Goal: Task Accomplishment & Management: Use online tool/utility

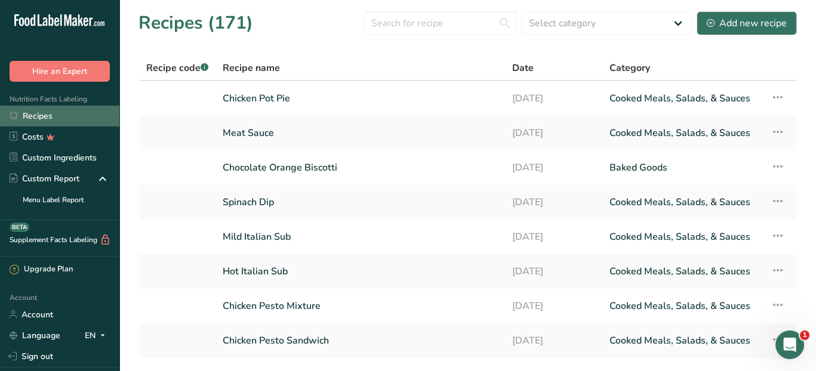
click at [41, 116] on link "Recipes" at bounding box center [59, 116] width 119 height 21
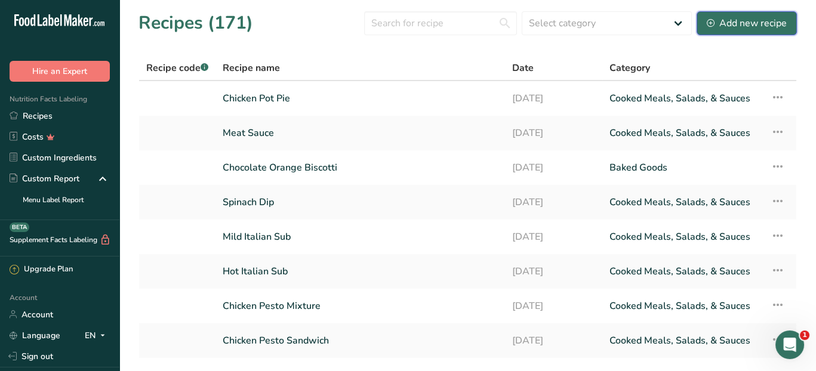
click at [731, 21] on div "Add new recipe" at bounding box center [746, 23] width 80 height 14
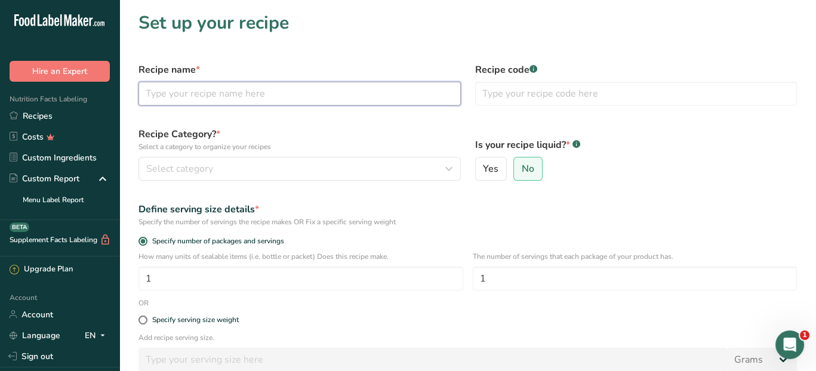
click at [291, 95] on input "text" at bounding box center [299, 94] width 322 height 24
type input "Cheese Buns"
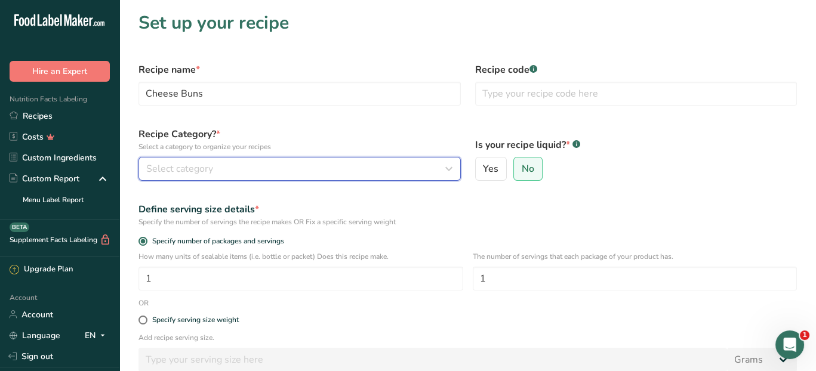
click at [301, 174] on div "Select category" at bounding box center [296, 169] width 300 height 14
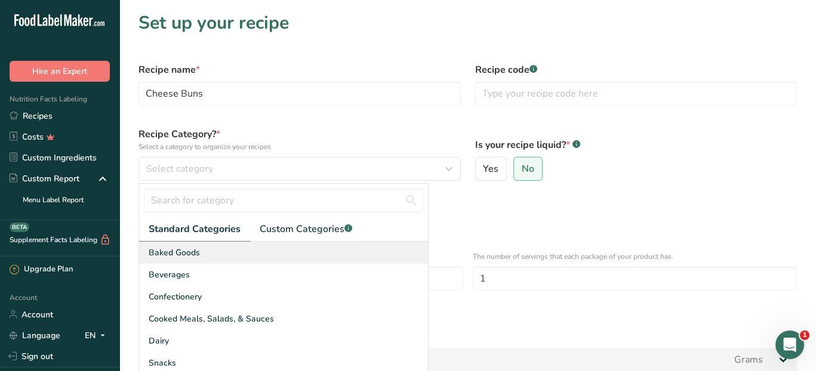
click at [233, 260] on div "Baked Goods" at bounding box center [283, 253] width 289 height 22
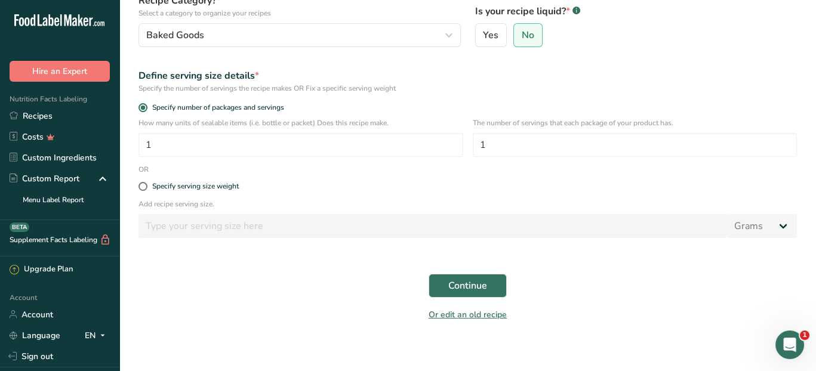
scroll to position [141, 0]
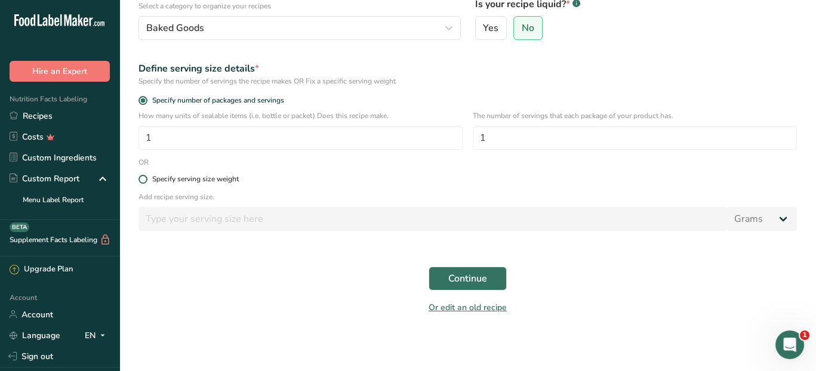
click at [143, 180] on span at bounding box center [142, 179] width 9 height 9
click at [143, 180] on input "Specify serving size weight" at bounding box center [142, 179] width 8 height 8
radio input "true"
radio input "false"
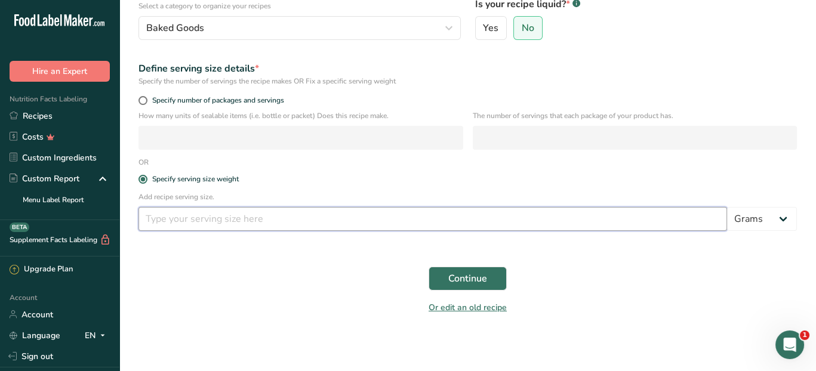
click at [169, 218] on input "number" at bounding box center [432, 219] width 588 height 24
type input "50"
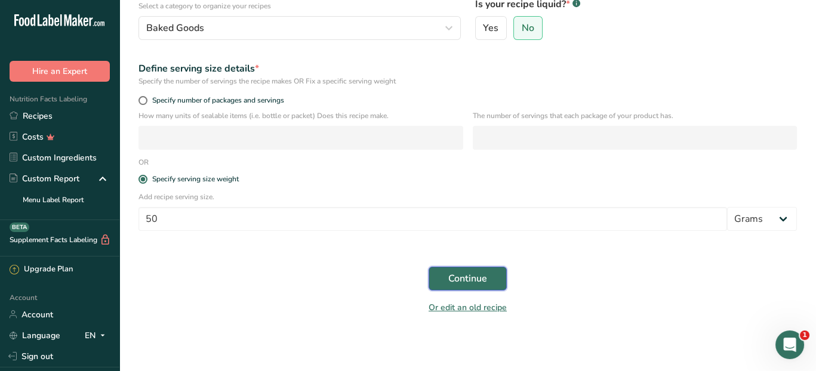
click at [459, 277] on span "Continue" at bounding box center [467, 278] width 39 height 14
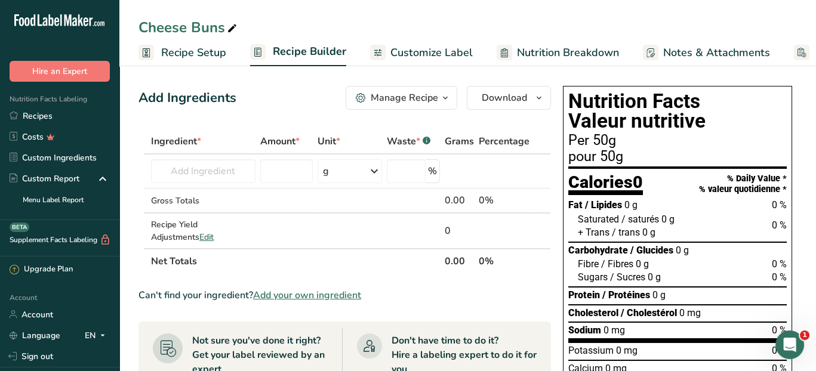
click at [313, 297] on span "Add your own ingredient" at bounding box center [307, 295] width 108 height 14
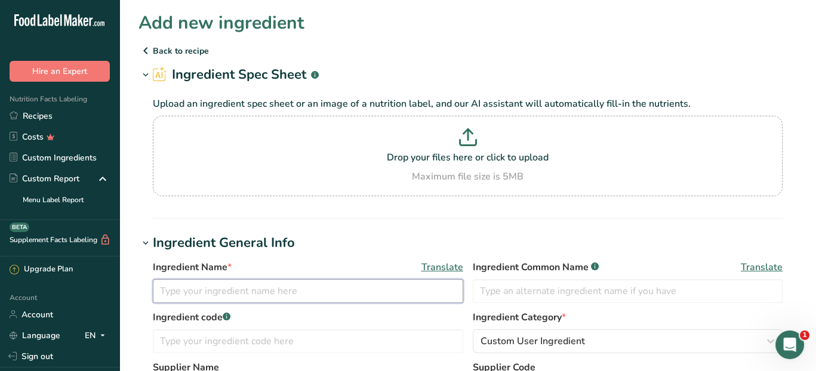
click at [304, 294] on input "text" at bounding box center [308, 291] width 310 height 24
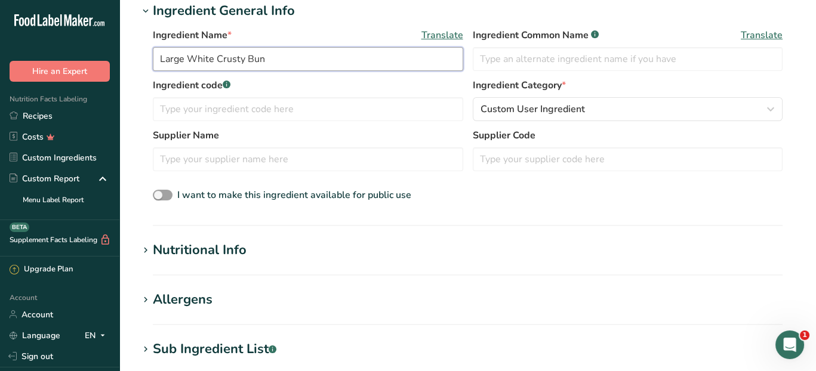
scroll to position [239, 0]
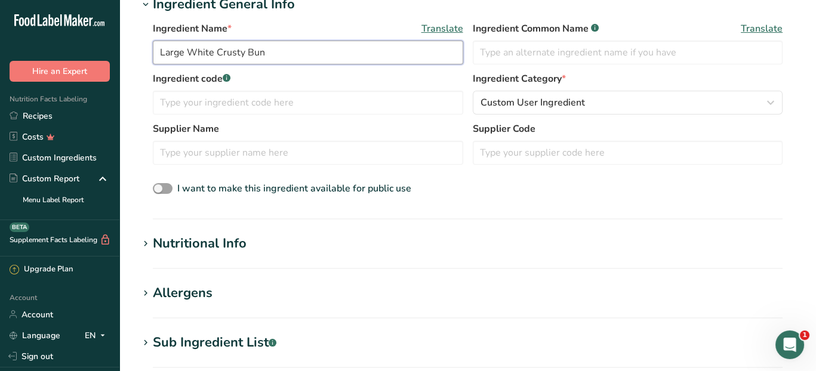
type input "Large White Crusty Bun"
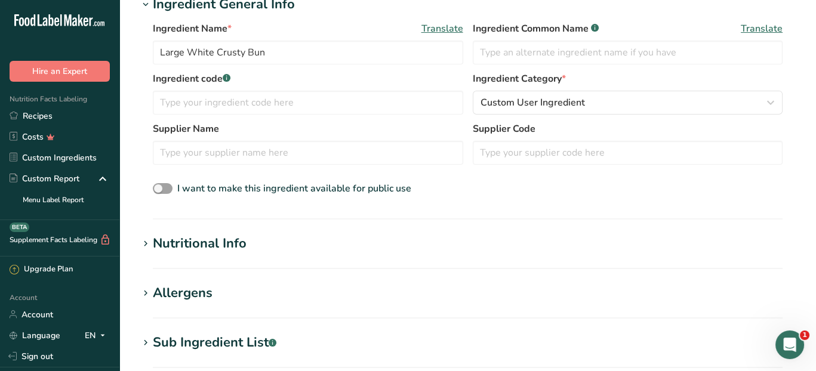
click at [155, 244] on div "Nutritional Info" at bounding box center [200, 244] width 94 height 20
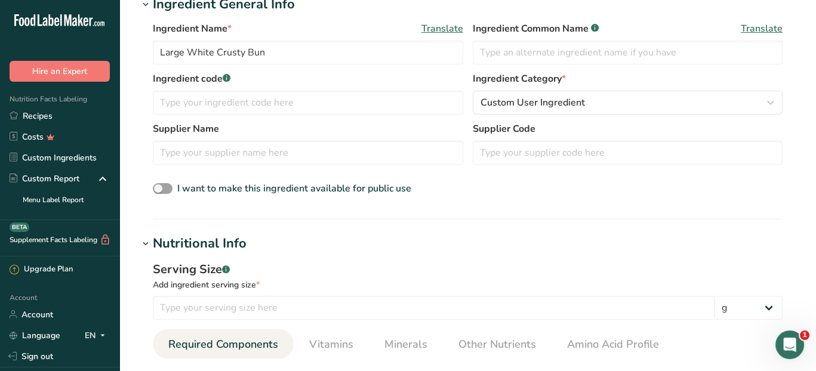
scroll to position [298, 0]
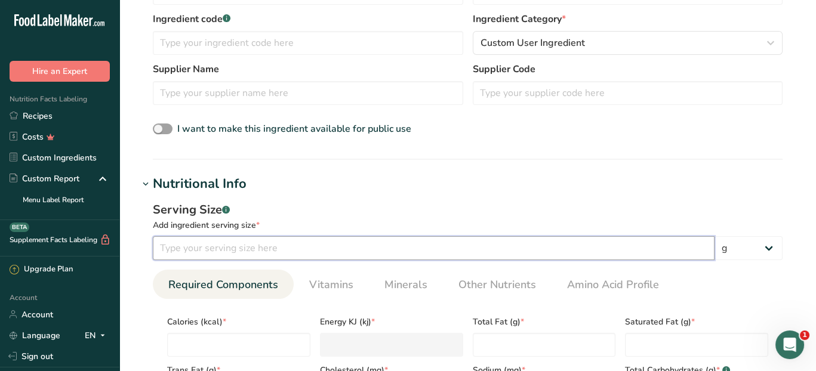
click at [199, 247] on input "number" at bounding box center [433, 248] width 561 height 24
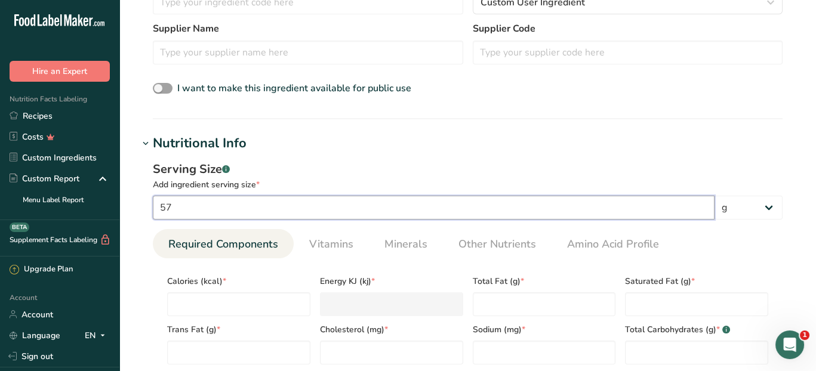
scroll to position [358, 0]
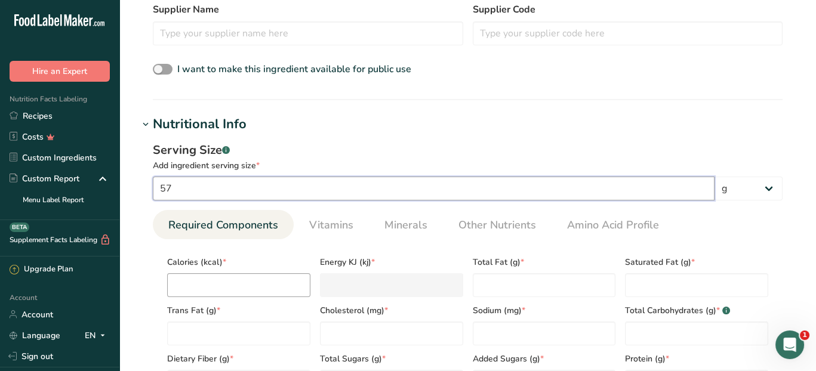
type input "57"
click at [228, 279] on input "number" at bounding box center [238, 285] width 143 height 24
type input "2"
type KJ "8.4"
type input "20"
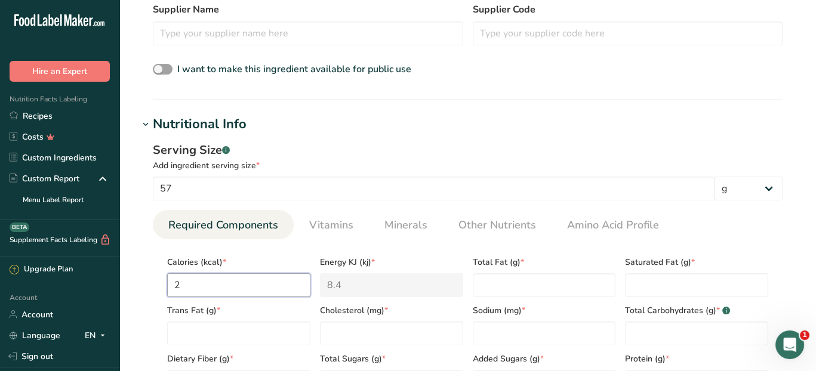
type KJ "83.7"
type input "200"
type KJ "836.8"
type input "200"
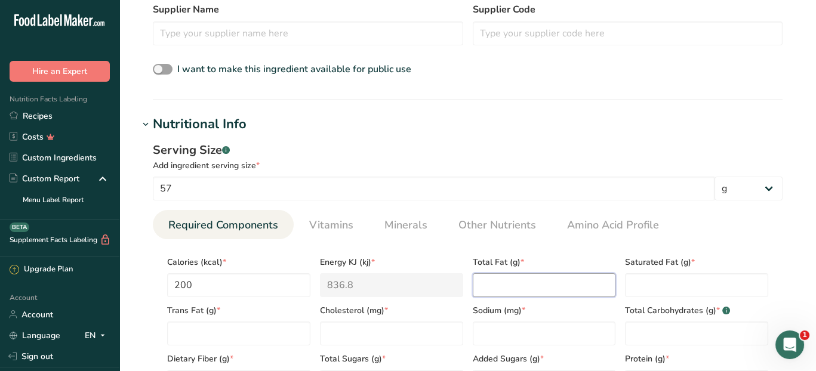
click at [557, 286] on Fat "number" at bounding box center [544, 285] width 143 height 24
type Fat "2"
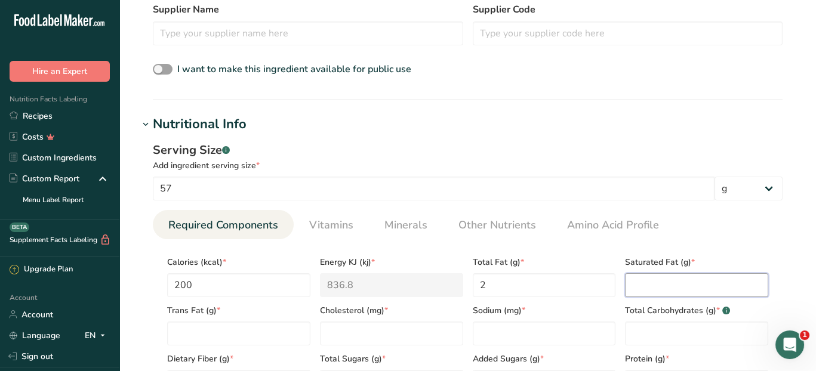
click at [640, 281] on Fat "number" at bounding box center [696, 285] width 143 height 24
type Fat "0"
click at [285, 333] on Fat "number" at bounding box center [238, 334] width 143 height 24
type Fat "0"
click at [375, 331] on input "number" at bounding box center [391, 334] width 143 height 24
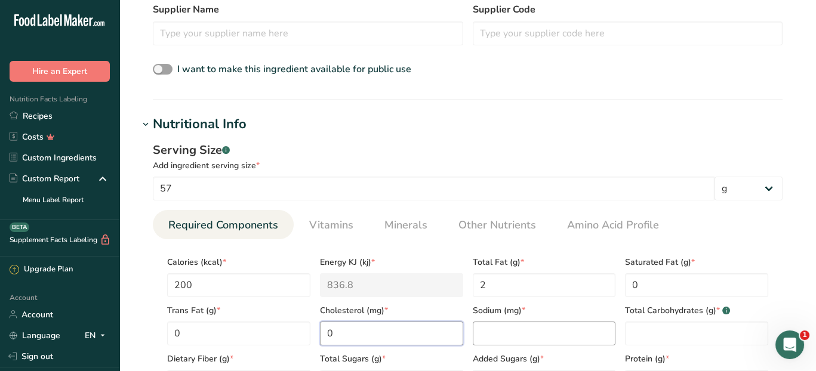
type input "0"
click at [478, 335] on input "number" at bounding box center [544, 334] width 143 height 24
type input "400"
click at [635, 330] on Carbohydrates "number" at bounding box center [696, 334] width 143 height 24
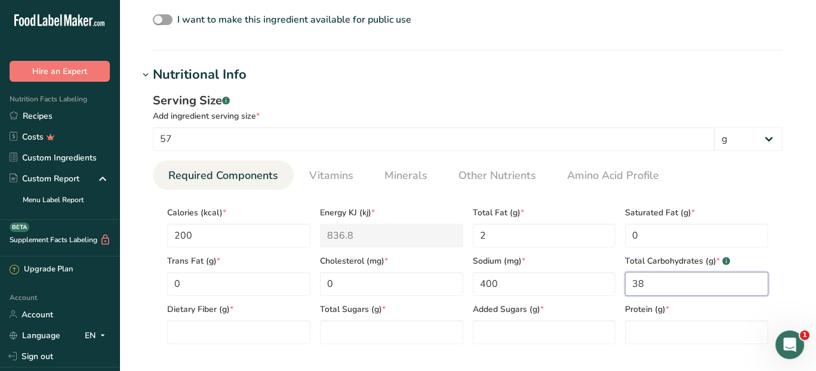
scroll to position [477, 0]
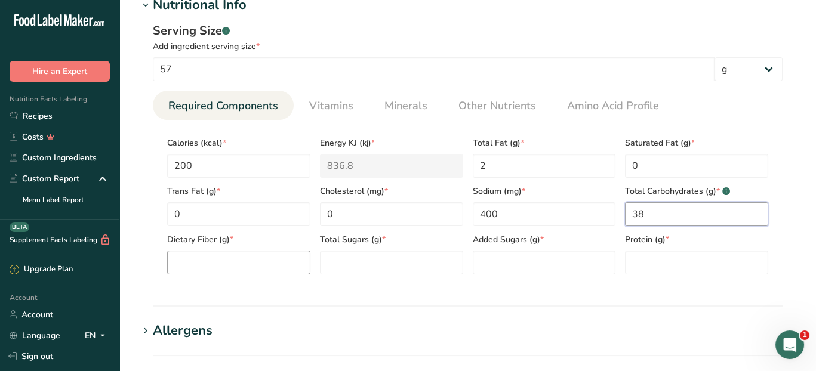
type Carbohydrates "38"
click at [190, 264] on Fiber "number" at bounding box center [238, 263] width 143 height 24
type Fiber "2"
click at [350, 261] on Sugars "number" at bounding box center [391, 263] width 143 height 24
type Sugars "2"
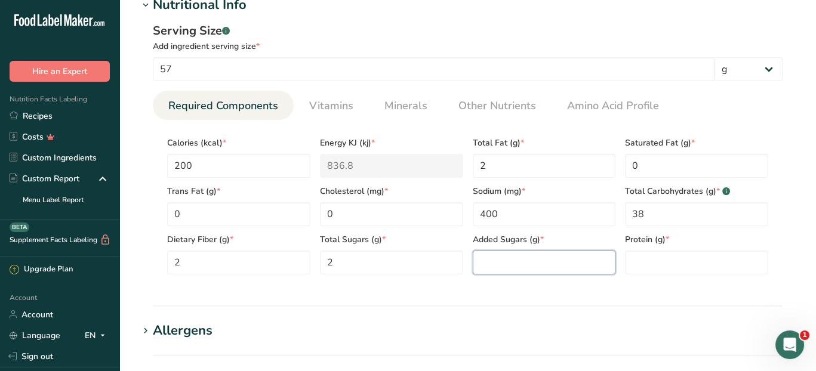
click at [506, 263] on Sugars "number" at bounding box center [544, 263] width 143 height 24
type Sugars "0"
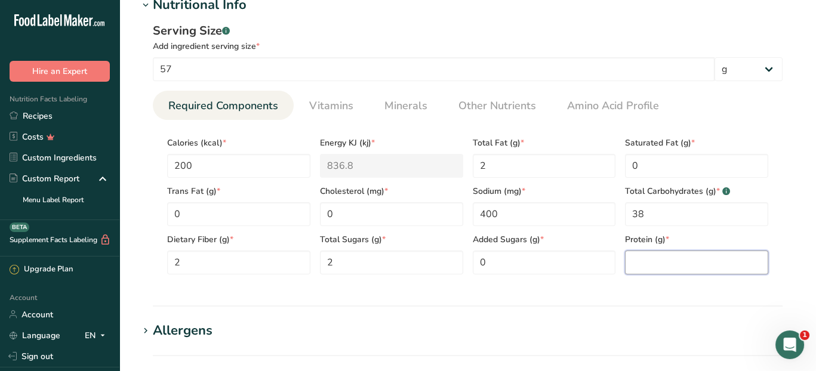
click at [639, 263] on input "number" at bounding box center [696, 263] width 143 height 24
type input "8"
click at [621, 292] on section "Nutritional Info Serving Size .a-a{fill:#347362;}.b-a{fill:#fff;} Add ingredien…" at bounding box center [467, 150] width 658 height 311
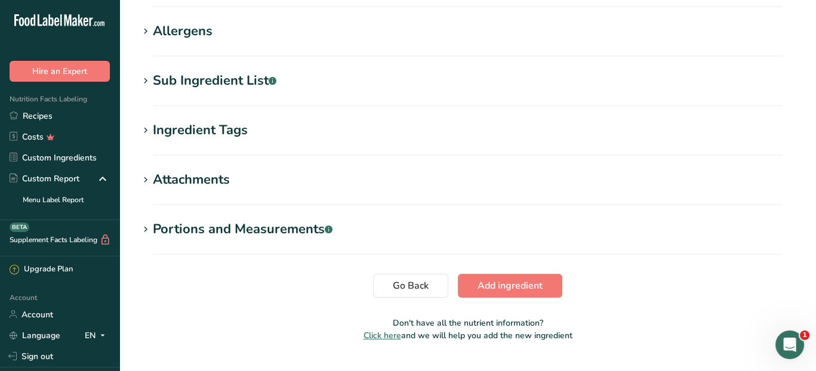
scroll to position [804, 0]
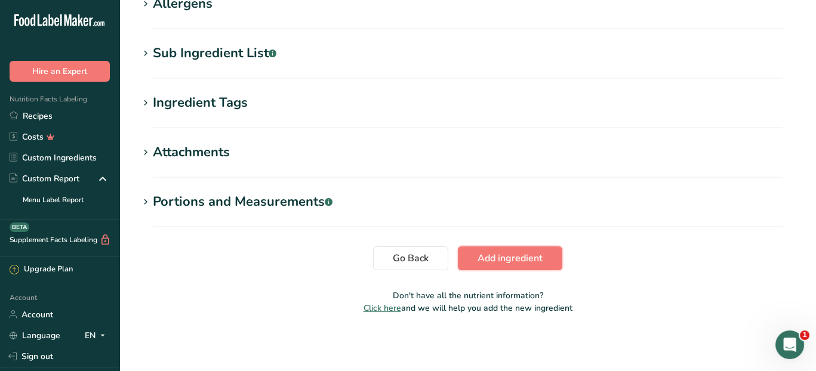
click at [533, 258] on span "Add ingredient" at bounding box center [509, 258] width 65 height 14
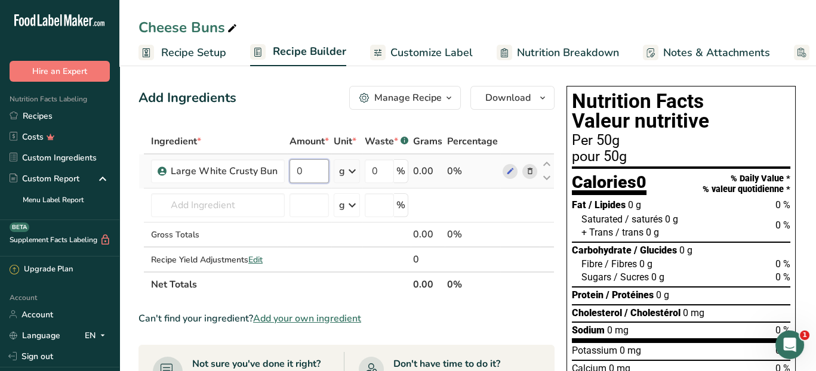
click at [312, 170] on input "0" at bounding box center [308, 171] width 39 height 24
type input "5"
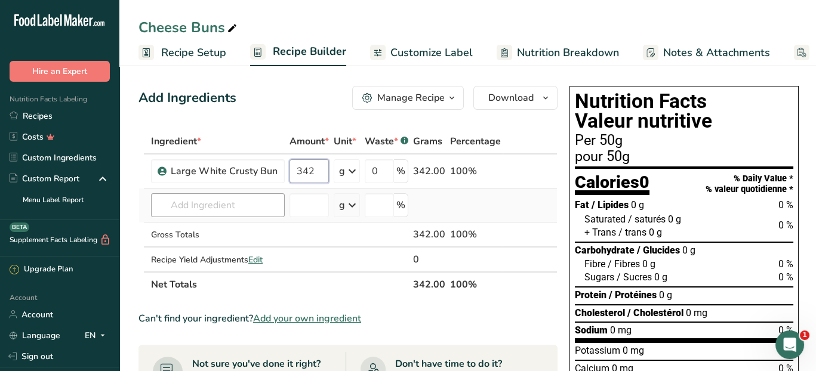
type input "342"
click at [260, 203] on div "Ingredient * Amount * Unit * Waste * .a-a{fill:#347362;}.b-a{fill:#fff;} Grams …" at bounding box center [347, 213] width 419 height 168
click at [294, 319] on span "Add your own ingredient" at bounding box center [307, 318] width 108 height 14
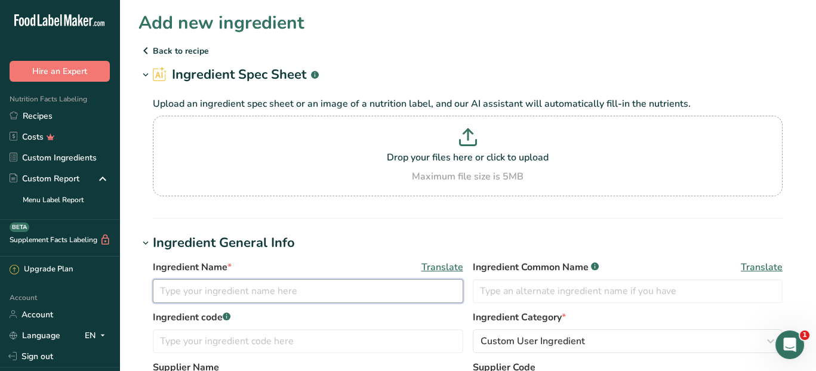
click at [294, 292] on input "text" at bounding box center [308, 291] width 310 height 24
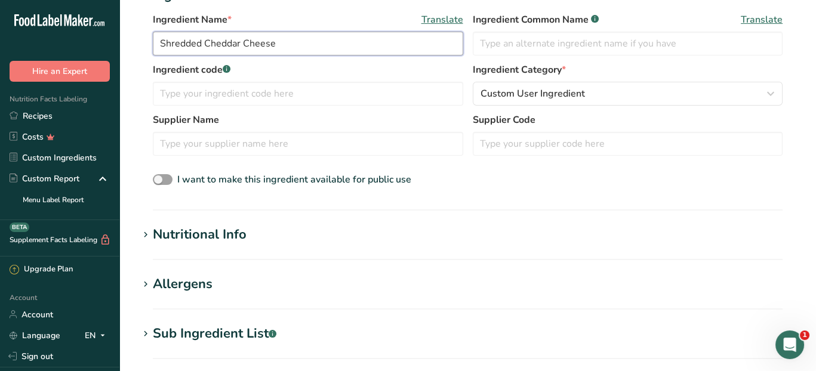
scroll to position [239, 0]
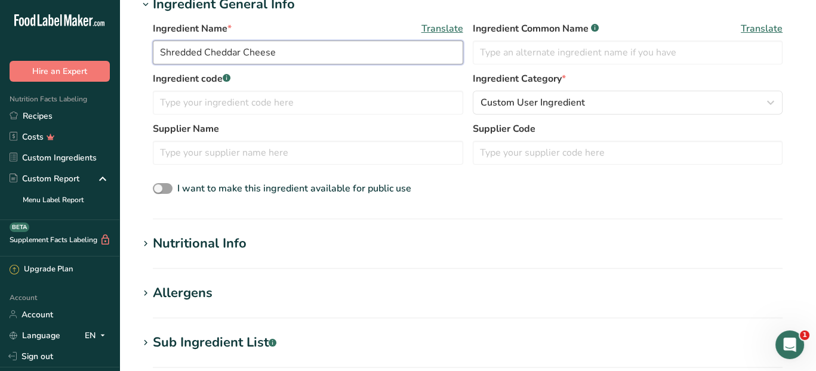
type input "Shredded Cheddar Cheese"
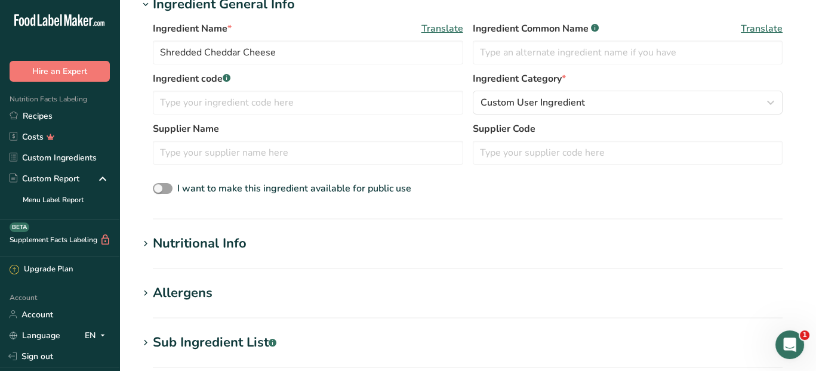
click at [166, 241] on div "Nutritional Info" at bounding box center [200, 244] width 94 height 20
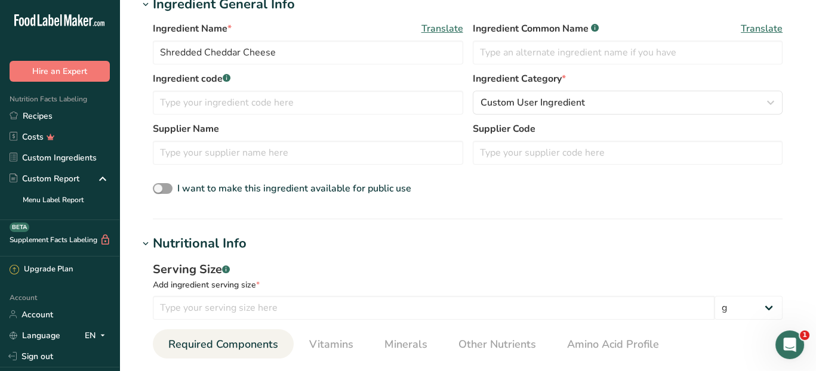
scroll to position [298, 0]
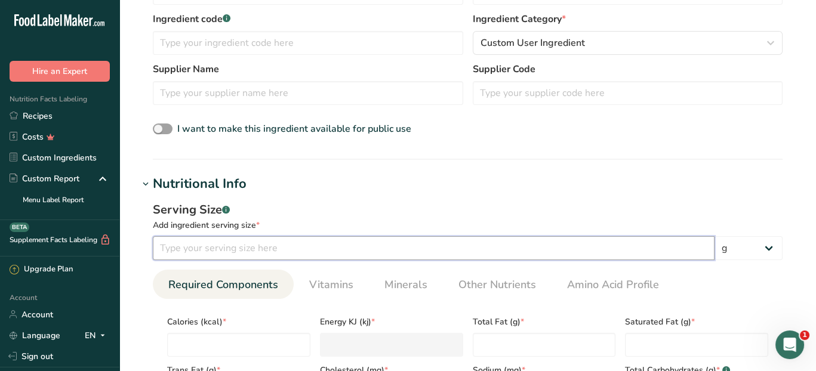
click at [308, 251] on input "number" at bounding box center [433, 248] width 561 height 24
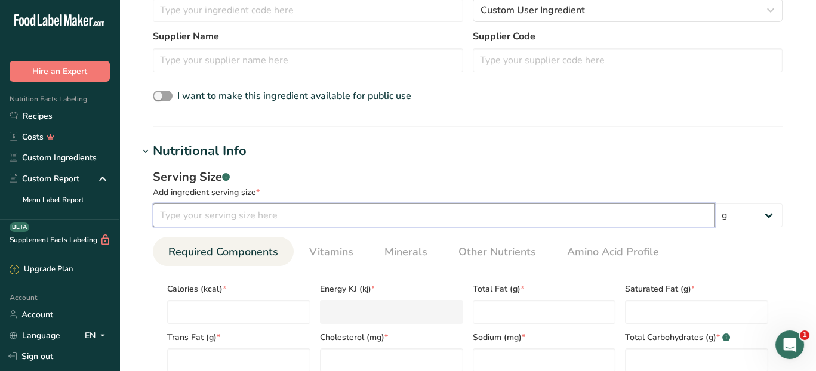
scroll to position [358, 0]
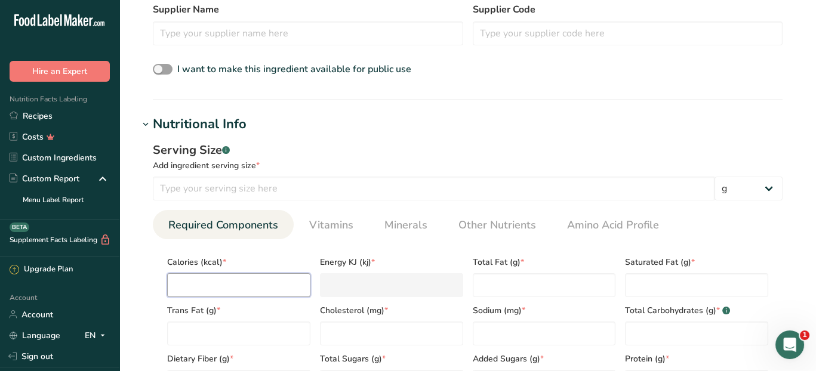
click at [234, 278] on input "number" at bounding box center [238, 285] width 143 height 24
click at [243, 191] on input "number" at bounding box center [433, 189] width 561 height 24
type input "100"
click at [215, 279] on input "number" at bounding box center [238, 285] width 143 height 24
type input "4"
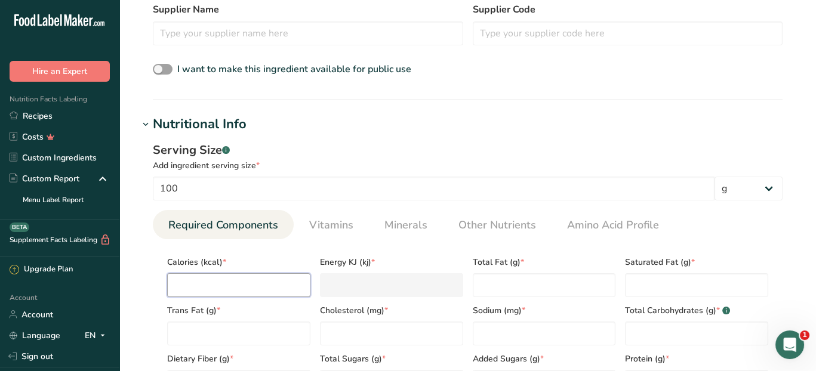
type KJ "16.7"
type input "41"
type KJ "171.5"
type input "413"
type KJ "1728"
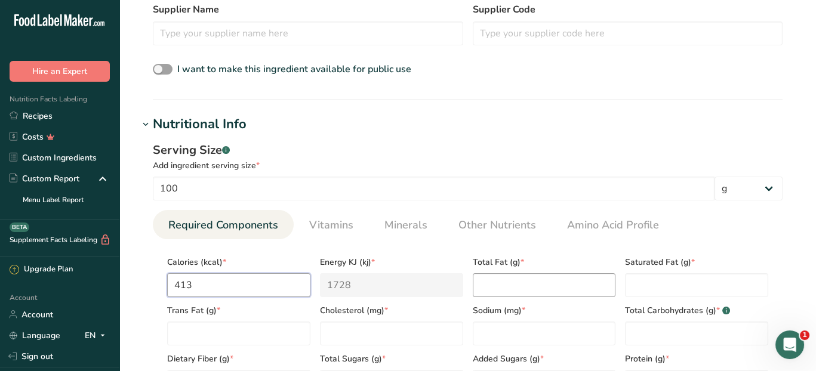
type input "413"
click at [513, 278] on Fat "number" at bounding box center [544, 285] width 143 height 24
type Fat "33.19"
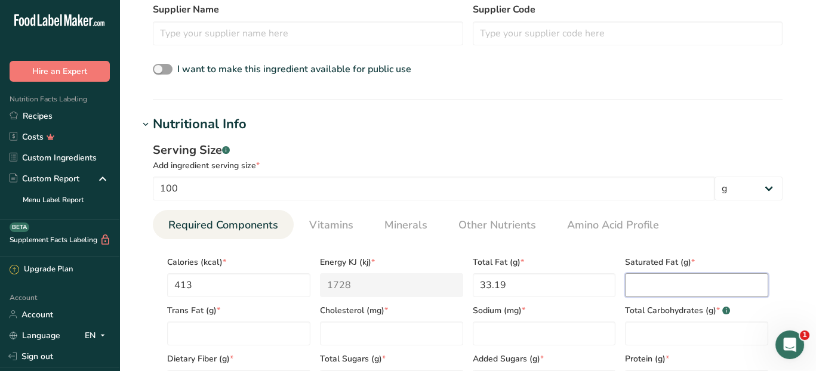
click at [645, 288] on Fat "number" at bounding box center [696, 285] width 143 height 24
type Fat "21.76"
click at [771, 242] on section "Calories (kcal) * 413 Energy KJ (kj) * 1728 Total Fat (g) * 33.19 Saturated Fat…" at bounding box center [468, 321] width 630 height 164
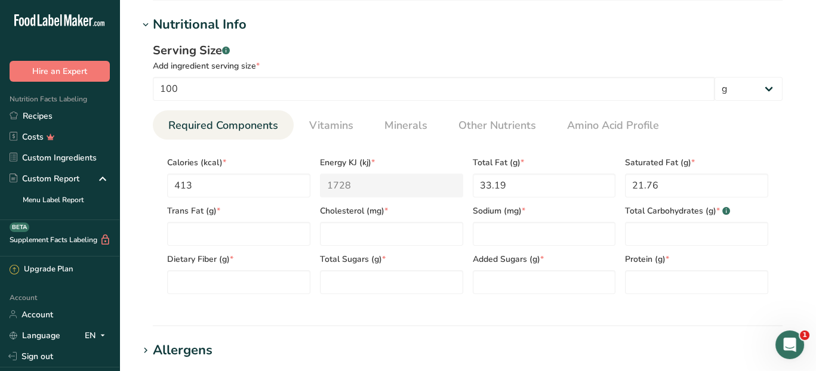
scroll to position [537, 0]
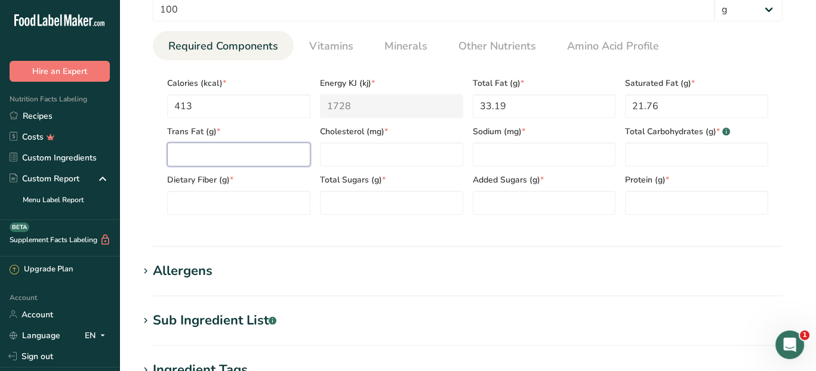
click at [233, 152] on Fat "number" at bounding box center [238, 155] width 143 height 24
type Fat "1.15"
click at [334, 156] on input "number" at bounding box center [391, 155] width 143 height 24
type input "101"
click at [482, 156] on input "number" at bounding box center [544, 155] width 143 height 24
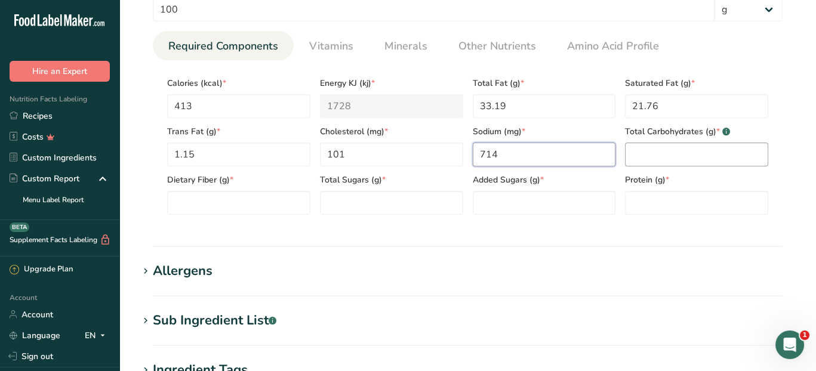
type input "714"
click at [680, 156] on Carbohydrates "number" at bounding box center [696, 155] width 143 height 24
type Carbohydrates "5.38"
click at [263, 198] on Fiber "number" at bounding box center [238, 203] width 143 height 24
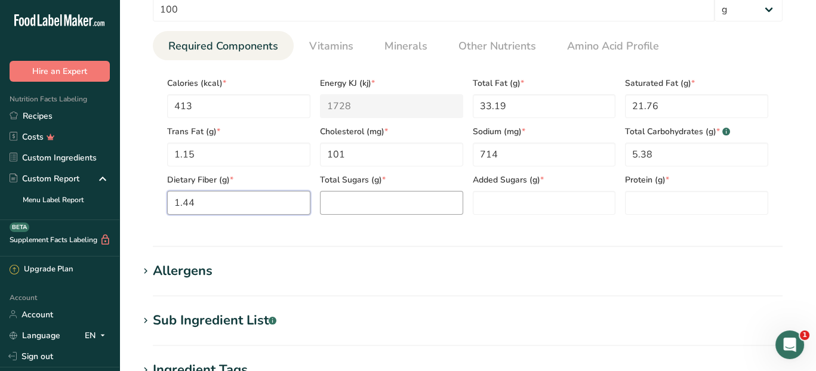
type Fiber "1.44"
click at [350, 200] on Sugars "number" at bounding box center [391, 203] width 143 height 24
type Sugars "0"
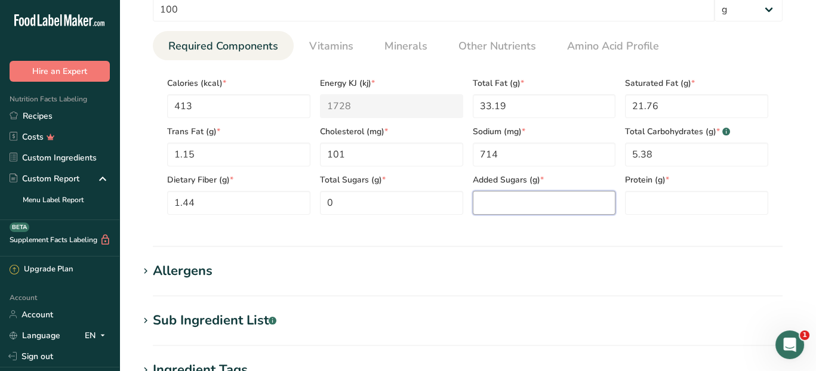
click at [482, 201] on Sugars "number" at bounding box center [544, 203] width 143 height 24
type Sugars "0"
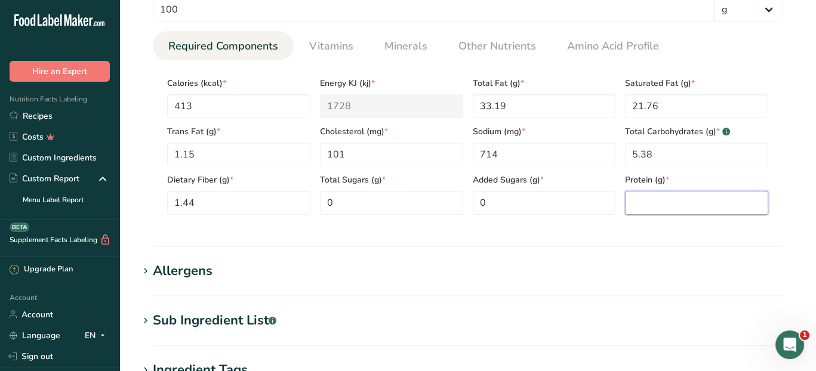
click at [643, 198] on input "number" at bounding box center [696, 203] width 143 height 24
type input "22.8"
click at [809, 229] on section "Add new ingredient Back to recipe Ingredient Spec Sheet .a-a{fill:#347362;}.b-a…" at bounding box center [467, 32] width 696 height 1138
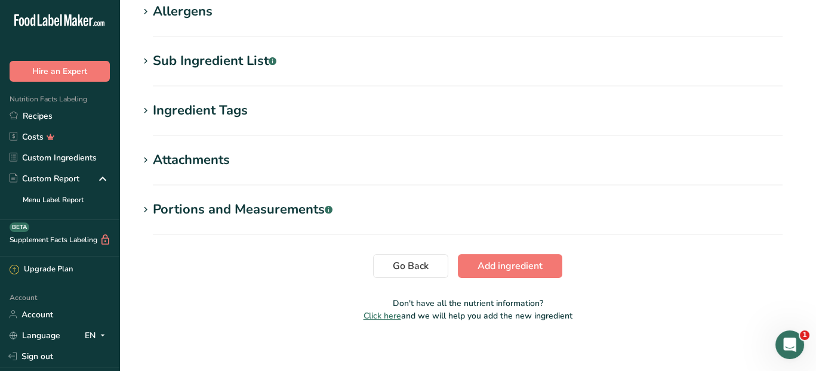
scroll to position [804, 0]
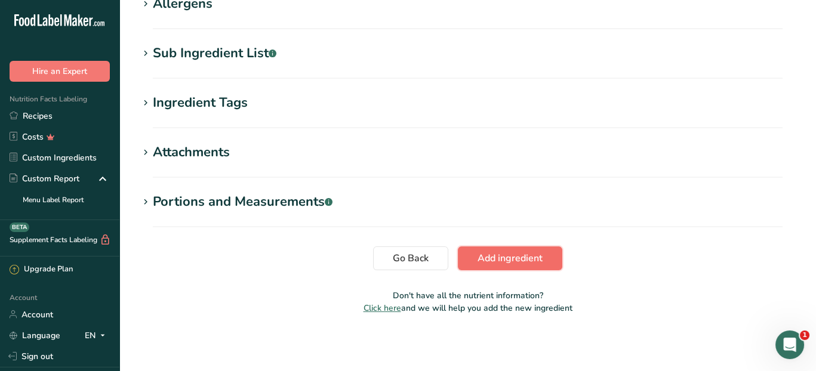
click at [507, 260] on span "Add ingredient" at bounding box center [509, 258] width 65 height 14
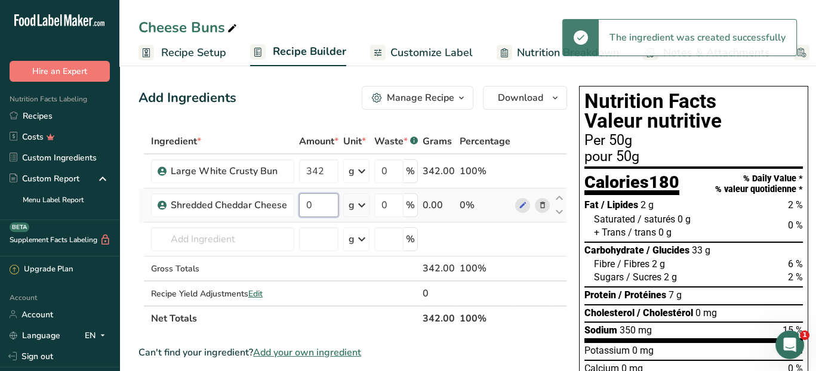
click at [313, 212] on input "0" at bounding box center [318, 205] width 39 height 24
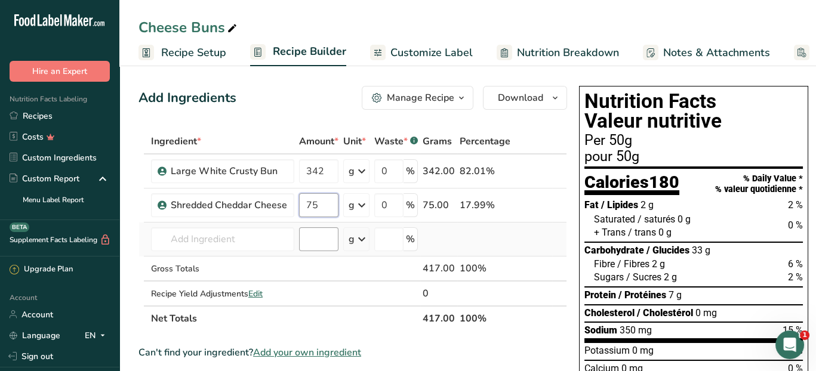
type input "75"
click at [326, 237] on div "Ingredient * Amount * Unit * Waste * .a-a{fill:#347362;}.b-a{fill:#fff;} Grams …" at bounding box center [352, 230] width 428 height 202
click at [550, 96] on icon "button" at bounding box center [555, 98] width 10 height 15
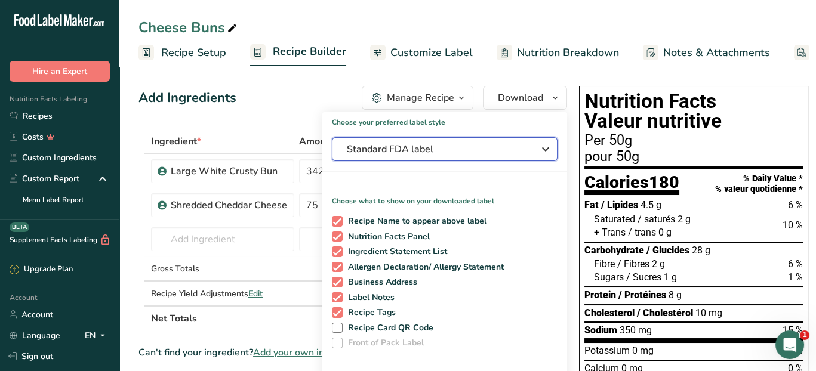
click at [543, 148] on icon "button" at bounding box center [545, 148] width 14 height 21
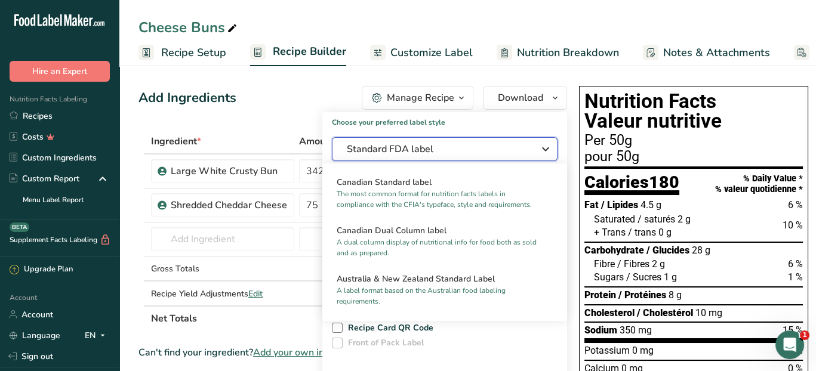
scroll to position [458, 0]
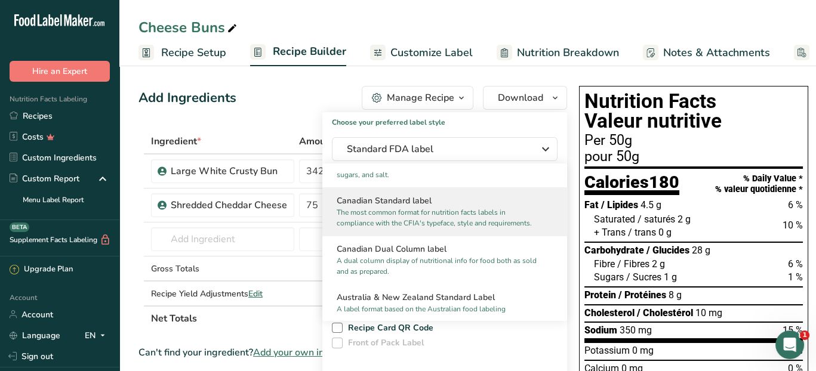
click at [437, 223] on p "The most common format for nutrition facts labels in compliance with the CFIA's…" at bounding box center [439, 217] width 205 height 21
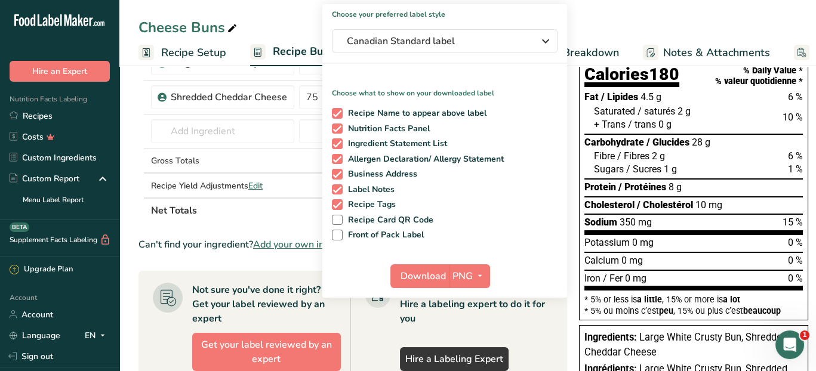
scroll to position [119, 0]
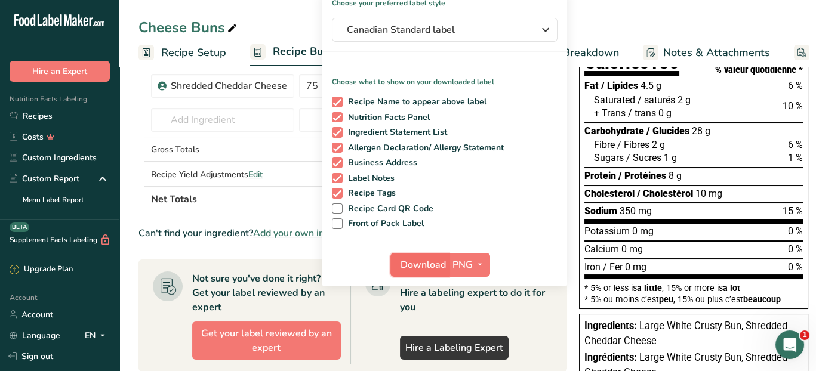
click at [419, 268] on span "Download" at bounding box center [422, 265] width 45 height 14
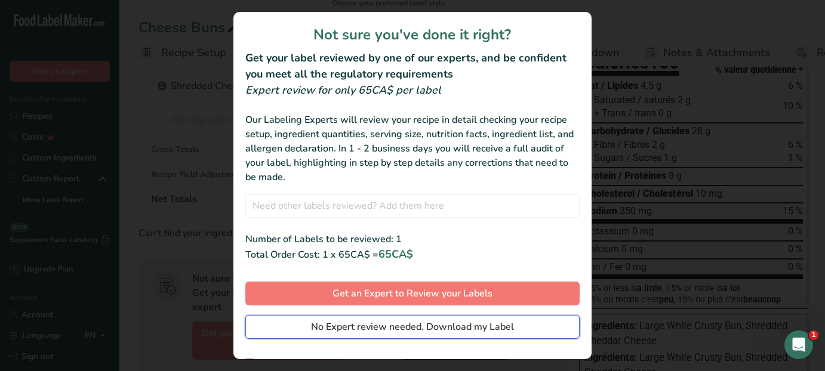
click at [399, 335] on button "No Expert review needed. Download my Label" at bounding box center [412, 327] width 334 height 24
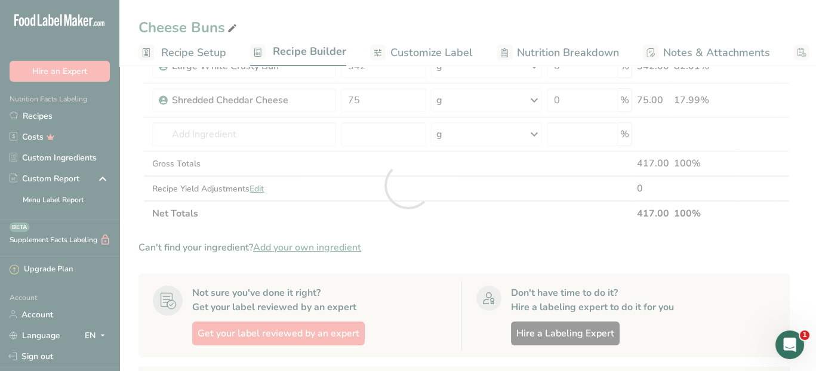
scroll to position [0, 0]
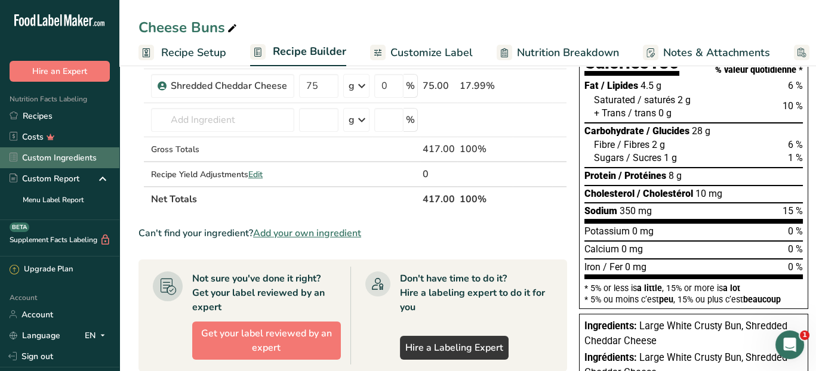
click at [39, 163] on link "Custom Ingredients" at bounding box center [59, 157] width 119 height 21
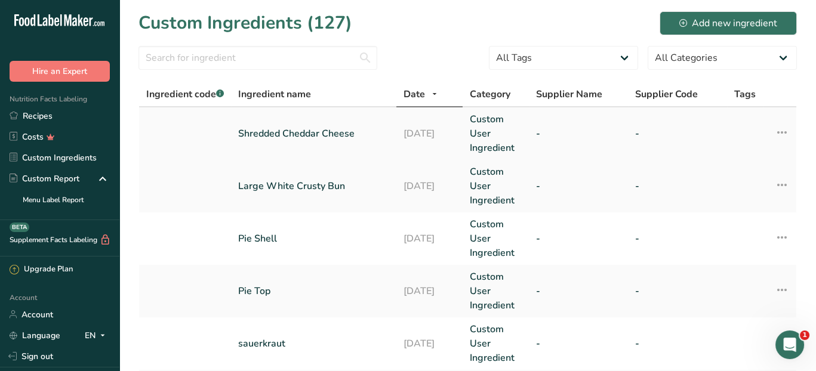
click at [352, 131] on link "Shredded Cheddar Cheese" at bounding box center [313, 133] width 151 height 14
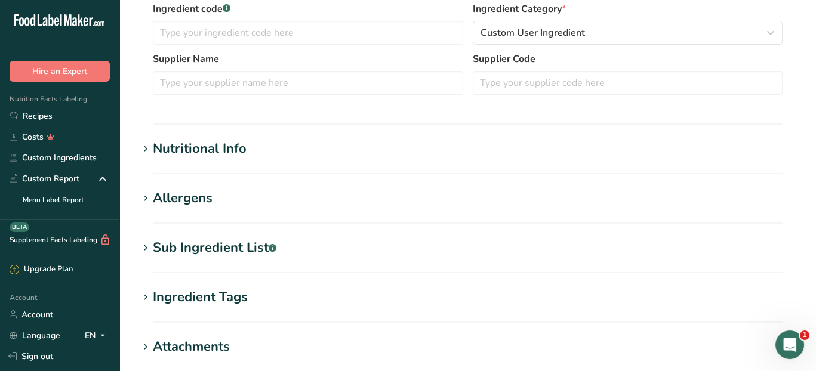
scroll to position [358, 0]
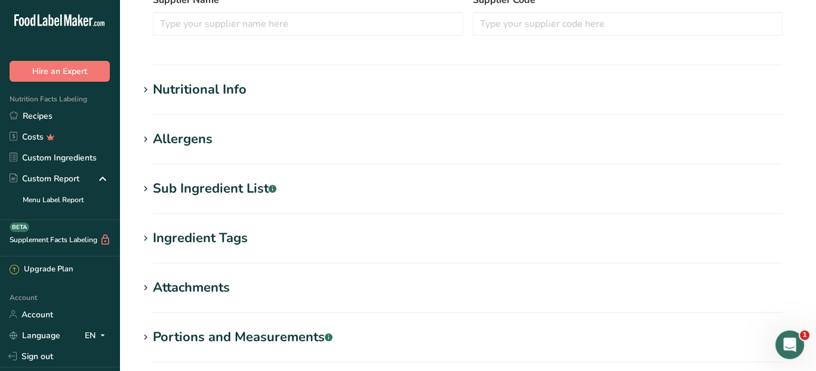
click at [236, 188] on div "Sub Ingredient List .a-a{fill:#347362;}.b-a{fill:#fff;}" at bounding box center [215, 189] width 124 height 20
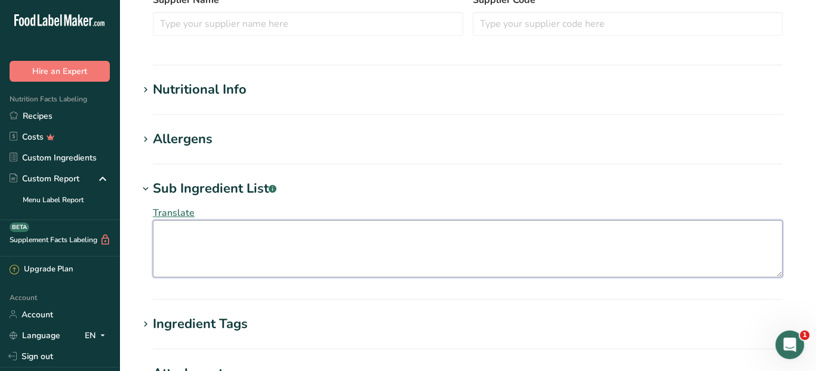
click at [188, 236] on textarea at bounding box center [468, 248] width 630 height 57
paste textarea "Milk, modified milk ingredients, cream, salt, bacterial culture, calcium chlori…"
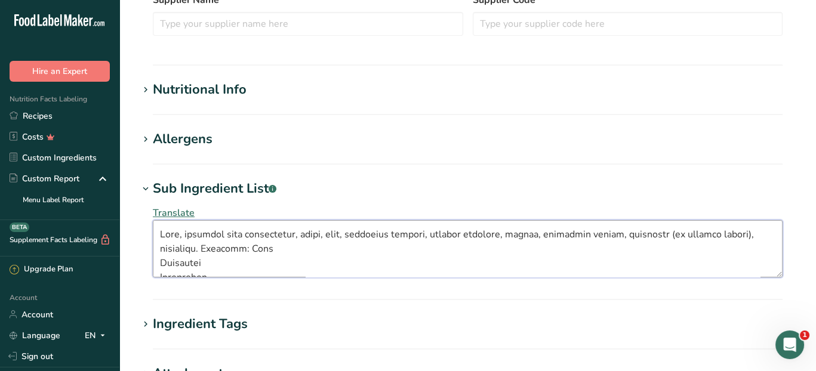
drag, startPoint x: 723, startPoint y: 234, endPoint x: 723, endPoint y: 245, distance: 10.2
click at [723, 234] on textarea at bounding box center [468, 248] width 630 height 57
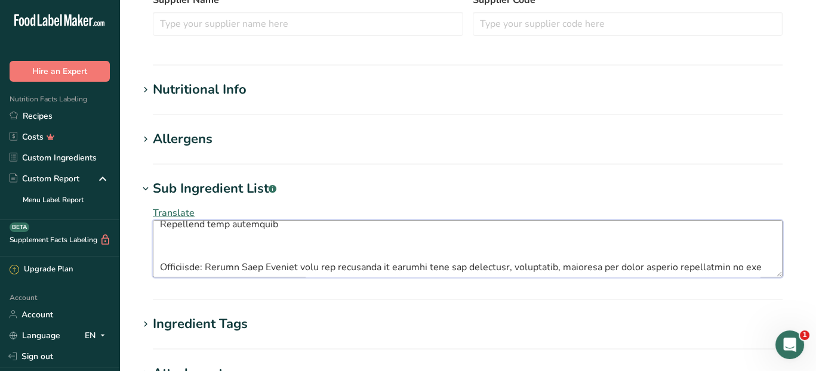
scroll to position [959, 0]
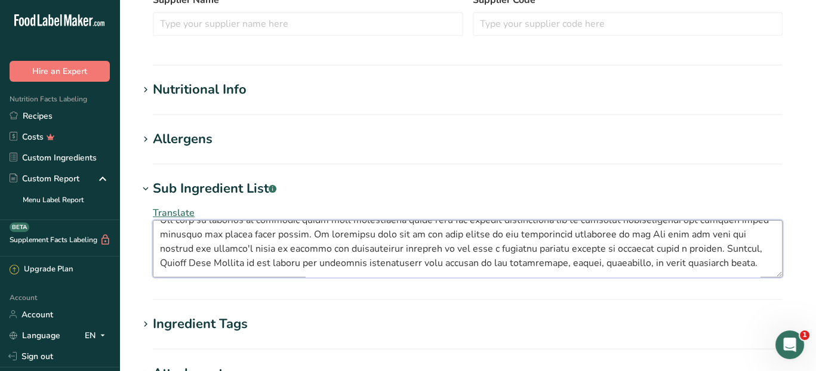
drag, startPoint x: 157, startPoint y: 249, endPoint x: 231, endPoint y: 284, distance: 81.9
click at [231, 284] on section "Sub Ingredient List .a-a{fill:#347362;}.b-a{fill:#fff;} Translate" at bounding box center [467, 239] width 658 height 121
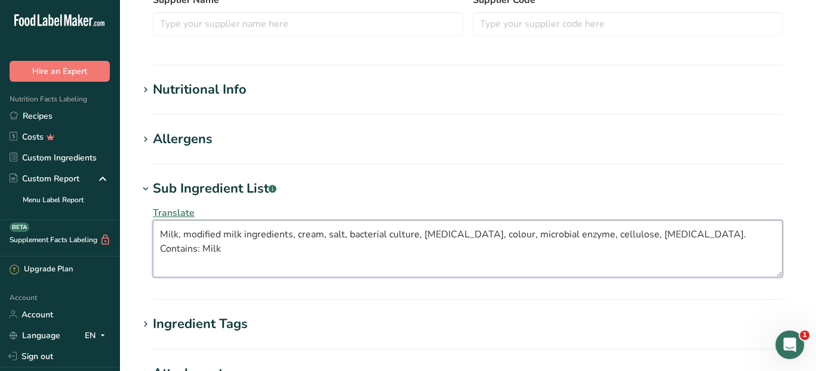
scroll to position [0, 0]
type textarea "Milk, modified milk ingredients, cream, salt, bacterial culture, [MEDICAL_DATA]…"
click at [277, 289] on section "Sub Ingredient List .a-a{fill:#347362;}.b-a{fill:#fff;} Translate Milk, modifie…" at bounding box center [467, 239] width 658 height 121
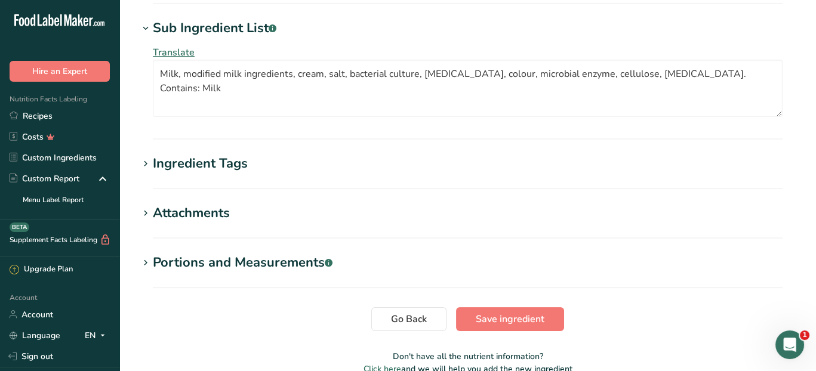
scroll to position [537, 0]
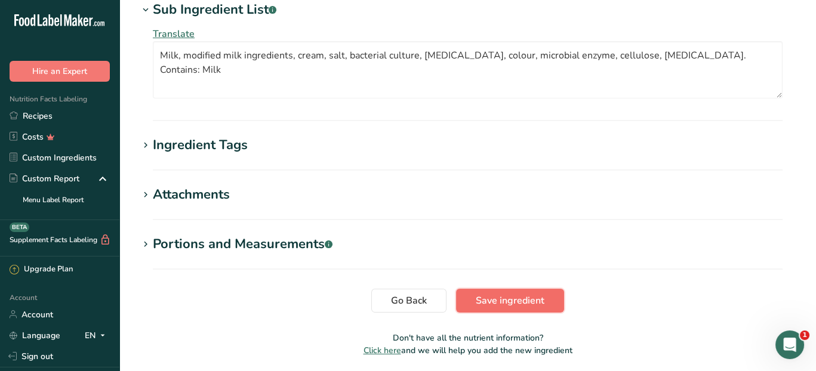
click at [525, 303] on span "Save ingredient" at bounding box center [510, 301] width 69 height 14
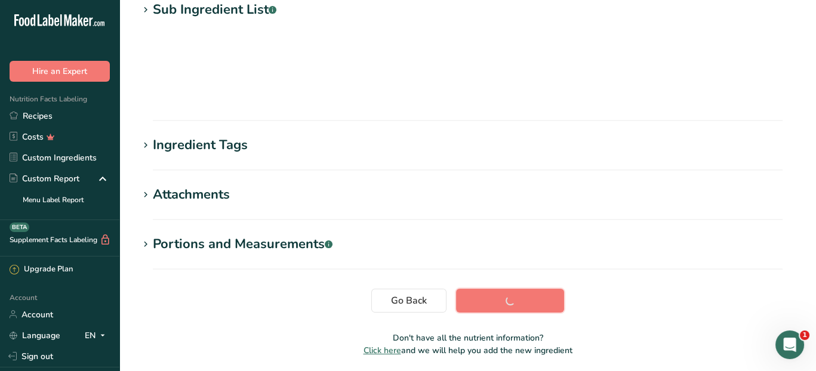
scroll to position [210, 0]
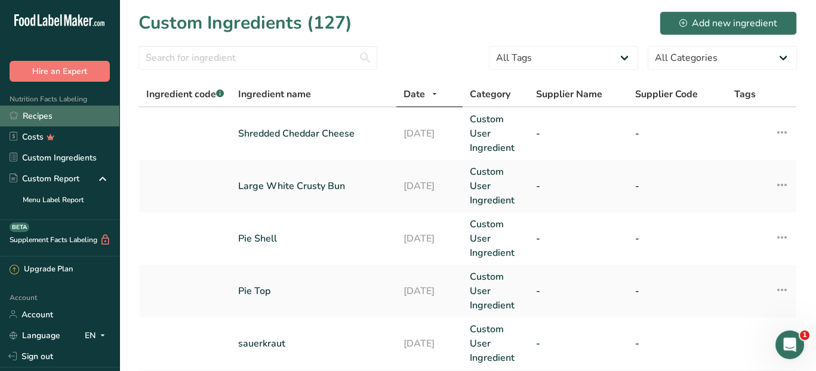
click at [45, 112] on link "Recipes" at bounding box center [59, 116] width 119 height 21
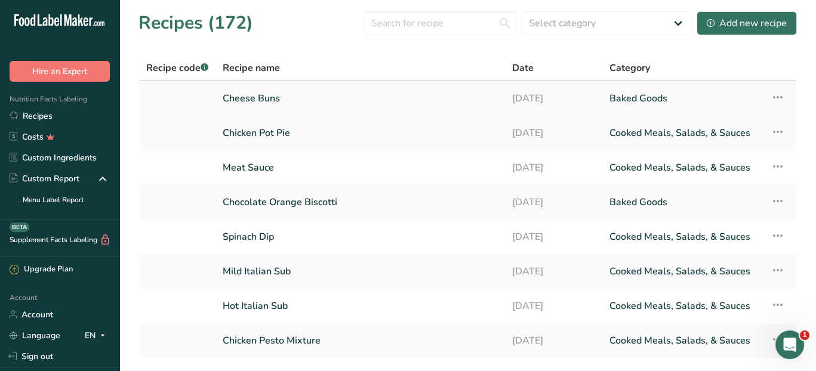
click at [263, 99] on link "Cheese Buns" at bounding box center [360, 98] width 275 height 25
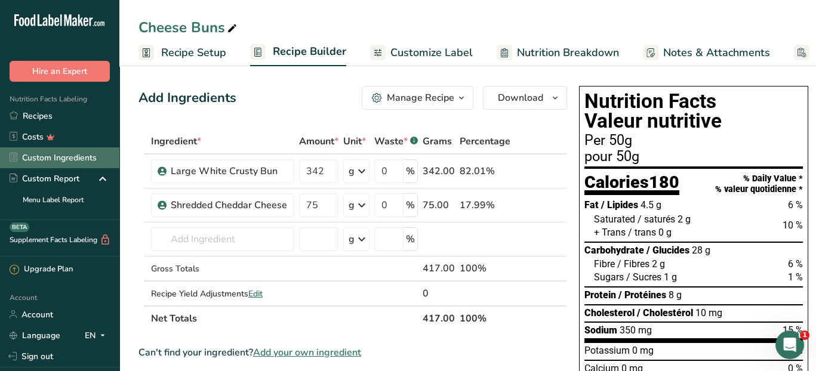
click at [81, 161] on link "Custom Ingredients" at bounding box center [59, 157] width 119 height 21
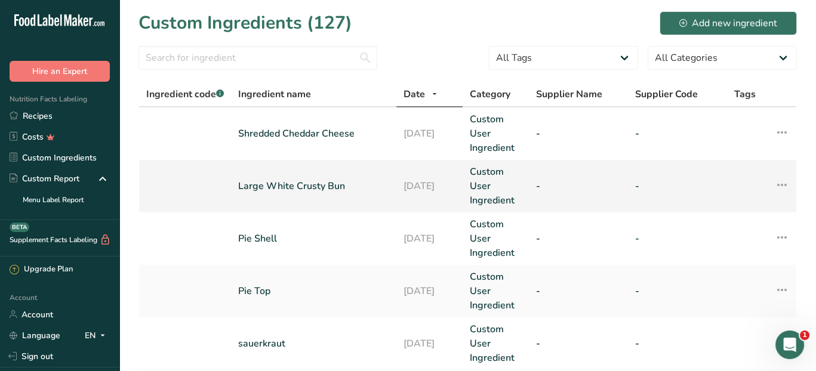
click at [288, 186] on link "Large White Crusty Bun" at bounding box center [313, 186] width 151 height 14
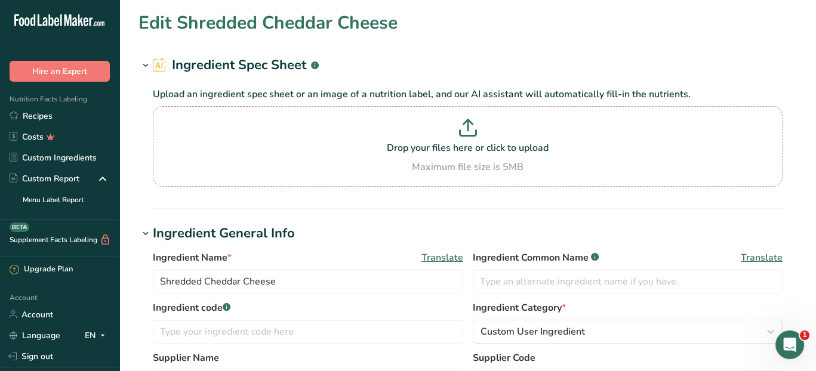
type input "Large White Crusty Bun"
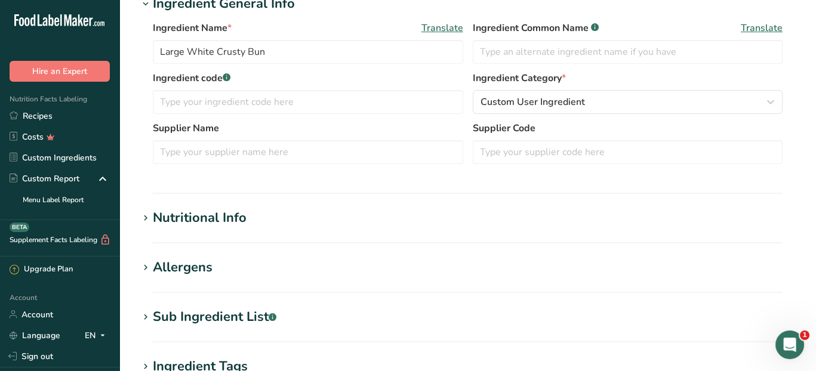
scroll to position [298, 0]
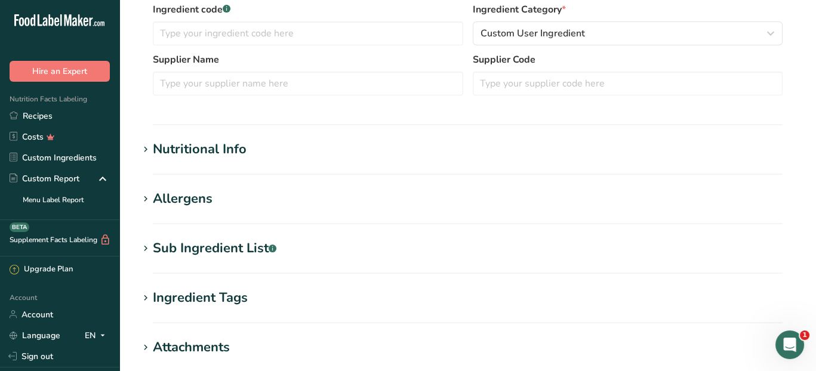
click at [243, 252] on div "Sub Ingredient List .a-a{fill:#347362;}.b-a{fill:#fff;}" at bounding box center [215, 249] width 124 height 20
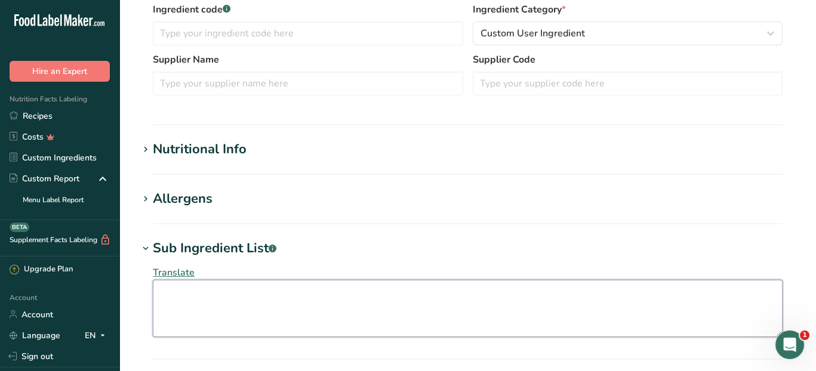
click at [199, 310] on textarea at bounding box center [468, 308] width 630 height 57
paste textarea "Wheat Flour, Water, Yeast, Salt, Canola Oil, Sugar, Wheat Gluten, Soy Lecithin,…"
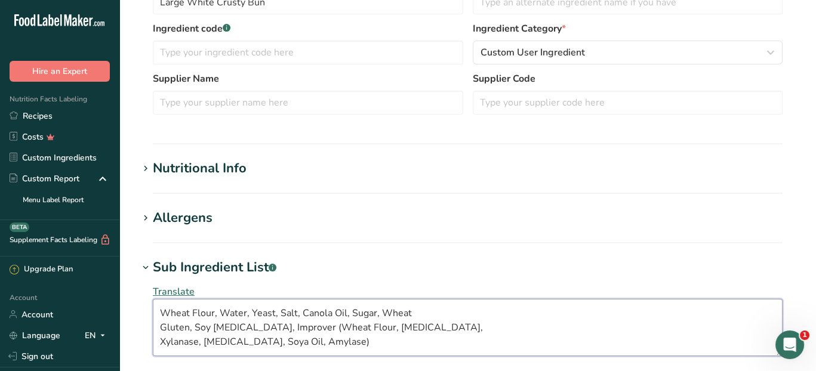
scroll to position [358, 0]
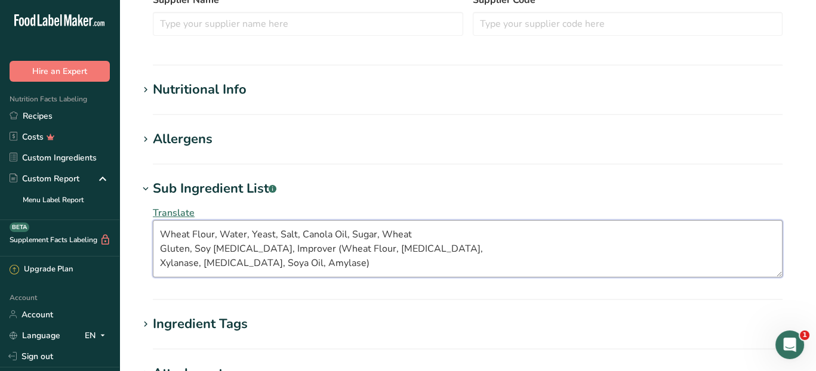
click at [329, 260] on textarea "Wheat Flour, Water, Yeast, Salt, Canola Oil, Sugar, Wheat Gluten, Soy Lecithin,…" at bounding box center [468, 248] width 630 height 57
click at [159, 246] on textarea "Wheat Flour, Water, Yeast, Salt, Canola Oil, Sugar, Wheat Gluten, Soy Lecithin,…" at bounding box center [468, 248] width 630 height 57
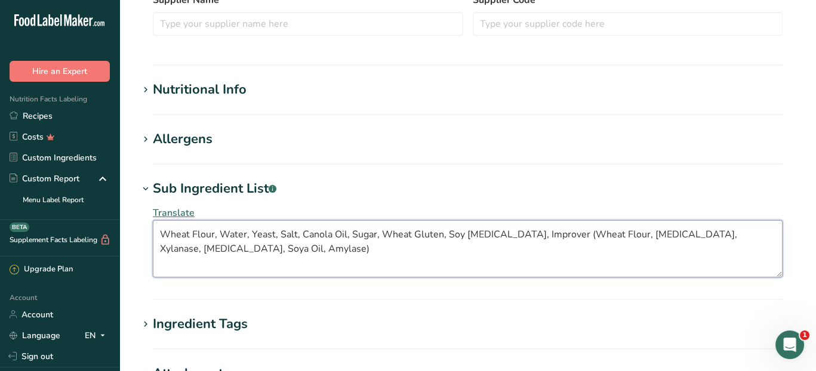
click at [347, 251] on textarea "Wheat Flour, Water, Yeast, Salt, Canola Oil, Sugar, Wheat Gluten, Soy [MEDICAL_…" at bounding box center [468, 248] width 630 height 57
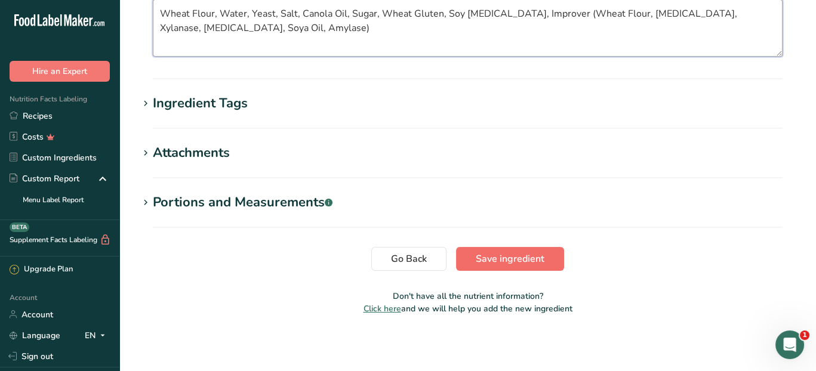
type textarea "Wheat Flour, Water, Yeast, Salt, Canola Oil, Sugar, Wheat Gluten, Soy [MEDICAL_…"
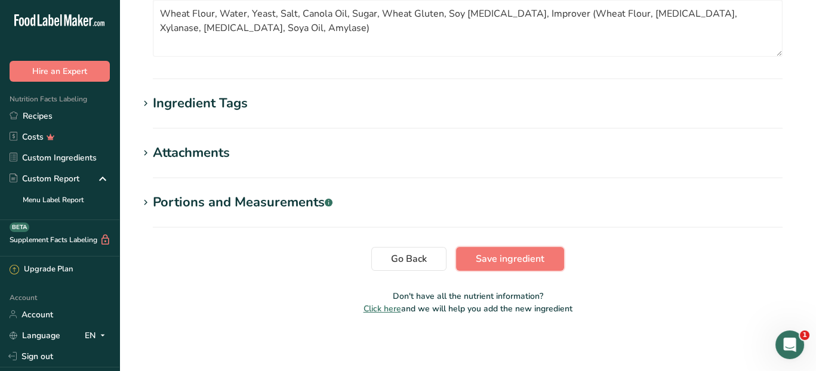
click at [480, 258] on span "Save ingredient" at bounding box center [510, 259] width 69 height 14
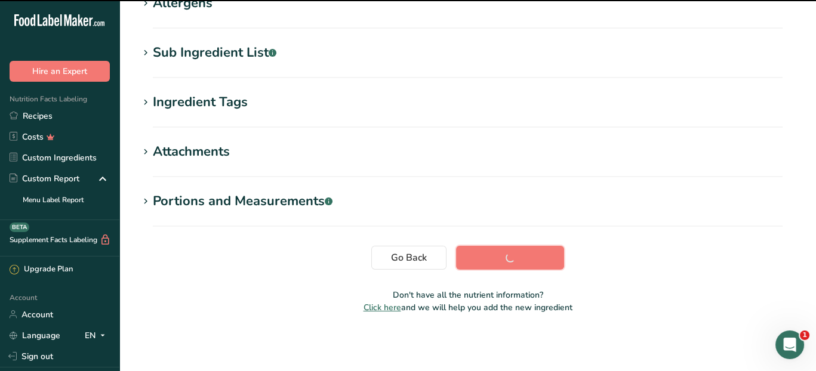
scroll to position [210, 0]
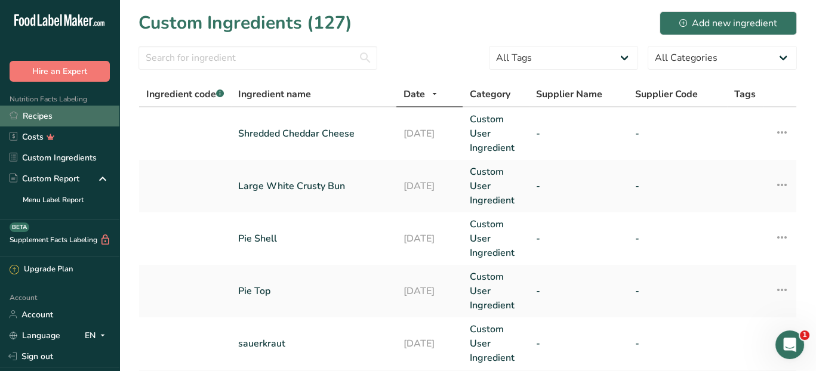
click at [43, 112] on link "Recipes" at bounding box center [59, 116] width 119 height 21
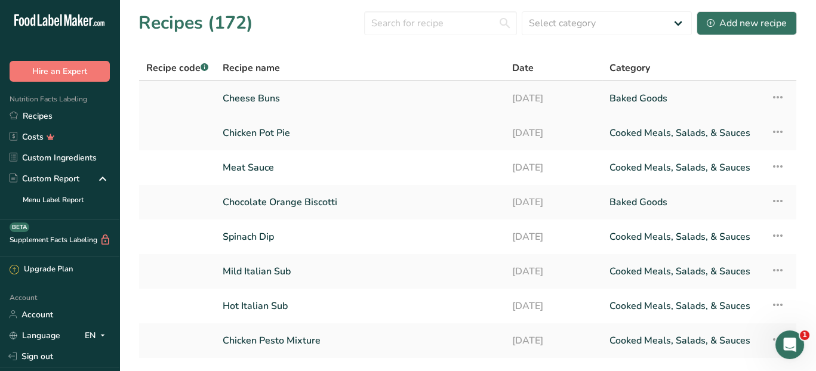
click at [237, 100] on link "Cheese Buns" at bounding box center [360, 98] width 275 height 25
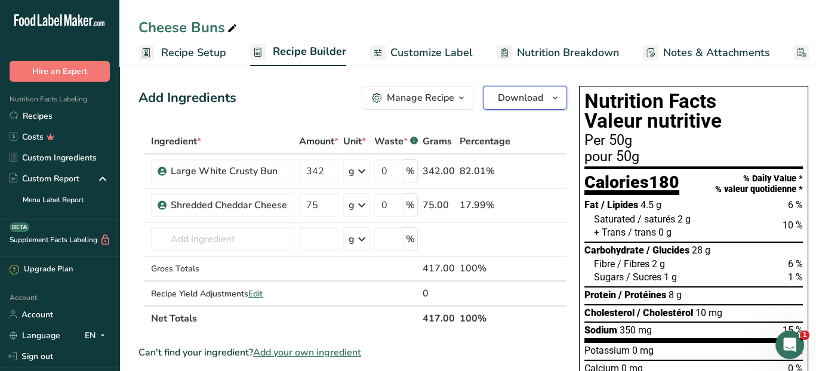
click at [550, 94] on icon "button" at bounding box center [555, 98] width 10 height 15
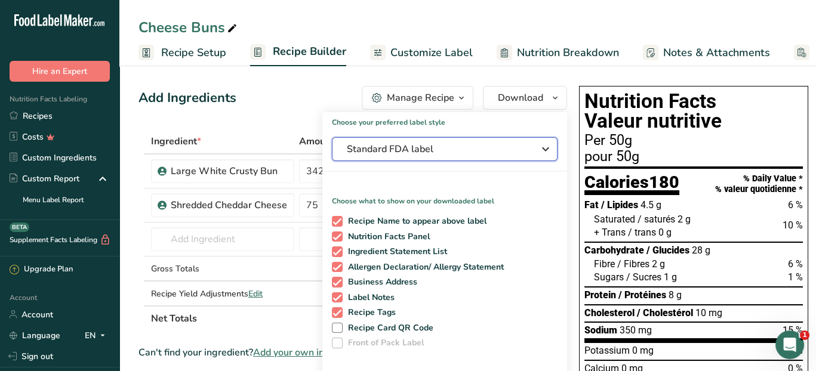
click at [541, 151] on icon "button" at bounding box center [545, 148] width 14 height 21
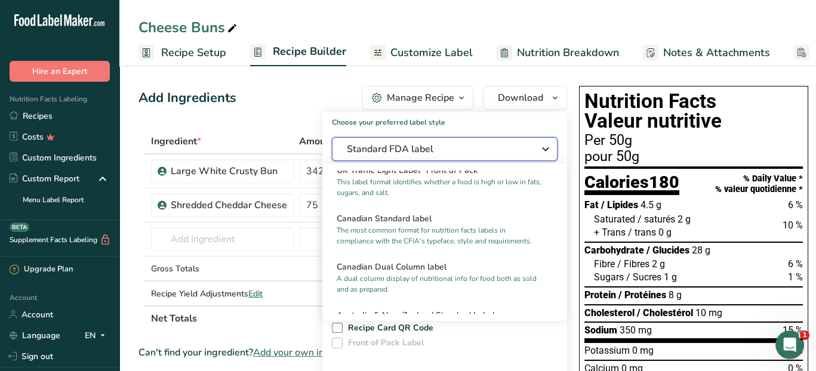
scroll to position [443, 0]
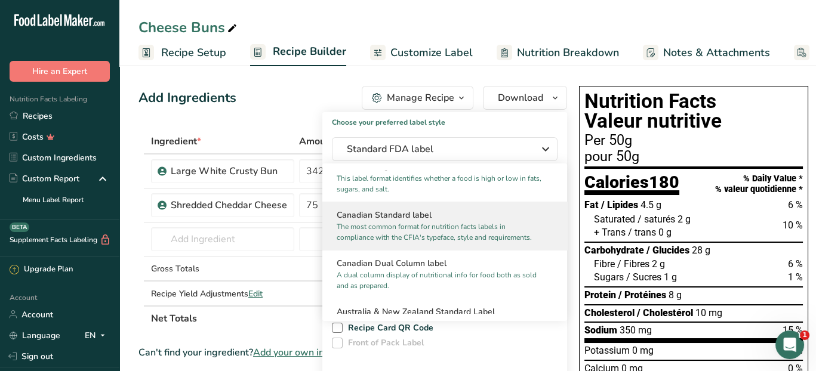
click at [470, 243] on p "The most common format for nutrition facts labels in compliance with the CFIA's…" at bounding box center [439, 231] width 205 height 21
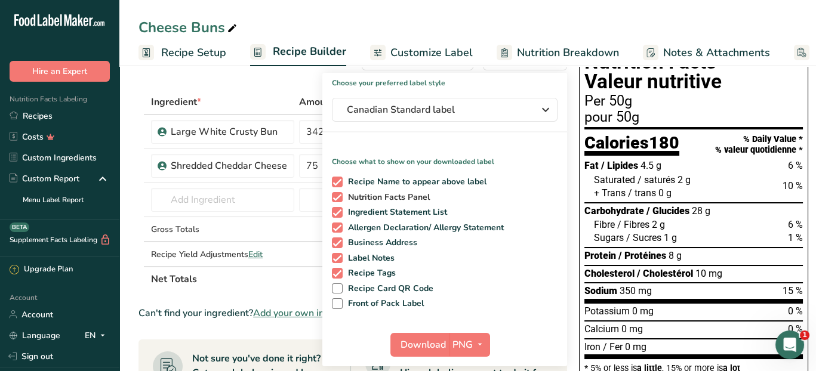
scroll to position [119, 0]
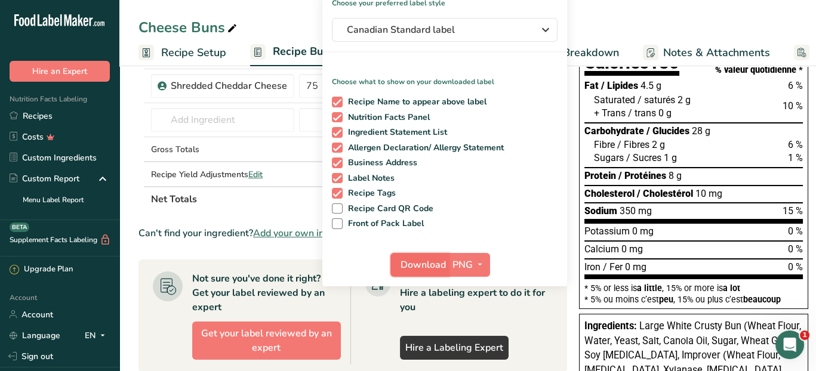
click at [427, 261] on span "Download" at bounding box center [422, 265] width 45 height 14
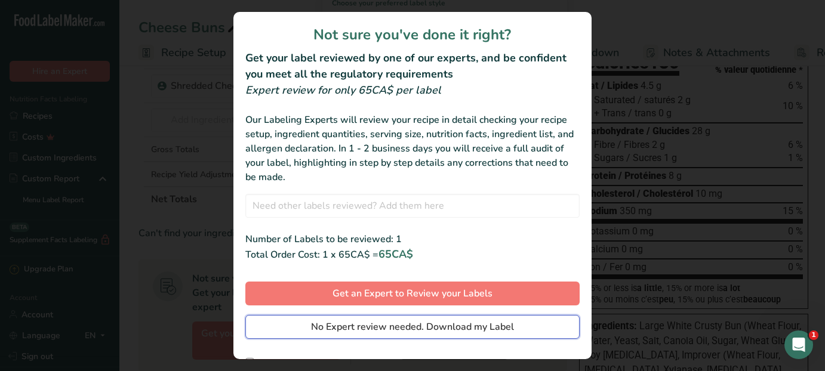
click at [438, 325] on span "No Expert review needed. Download my Label" at bounding box center [412, 327] width 203 height 14
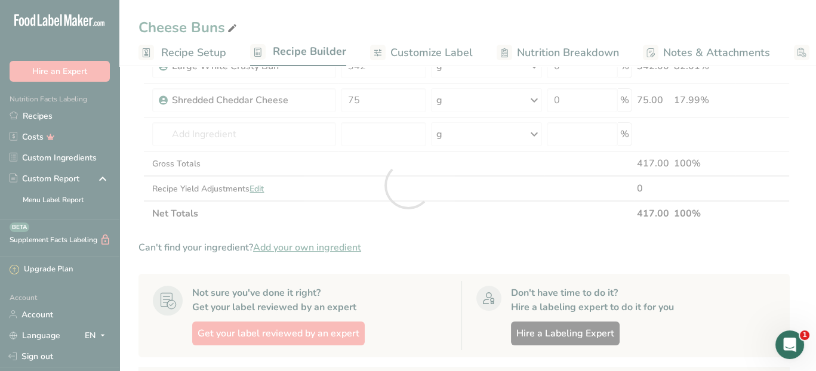
scroll to position [0, 0]
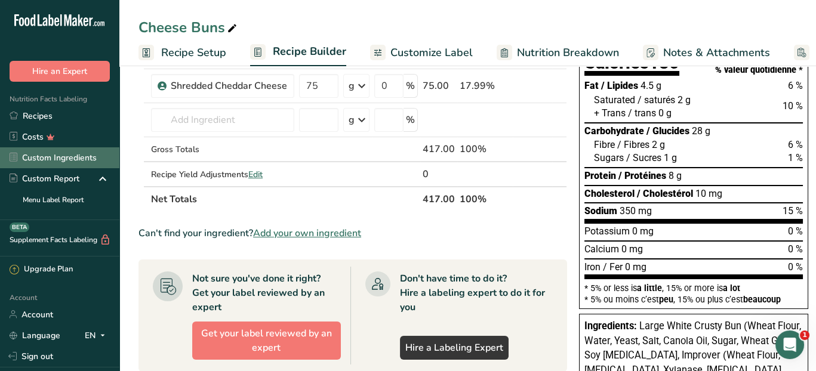
click at [47, 161] on link "Custom Ingredients" at bounding box center [59, 157] width 119 height 21
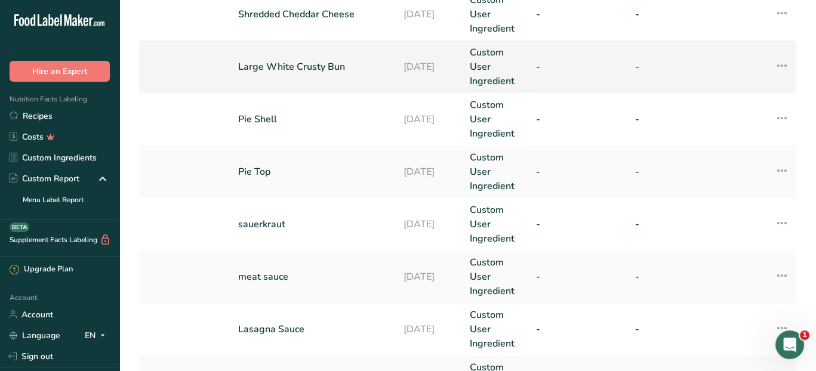
scroll to position [179, 0]
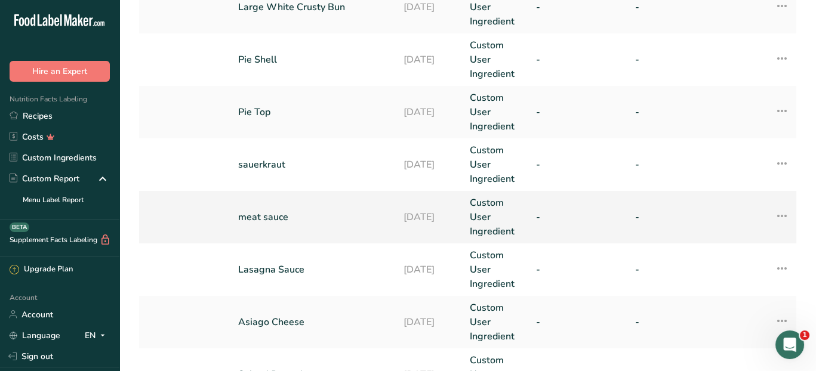
click at [288, 215] on link "meat sauce" at bounding box center [313, 217] width 151 height 14
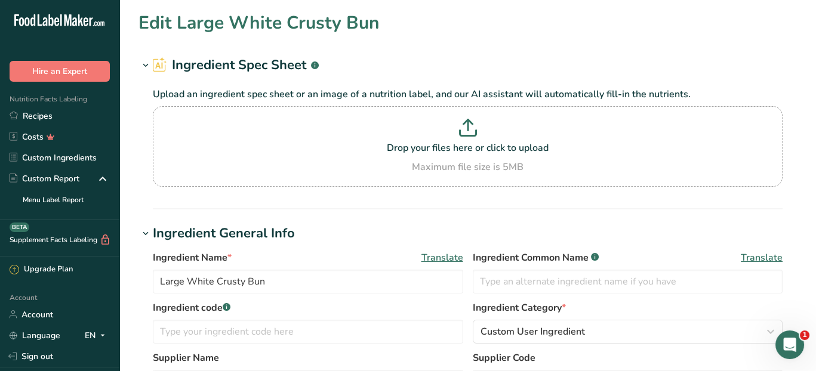
type input "meat sauce"
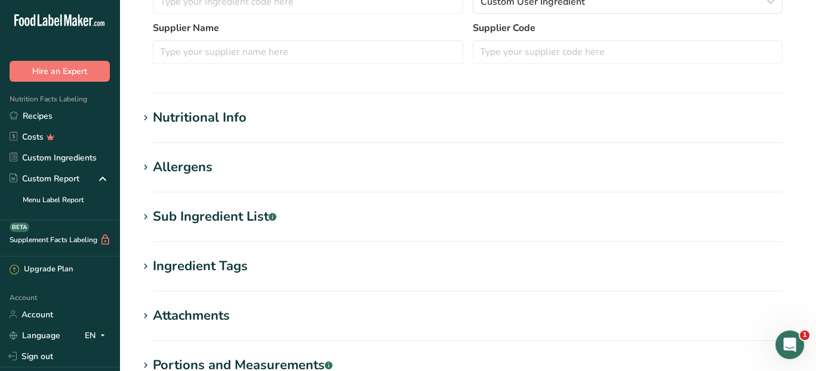
scroll to position [358, 0]
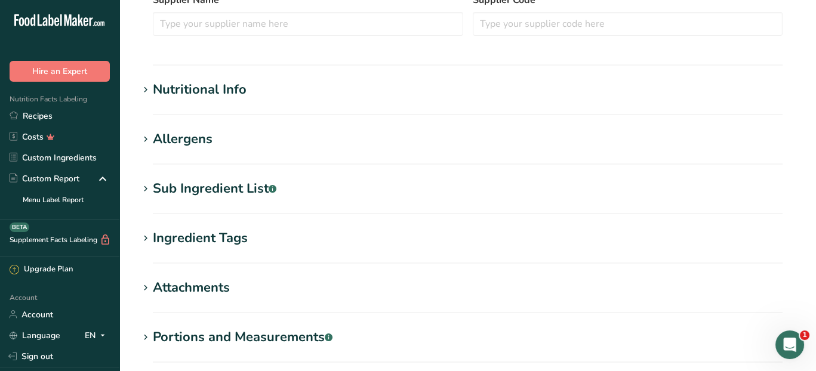
click at [220, 187] on div "Sub Ingredient List .a-a{fill:#347362;}.b-a{fill:#fff;}" at bounding box center [215, 189] width 124 height 20
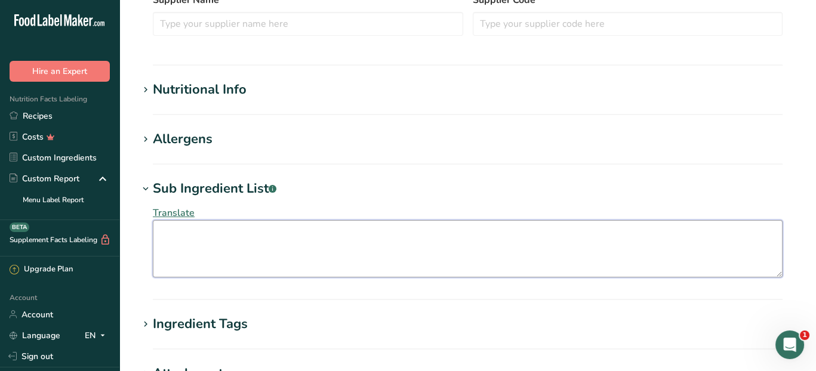
click at [200, 244] on textarea at bounding box center [468, 248] width 630 height 57
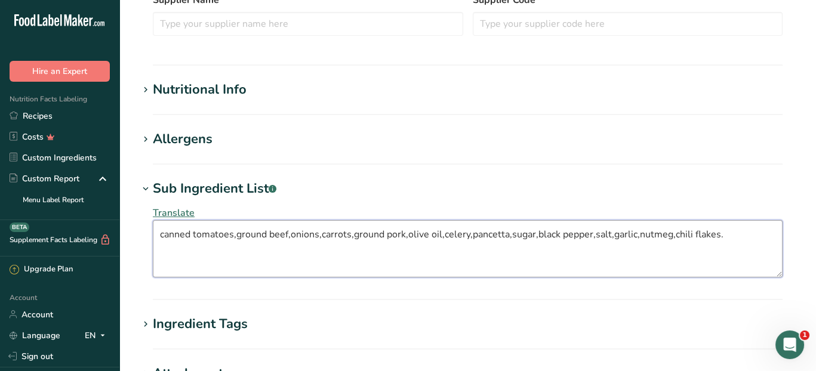
type textarea "canned tomatoes,ground beef,onions,carrots,ground pork,olive oil,celery,pancett…"
click at [329, 307] on section "Edit meat sauce Ingredient Spec Sheet .a-a{fill:#347362;}.b-a{fill:#fff;} Uploa…" at bounding box center [467, 98] width 696 height 913
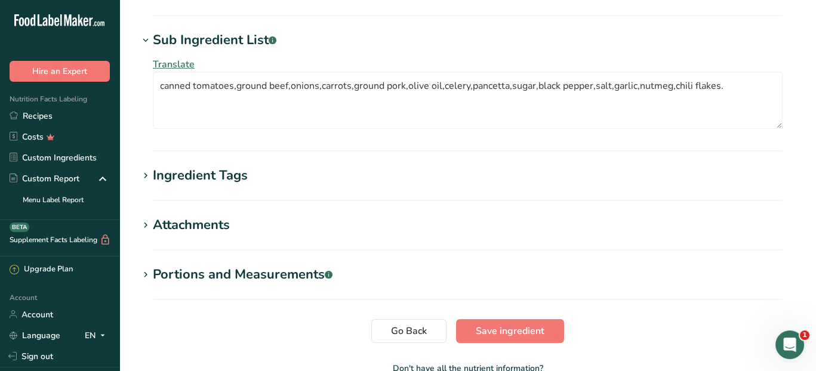
scroll to position [537, 0]
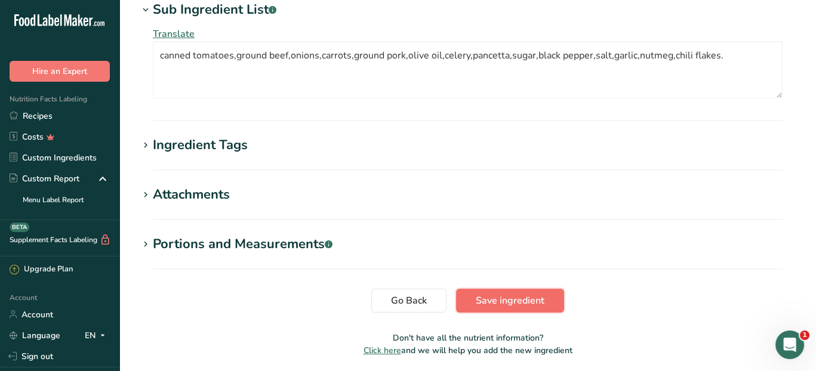
click at [477, 308] on button "Save ingredient" at bounding box center [510, 301] width 108 height 24
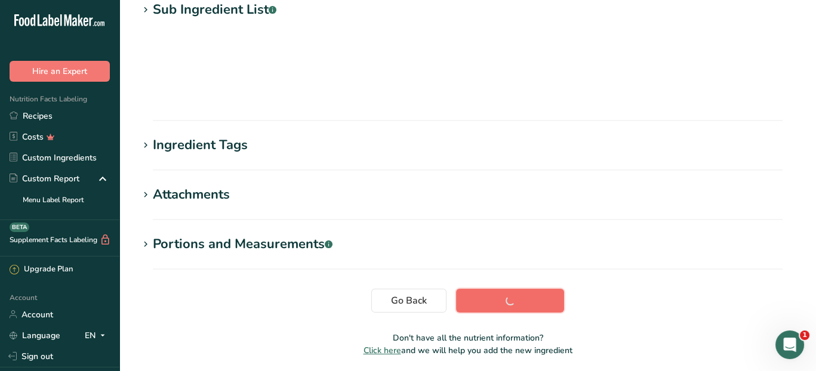
scroll to position [210, 0]
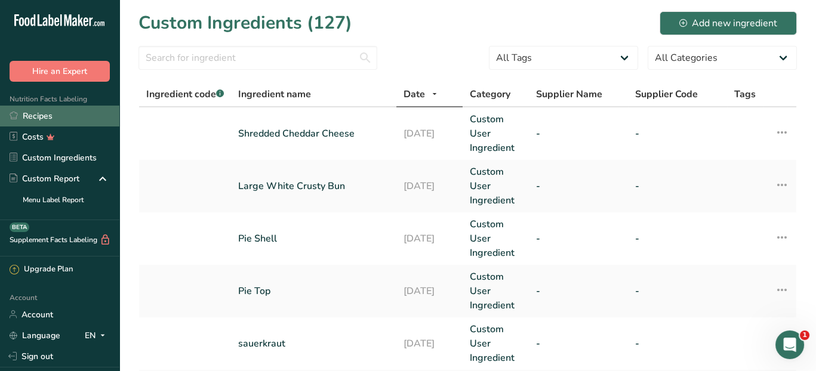
click at [45, 117] on link "Recipes" at bounding box center [59, 116] width 119 height 21
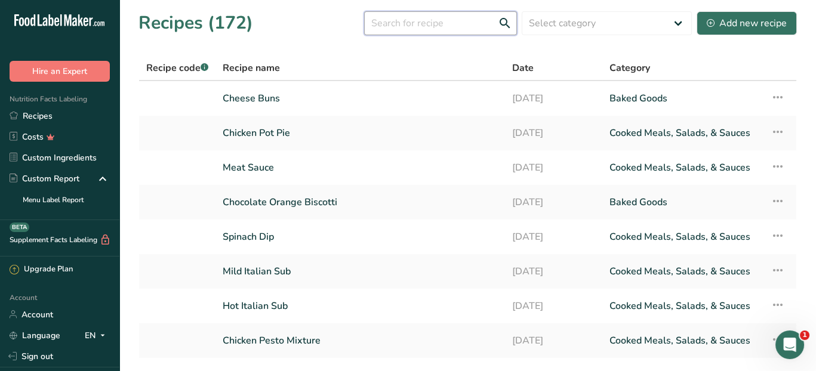
click at [448, 27] on input "text" at bounding box center [440, 23] width 153 height 24
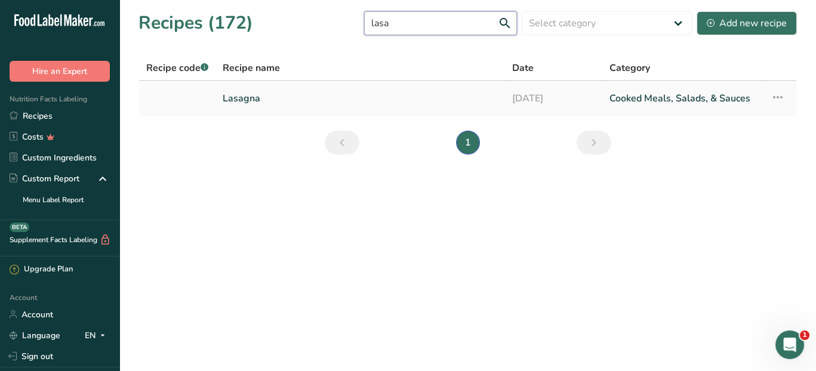
type input "lasa"
click at [301, 103] on link "Lasagna" at bounding box center [360, 98] width 275 height 25
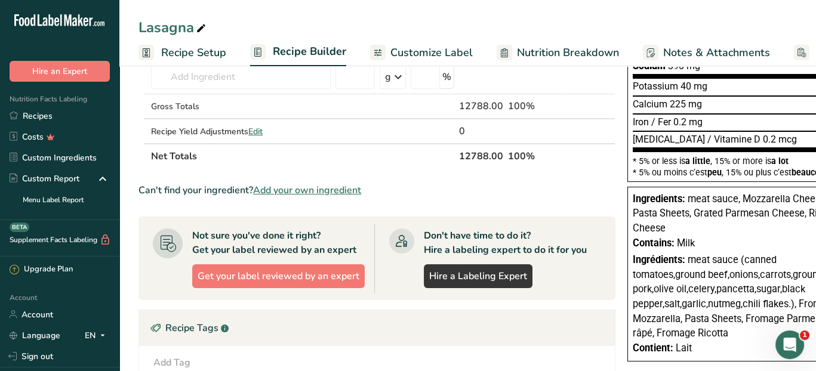
scroll to position [239, 0]
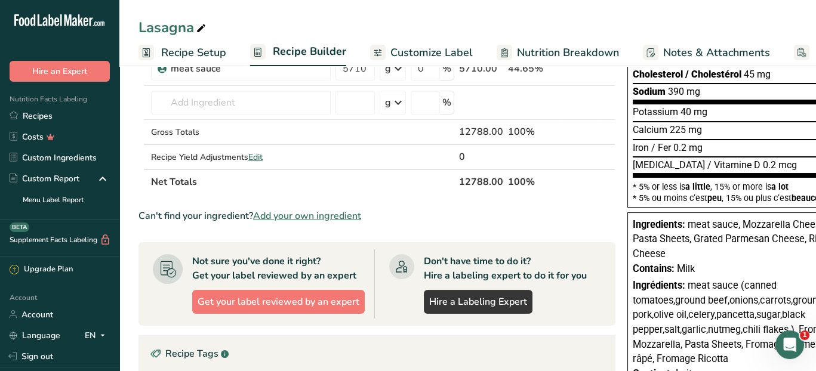
click at [730, 224] on span "meat sauce, Mozzarella Cheese, Pasta Sheets, Grated Parmesan Cheese, Ricotta Ch…" at bounding box center [735, 239] width 206 height 41
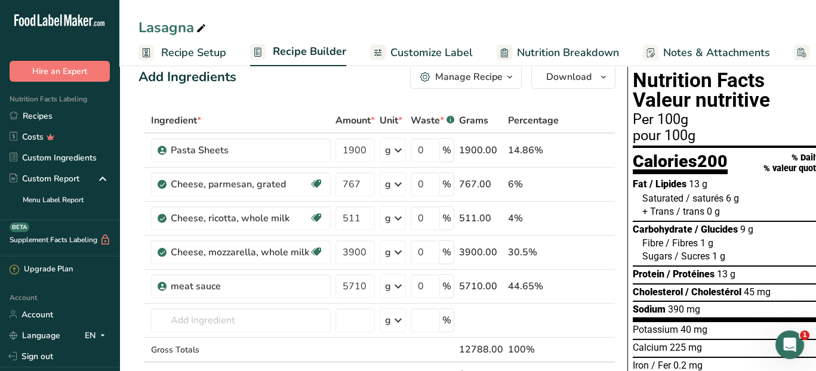
scroll to position [0, 0]
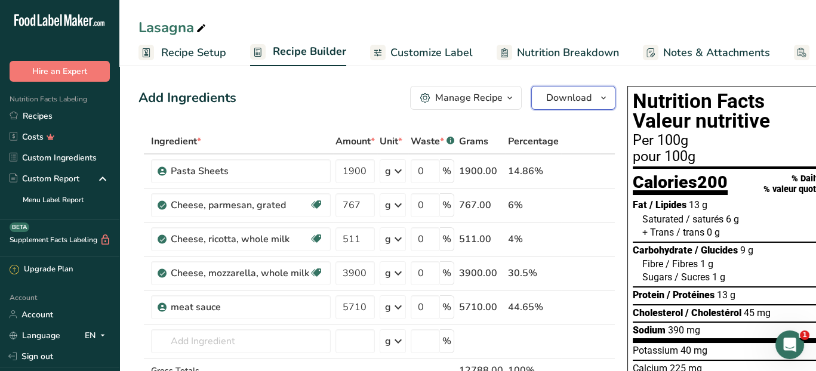
click at [598, 98] on icon "button" at bounding box center [603, 98] width 10 height 15
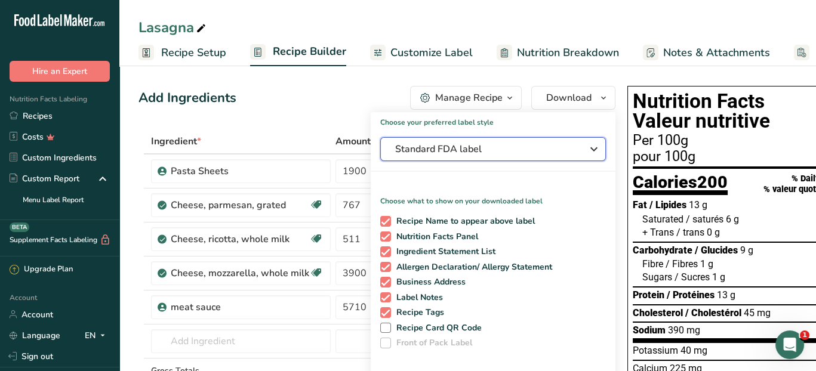
click at [594, 147] on icon "button" at bounding box center [594, 148] width 14 height 21
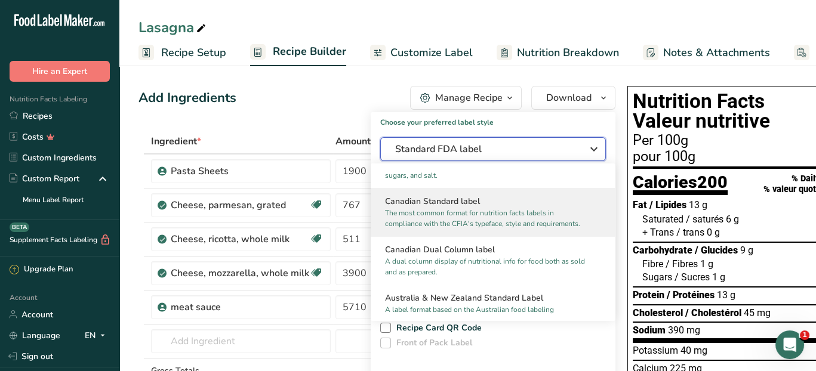
scroll to position [477, 0]
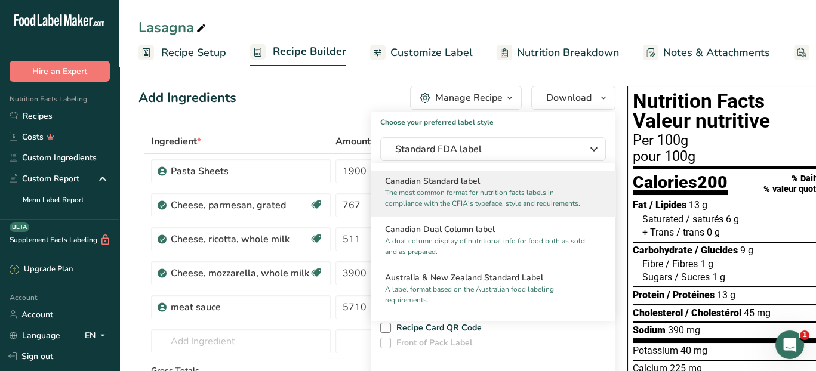
click at [541, 203] on p "The most common format for nutrition facts labels in compliance with the CFIA's…" at bounding box center [487, 197] width 205 height 21
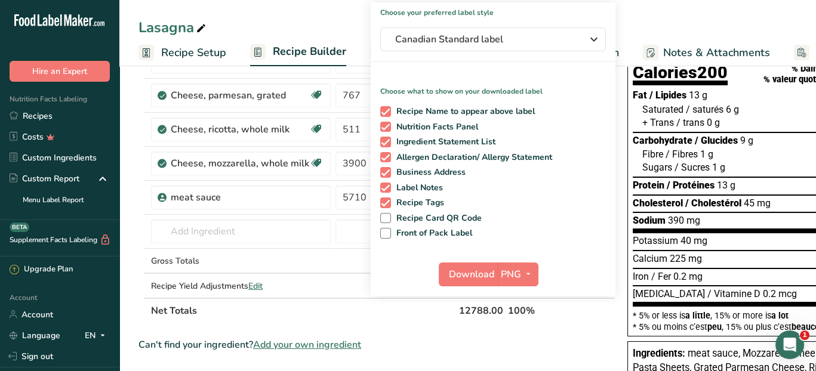
scroll to position [179, 0]
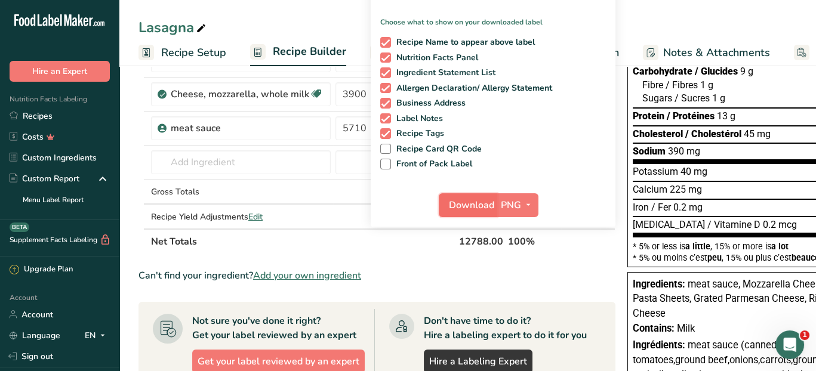
click at [471, 205] on span "Download" at bounding box center [471, 205] width 45 height 14
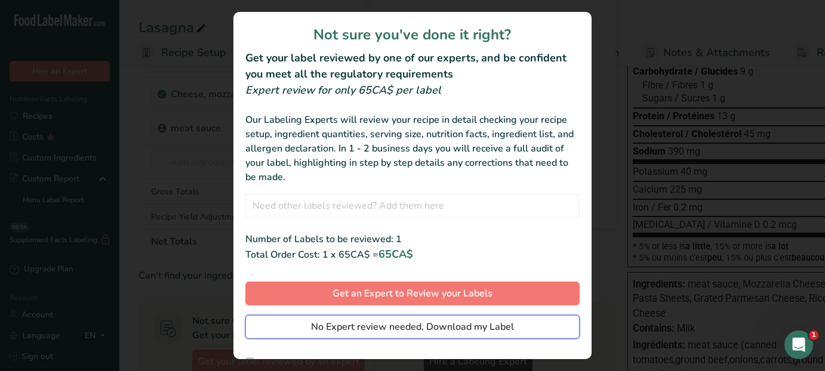
click at [414, 325] on span "No Expert review needed. Download my Label" at bounding box center [412, 327] width 203 height 14
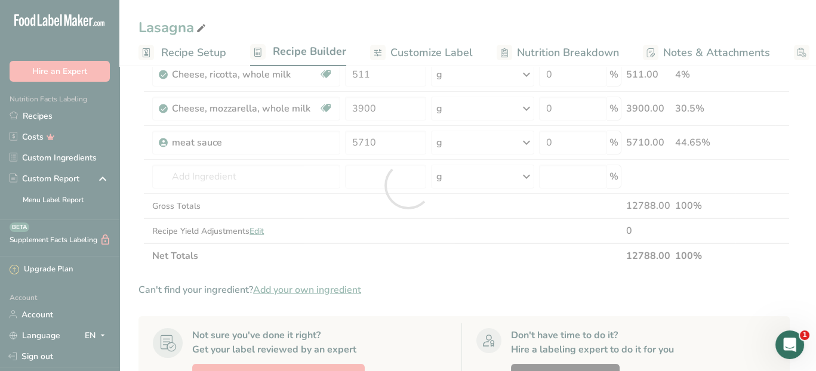
scroll to position [0, 0]
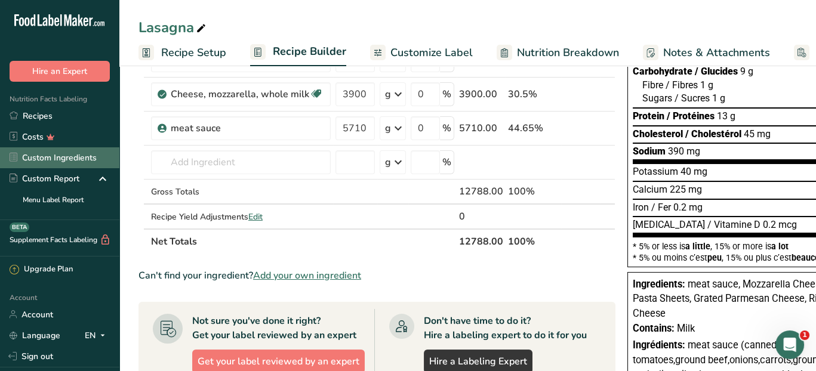
click at [82, 160] on link "Custom Ingredients" at bounding box center [59, 157] width 119 height 21
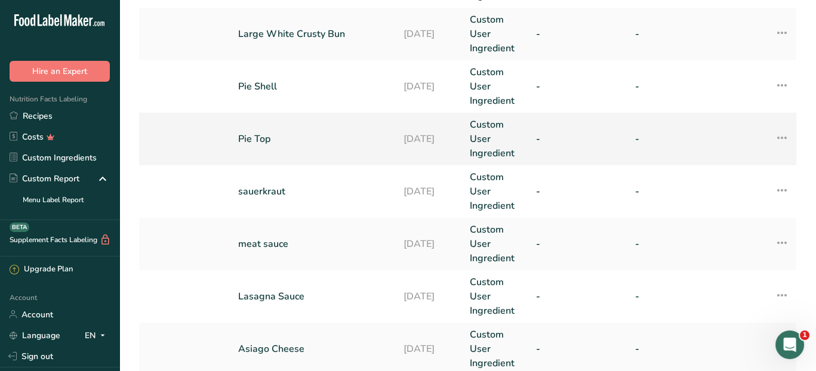
scroll to position [179, 0]
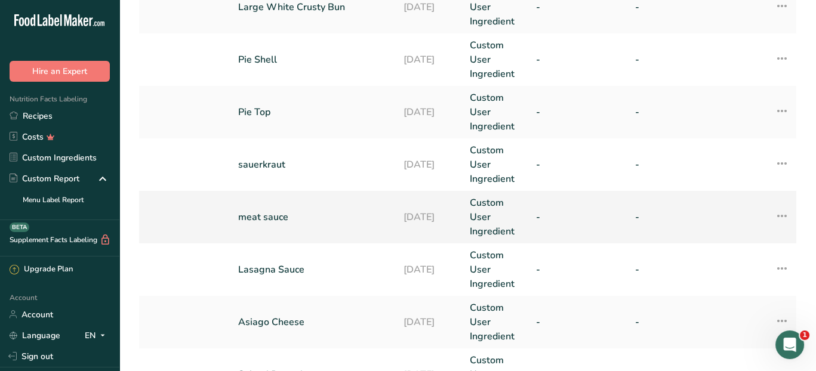
click at [487, 211] on link "Custom User Ingredient" at bounding box center [496, 217] width 52 height 43
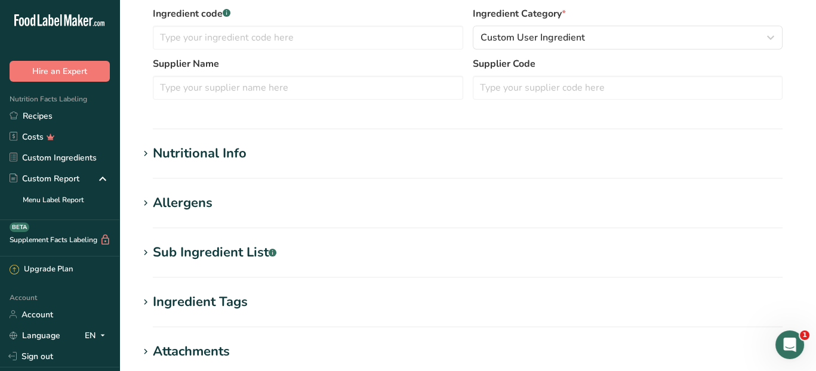
scroll to position [298, 0]
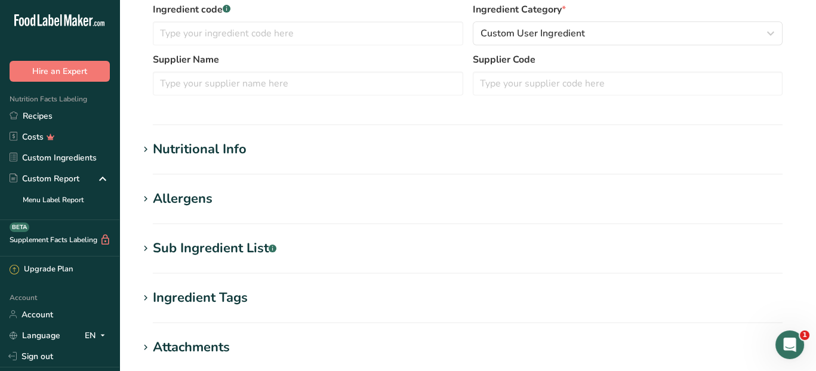
click at [197, 248] on div "Sub Ingredient List .a-a{fill:#347362;}.b-a{fill:#fff;}" at bounding box center [215, 249] width 124 height 20
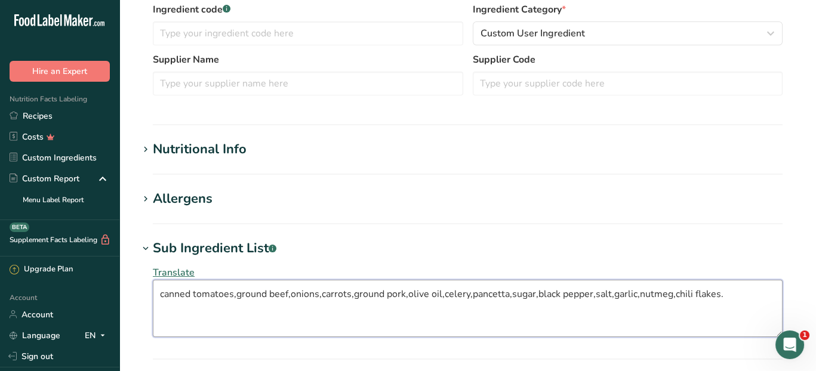
click at [158, 293] on textarea "canned tomatoes,ground beef,onions,carrots,ground pork,olive oil,celery,pancett…" at bounding box center [468, 308] width 630 height 57
click at [731, 297] on textarea "canned tomatoes,ground beef,onions,carrots,ground pork,olive oil,celery,pancett…" at bounding box center [468, 308] width 630 height 57
click at [173, 274] on span "Translate" at bounding box center [174, 272] width 42 height 13
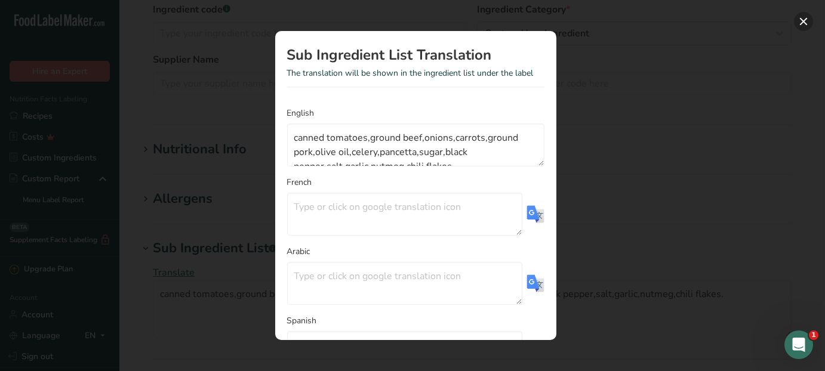
click at [805, 21] on button "Translation Modal" at bounding box center [803, 21] width 19 height 19
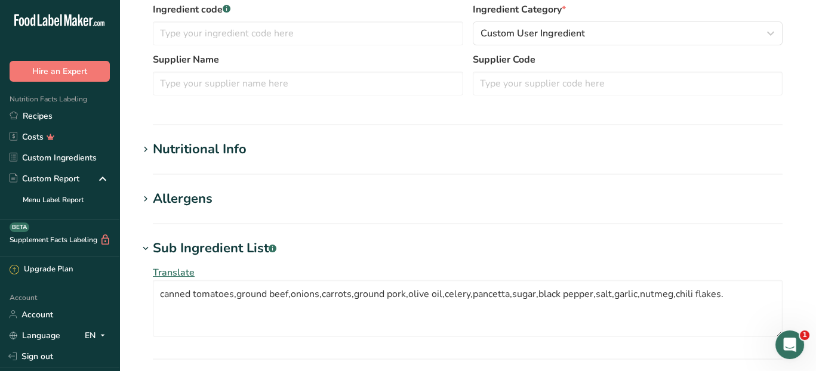
click at [234, 251] on div "Sub Ingredient List .a-a{fill:#347362;}.b-a{fill:#fff;}" at bounding box center [215, 249] width 124 height 20
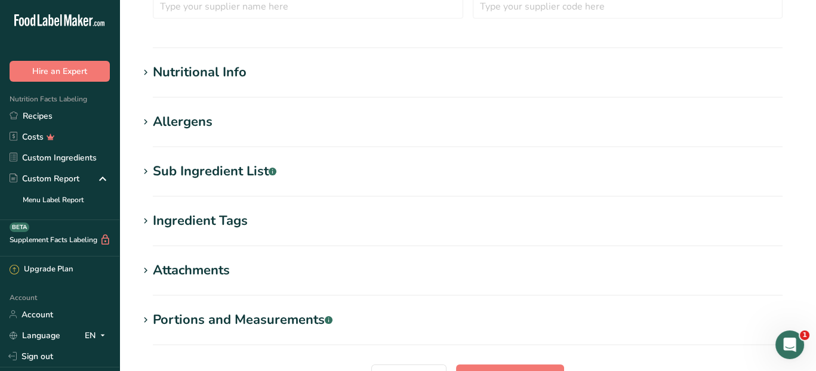
scroll to position [477, 0]
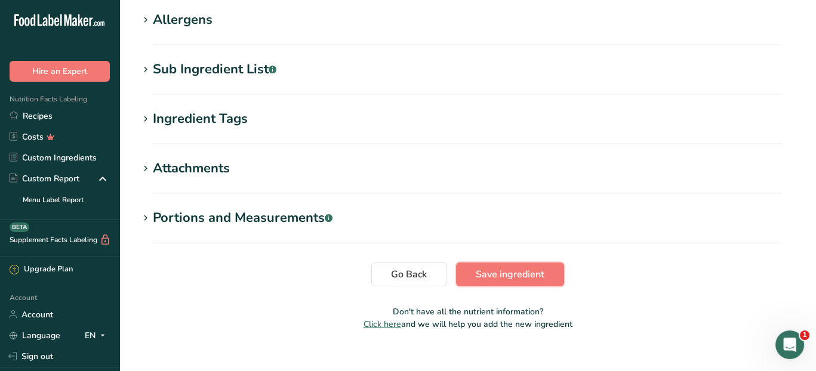
click at [514, 279] on span "Save ingredient" at bounding box center [510, 274] width 69 height 14
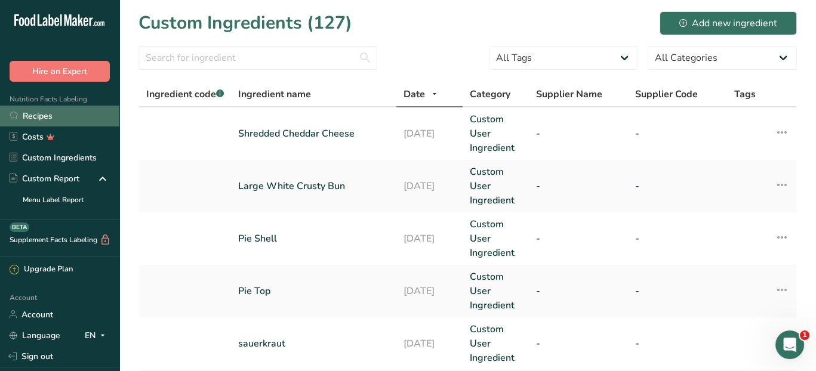
click at [72, 121] on link "Recipes" at bounding box center [59, 116] width 119 height 21
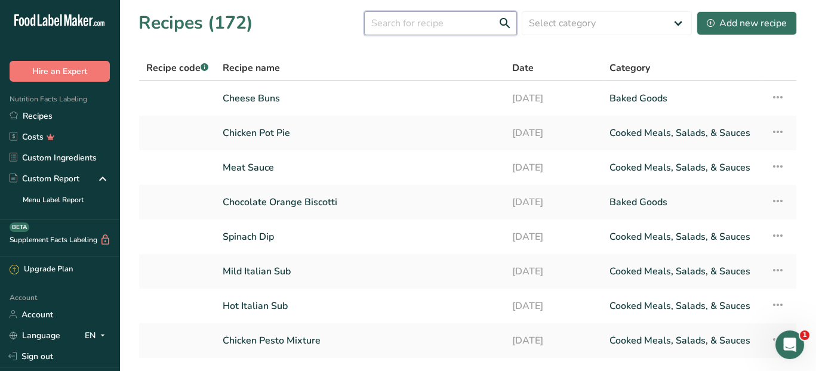
click at [443, 23] on input "text" at bounding box center [440, 23] width 153 height 24
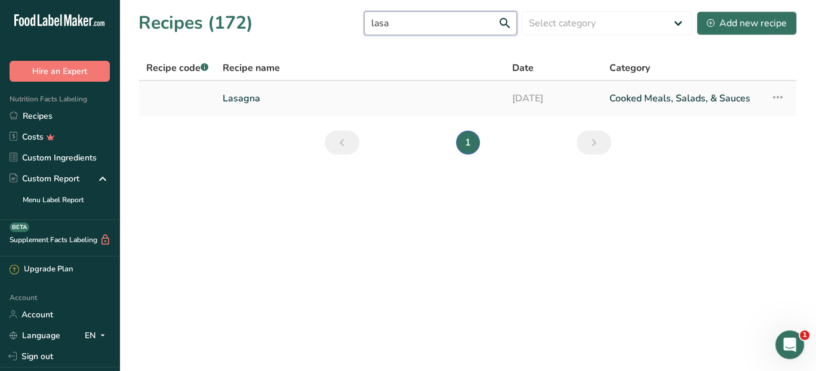
type input "lasa"
click at [316, 99] on link "Lasagna" at bounding box center [360, 98] width 275 height 25
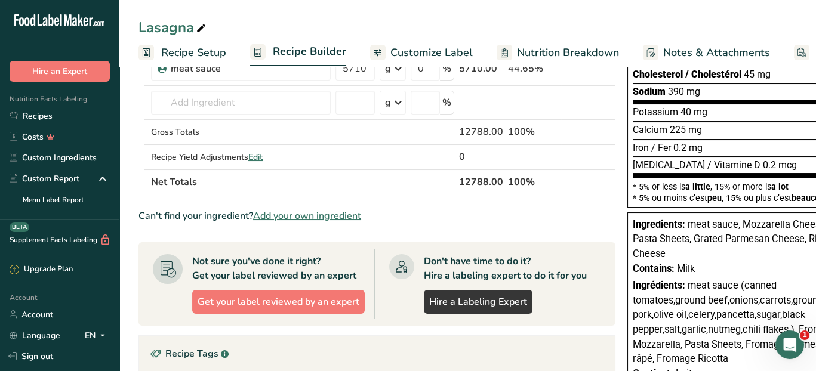
scroll to position [298, 0]
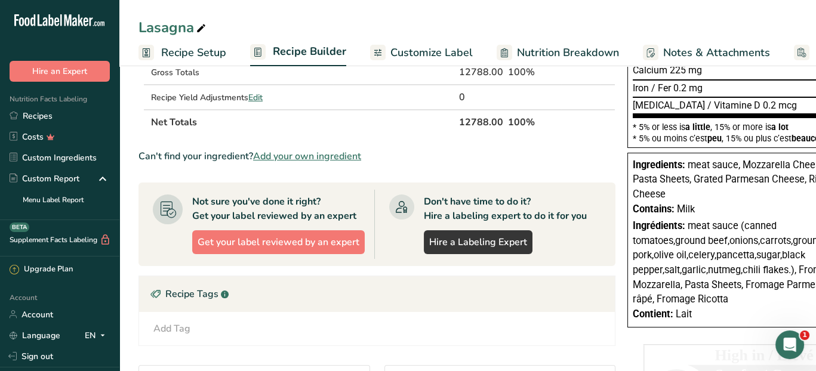
click at [649, 169] on div "Ingredients: meat sauce, Mozzarella Cheese, Pasta Sheets, Grated Parmesan Chees…" at bounding box center [741, 180] width 218 height 44
click at [682, 185] on div "Ingredients: meat sauce, Mozzarella Cheese, Pasta Sheets, Grated Parmesan Chees…" at bounding box center [741, 180] width 218 height 44
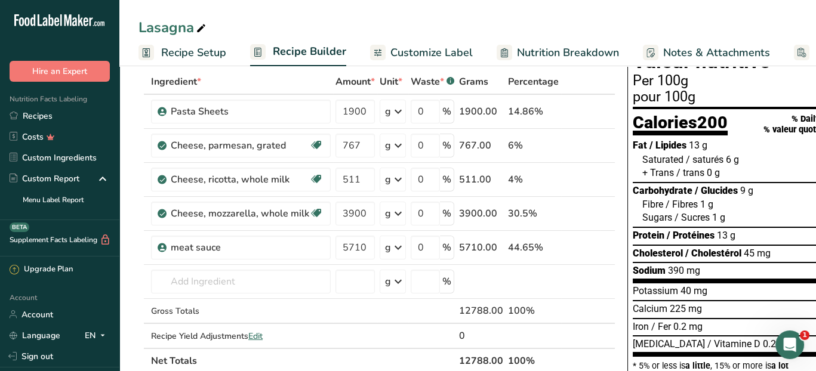
scroll to position [0, 0]
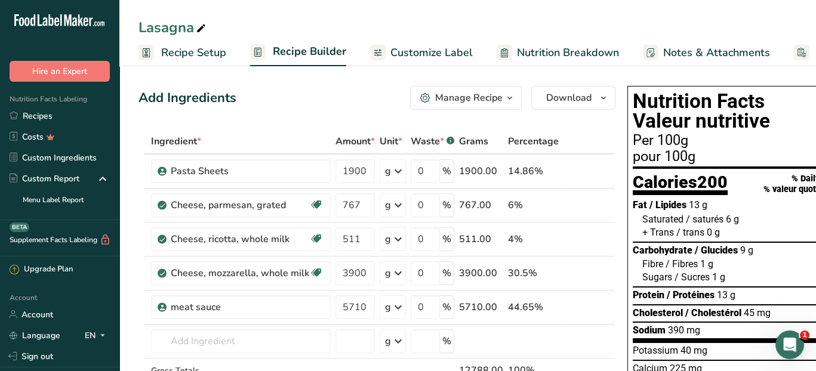
click at [483, 92] on div "Manage Recipe" at bounding box center [468, 98] width 67 height 14
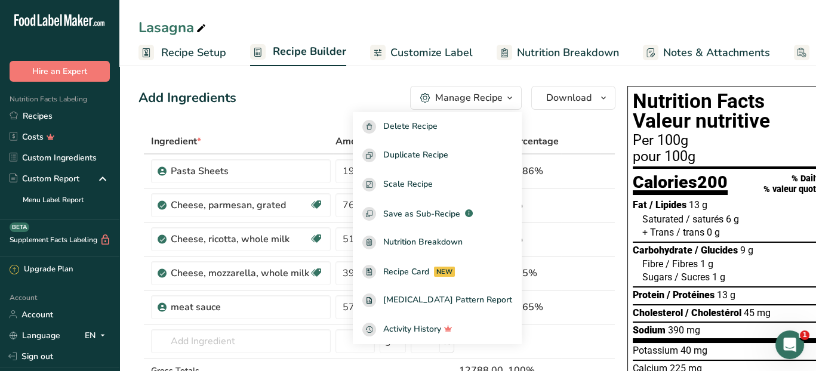
click at [370, 88] on div "Add Ingredients Manage Recipe Delete Recipe Duplicate Recipe Scale Recipe Save …" at bounding box center [376, 98] width 477 height 24
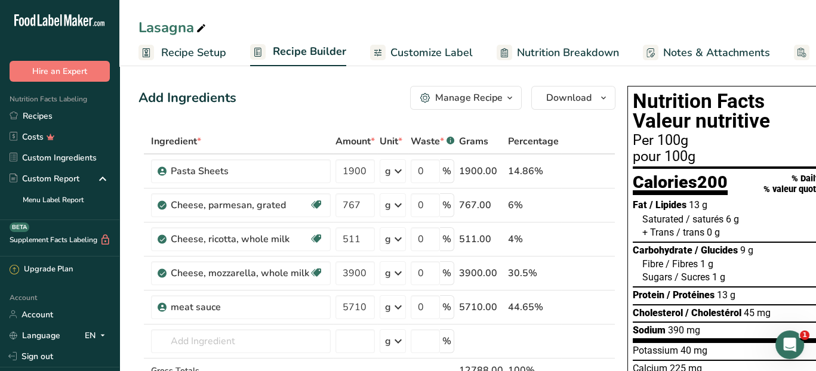
click at [177, 60] on span "Recipe Setup" at bounding box center [193, 53] width 65 height 16
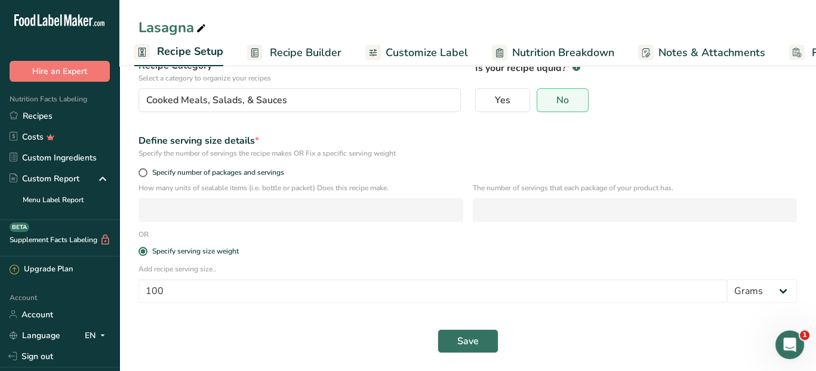
scroll to position [100, 0]
click at [453, 345] on button "Save" at bounding box center [467, 341] width 61 height 24
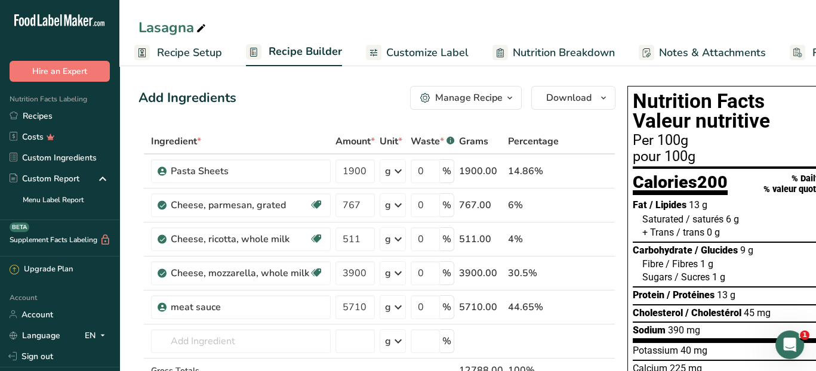
click at [439, 48] on span "Customize Label" at bounding box center [427, 53] width 82 height 16
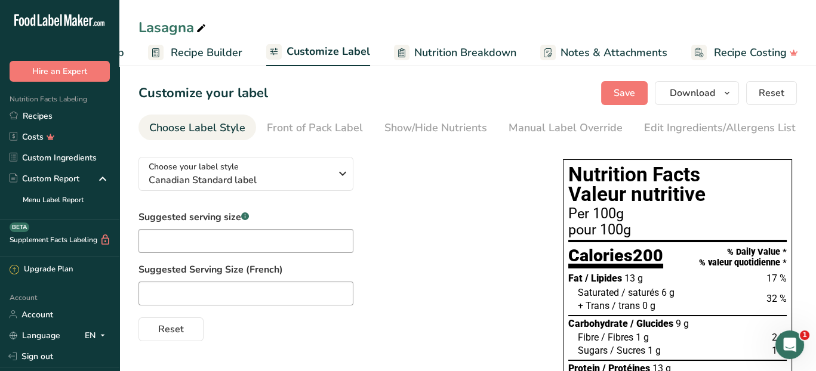
scroll to position [0, 103]
click at [471, 56] on span "Nutrition Breakdown" at bounding box center [464, 53] width 102 height 16
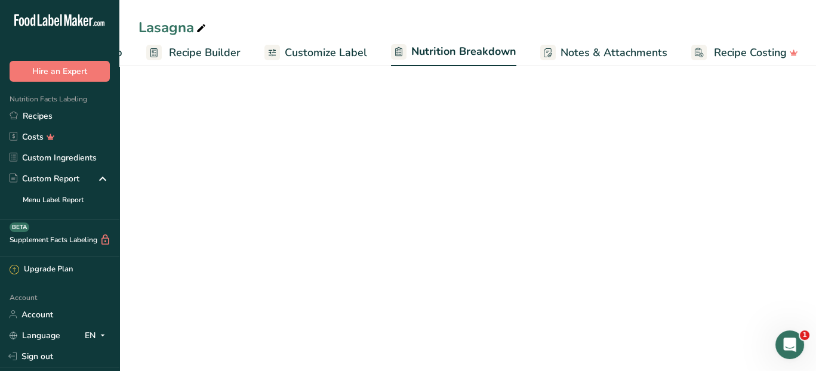
select select "Calories"
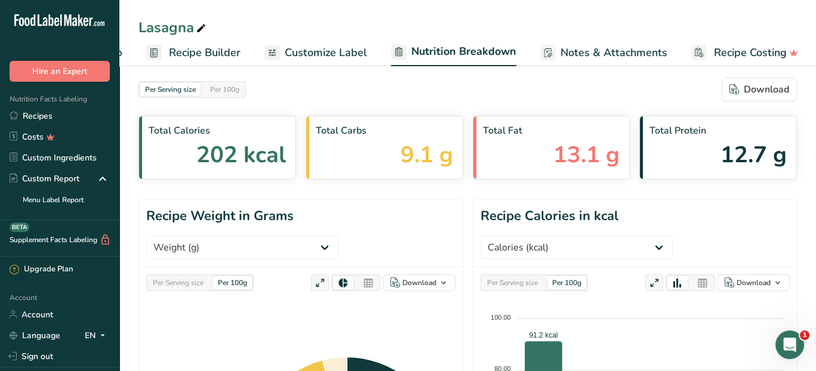
scroll to position [0, 0]
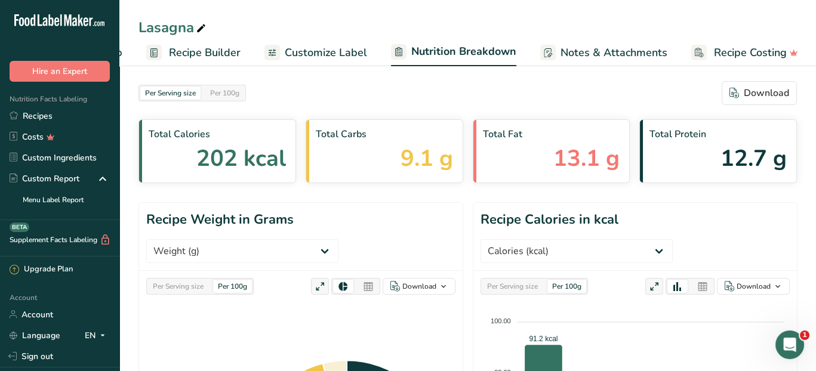
click at [612, 45] on span "Notes & Attachments" at bounding box center [613, 53] width 107 height 16
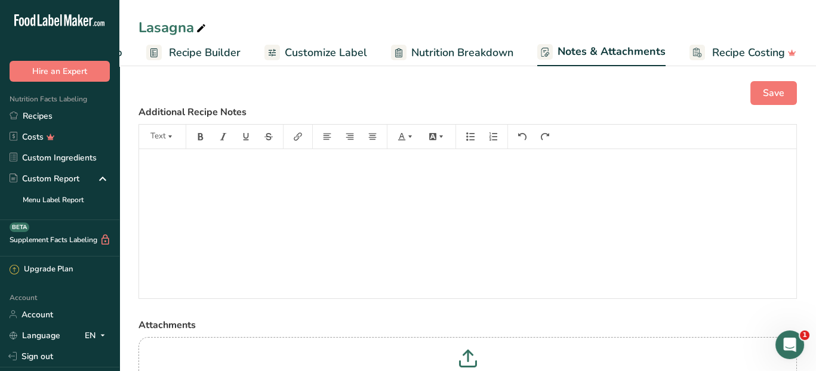
click at [311, 52] on span "Customize Label" at bounding box center [326, 53] width 82 height 16
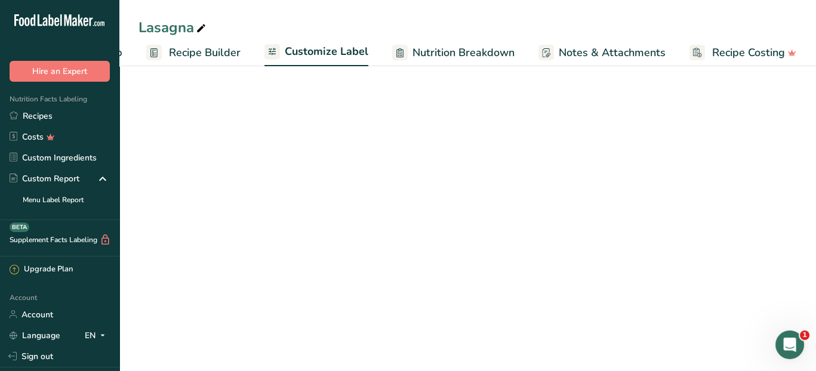
scroll to position [0, 103]
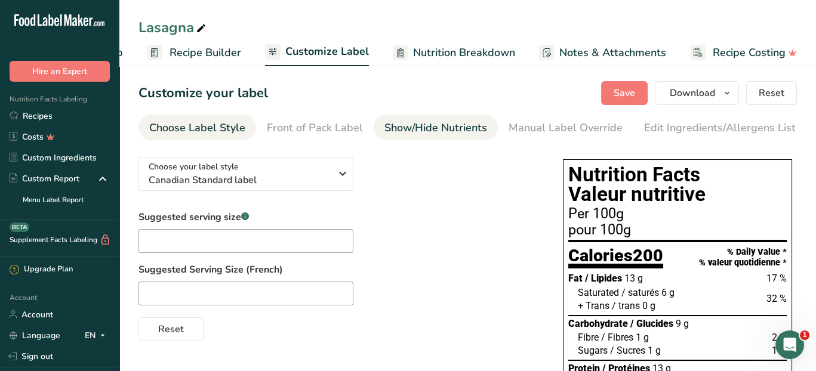
click at [437, 124] on div "Show/Hide Nutrients" at bounding box center [435, 128] width 103 height 16
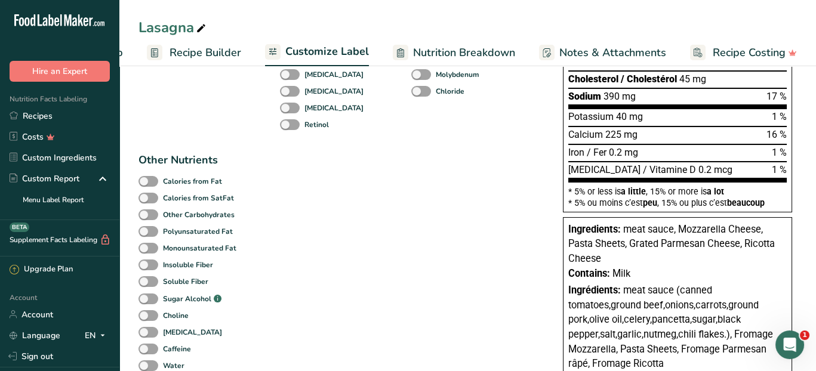
scroll to position [0, 0]
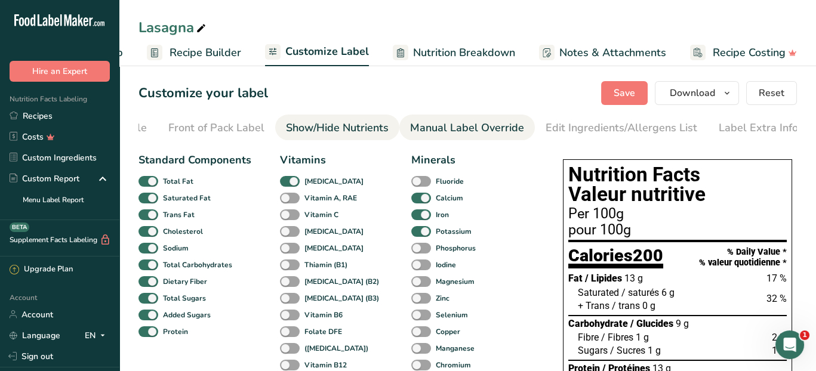
click at [469, 126] on div "Manual Label Override" at bounding box center [467, 128] width 114 height 16
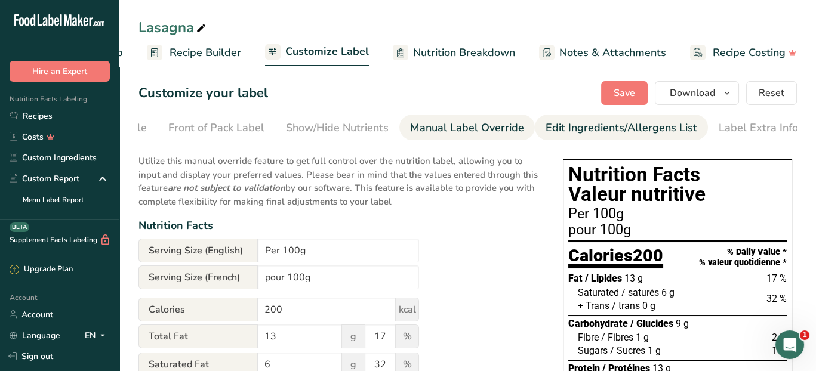
click at [560, 128] on div "Edit Ingredients/Allergens List" at bounding box center [621, 128] width 152 height 16
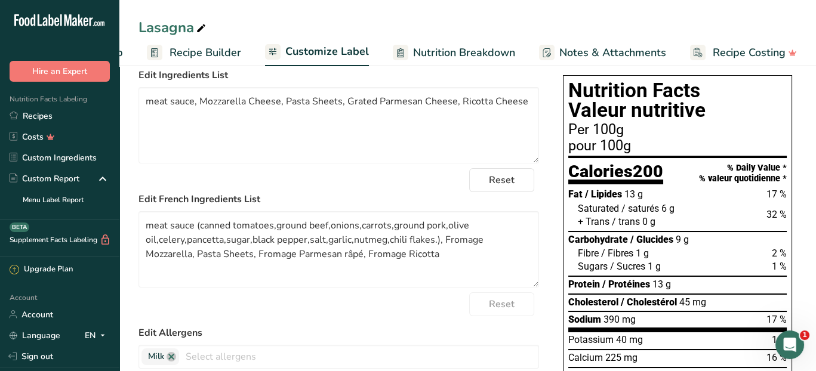
scroll to position [119, 0]
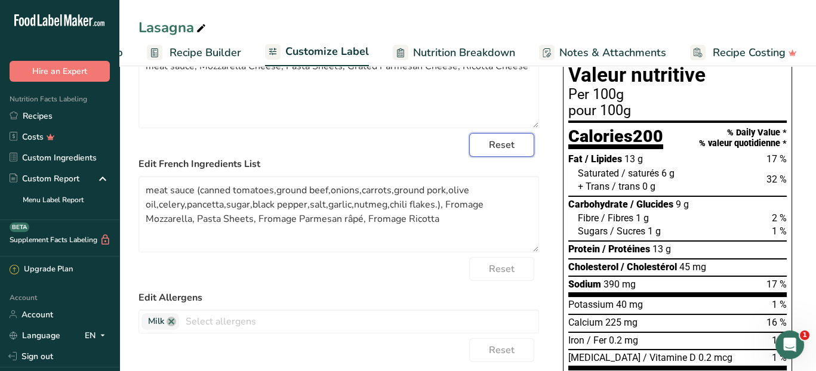
click at [511, 143] on span "Reset" at bounding box center [502, 145] width 26 height 14
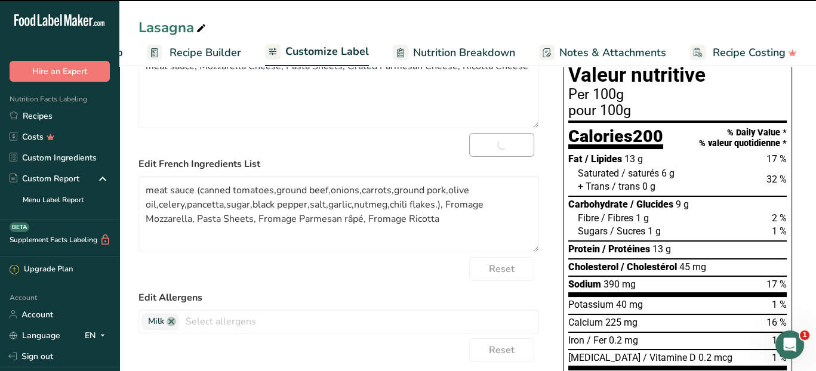
type textarea "meat sauce (canned tomatoes,ground beef,onions,carrots,ground pork,olive oil,ce…"
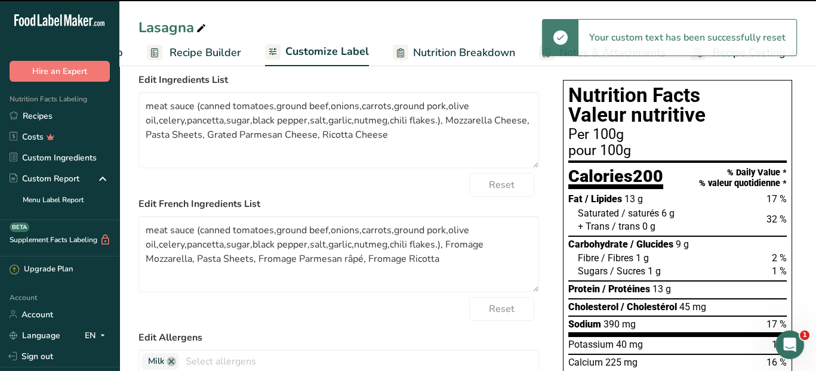
scroll to position [60, 0]
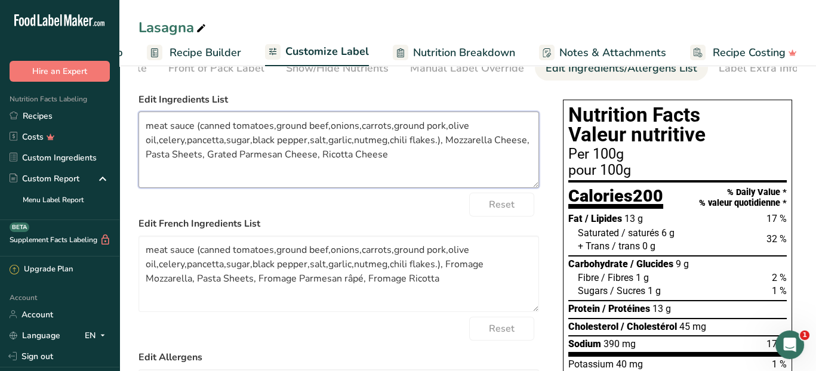
click at [408, 160] on textarea "meat sauce (canned tomatoes,ground beef,onions,carrots,ground pork,olive oil,ce…" at bounding box center [338, 150] width 400 height 76
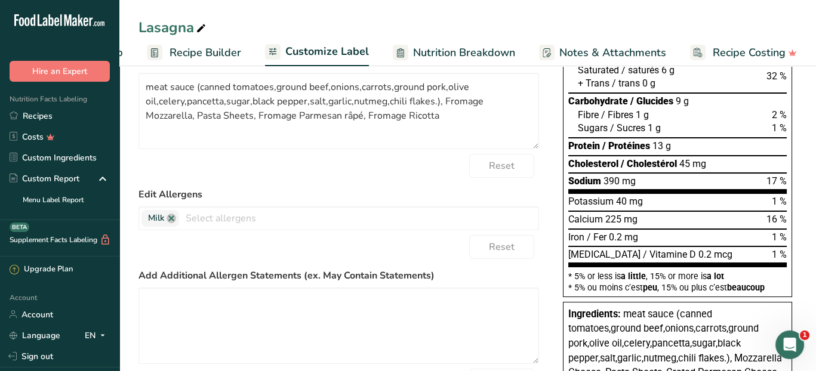
scroll to position [0, 0]
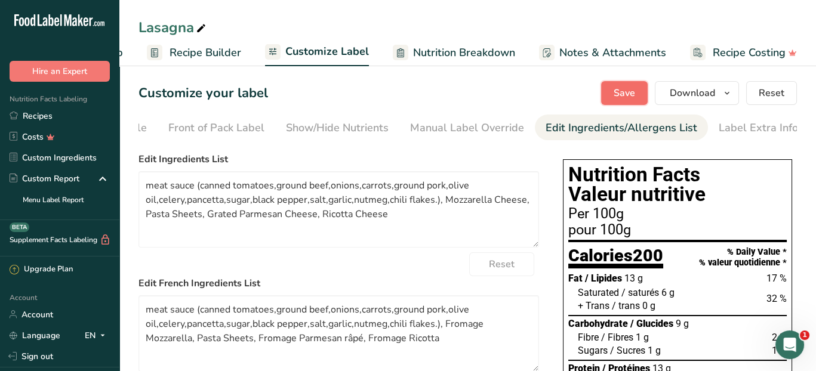
click at [627, 91] on span "Save" at bounding box center [623, 93] width 21 height 14
click at [211, 50] on span "Recipe Builder" at bounding box center [205, 53] width 72 height 16
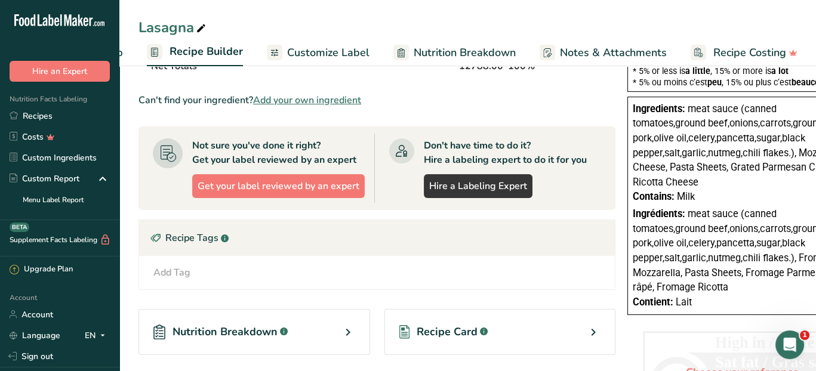
scroll to position [358, 0]
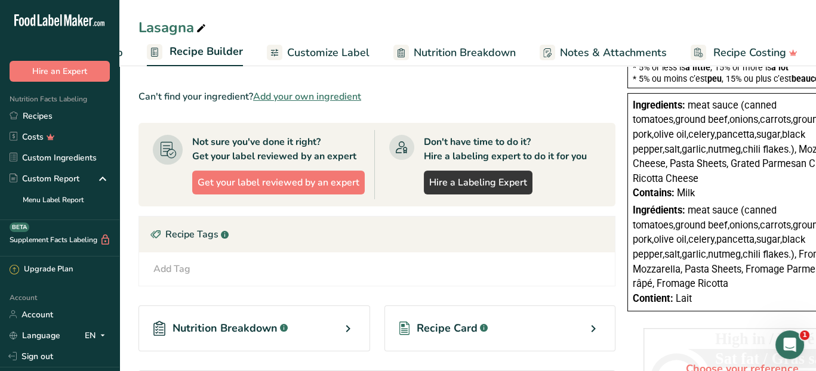
click at [316, 54] on span "Customize Label" at bounding box center [328, 53] width 82 height 16
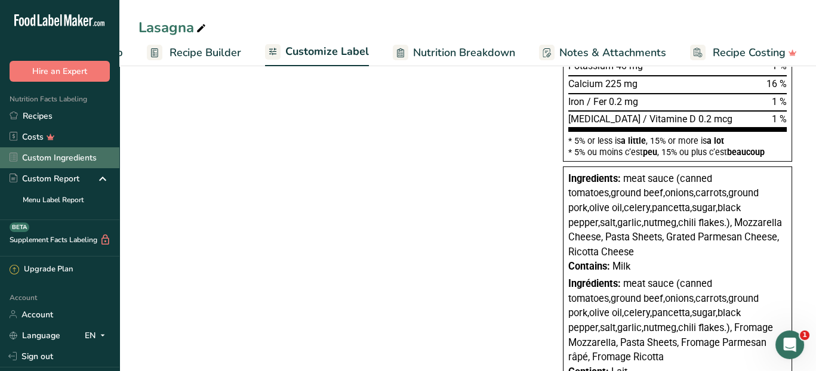
click at [70, 158] on link "Custom Ingredients" at bounding box center [59, 157] width 119 height 21
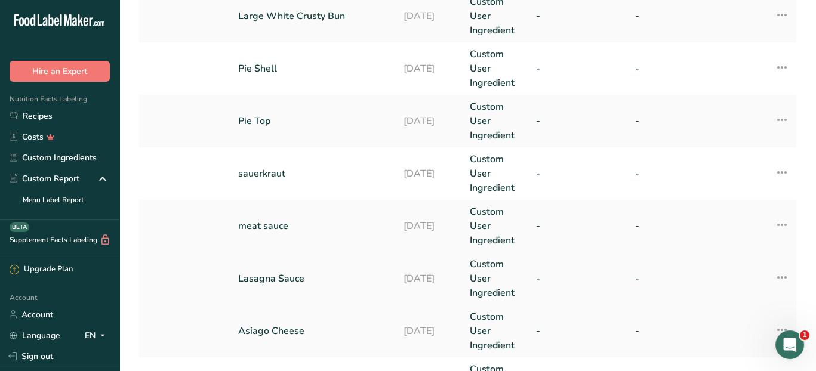
scroll to position [239, 0]
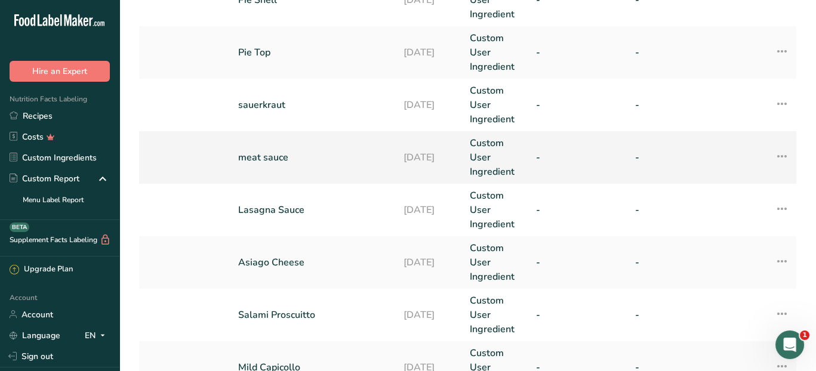
click at [309, 165] on td "meat sauce" at bounding box center [313, 157] width 165 height 53
click at [284, 160] on link "meat sauce" at bounding box center [313, 157] width 151 height 14
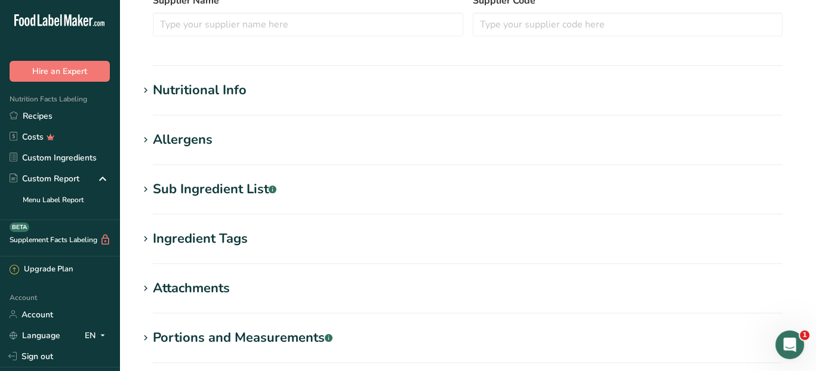
scroll to position [358, 0]
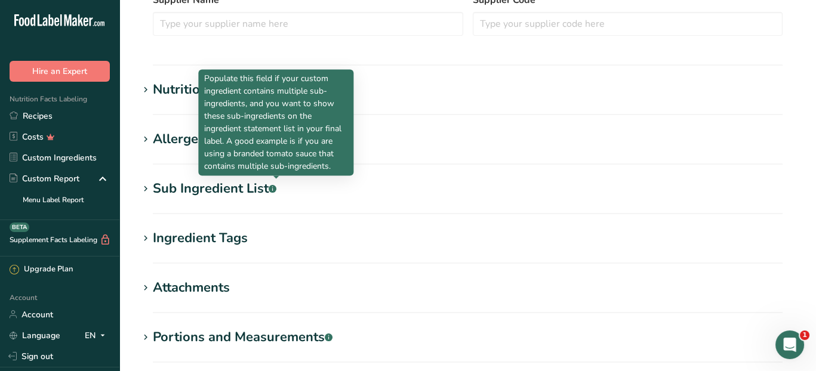
click at [251, 186] on div "Sub Ingredient List .a-a{fill:#347362;}.b-a{fill:#fff;}" at bounding box center [215, 189] width 124 height 20
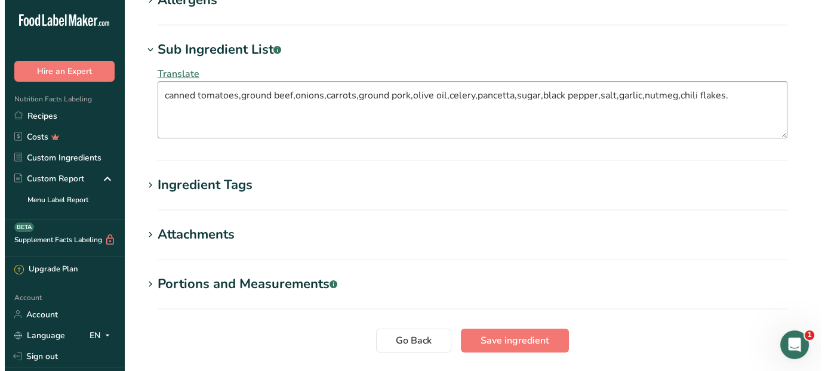
scroll to position [477, 0]
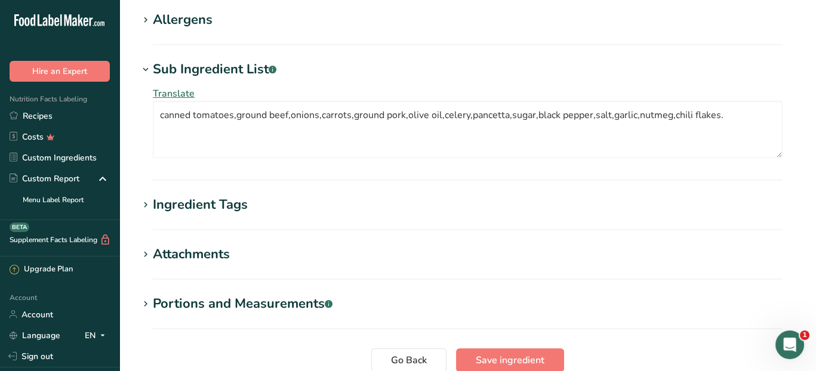
click at [189, 91] on span "Translate" at bounding box center [174, 93] width 42 height 13
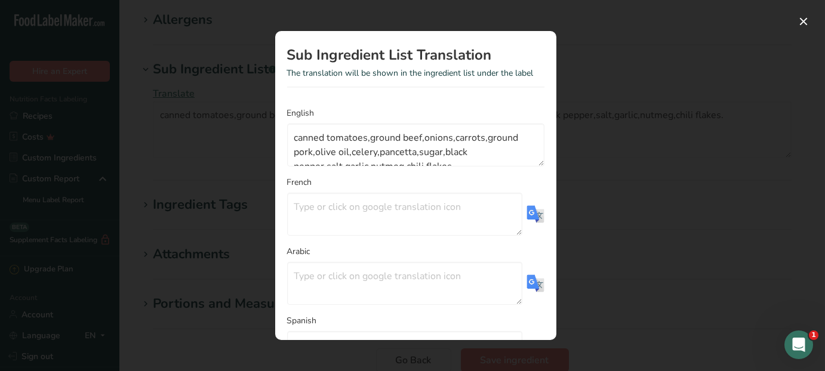
click at [526, 212] on img "Translation Modal" at bounding box center [535, 214] width 18 height 18
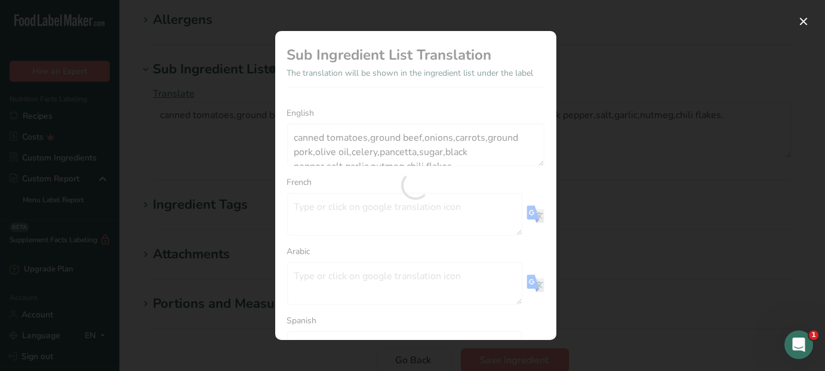
type textarea "tomates en conserve, bœuf haché, oignons, carottes, porc haché, huile d'olive, …"
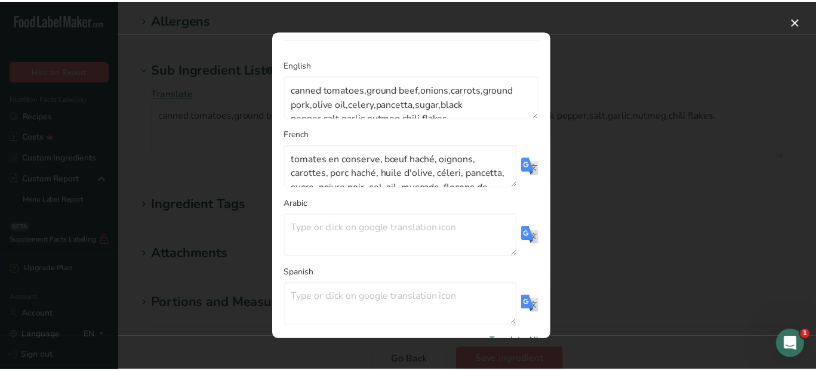
scroll to position [99, 0]
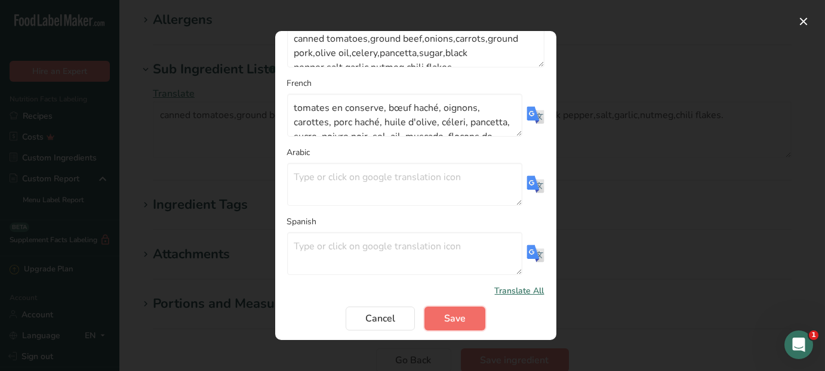
click at [461, 317] on button "Save" at bounding box center [454, 319] width 61 height 24
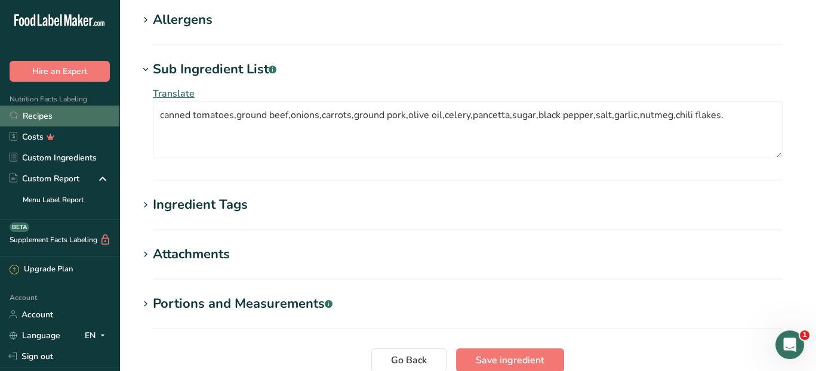
click at [61, 116] on link "Recipes" at bounding box center [59, 116] width 119 height 21
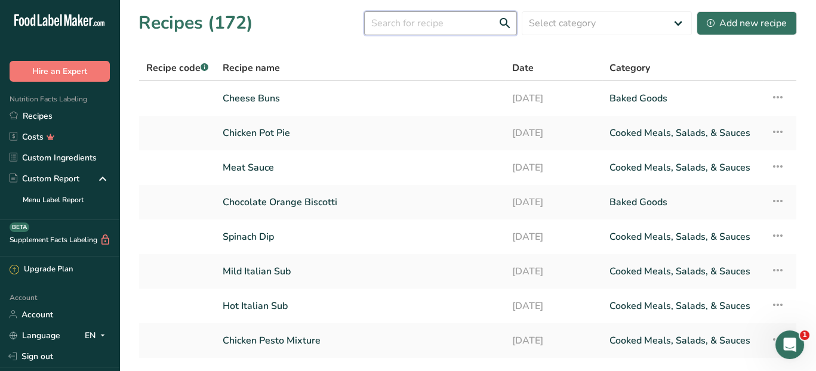
click at [422, 24] on input "text" at bounding box center [440, 23] width 153 height 24
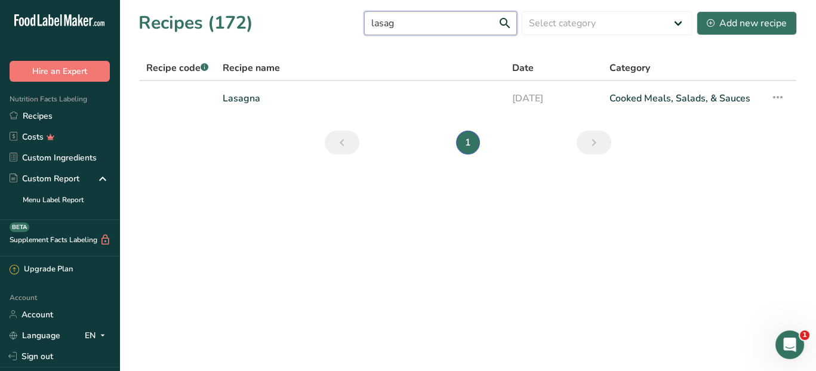
type input "lasag"
click at [307, 100] on link "Lasagna" at bounding box center [360, 98] width 275 height 25
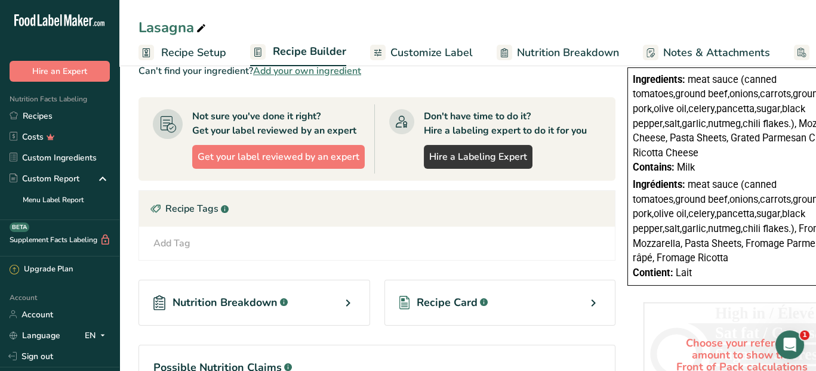
scroll to position [358, 0]
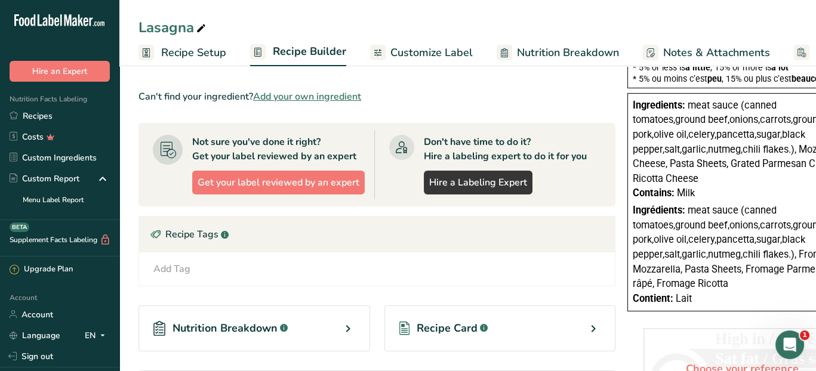
click at [678, 208] on span "Ingrédients:" at bounding box center [658, 210] width 53 height 11
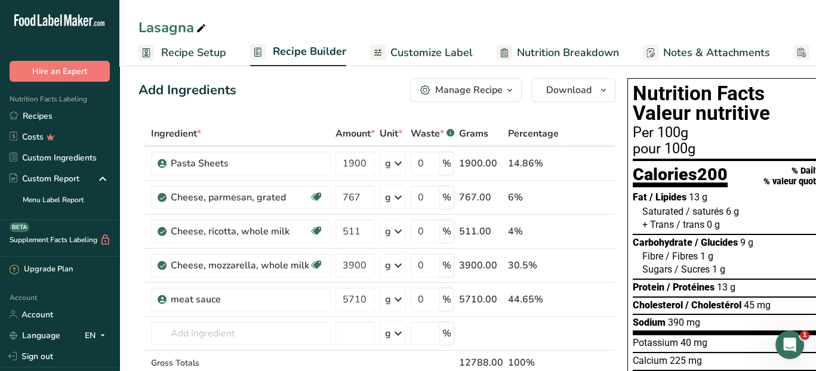
scroll to position [7, 0]
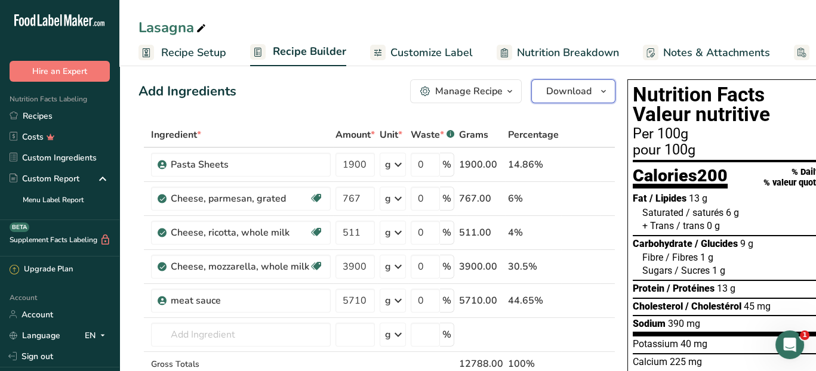
click at [599, 88] on icon "button" at bounding box center [603, 91] width 10 height 15
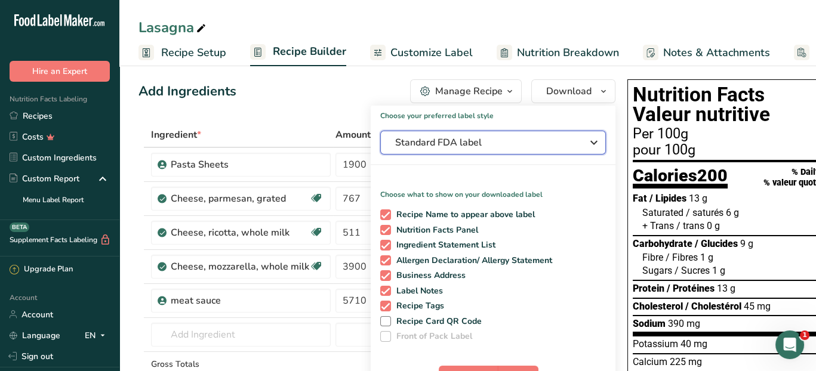
click at [587, 143] on icon "button" at bounding box center [594, 142] width 14 height 21
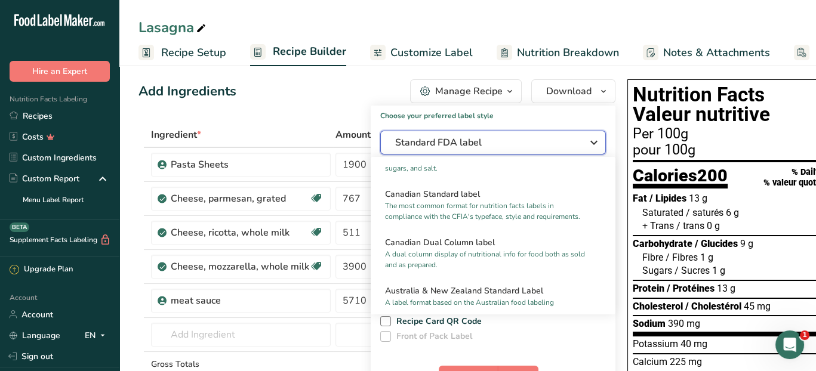
scroll to position [477, 0]
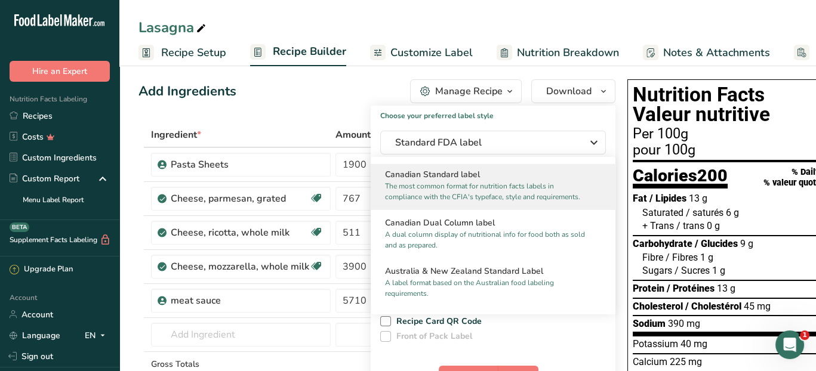
click at [509, 197] on p "The most common format for nutrition facts labels in compliance with the CFIA's…" at bounding box center [487, 191] width 205 height 21
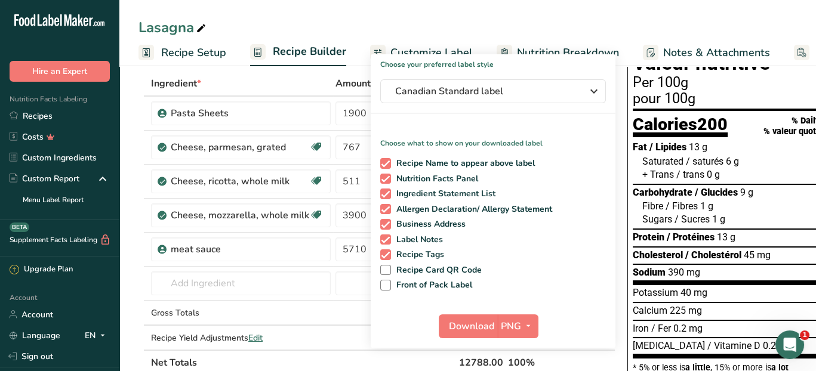
scroll to position [186, 0]
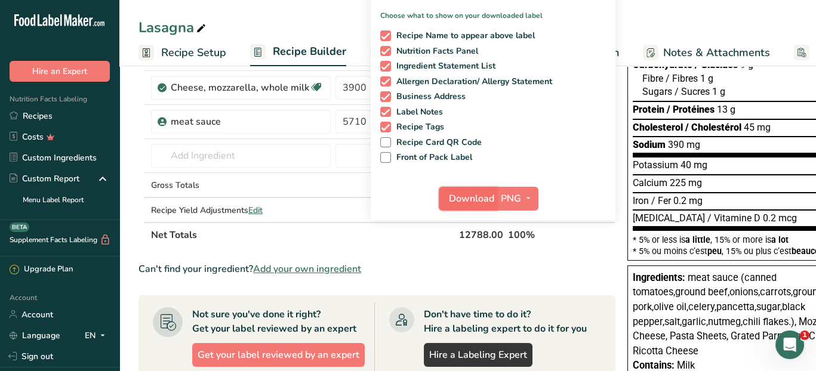
click at [471, 201] on span "Download" at bounding box center [471, 199] width 45 height 14
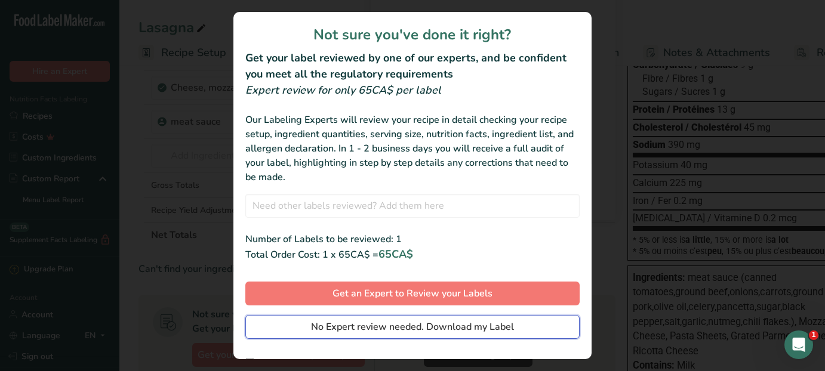
click at [437, 328] on span "No Expert review needed. Download my Label" at bounding box center [412, 327] width 203 height 14
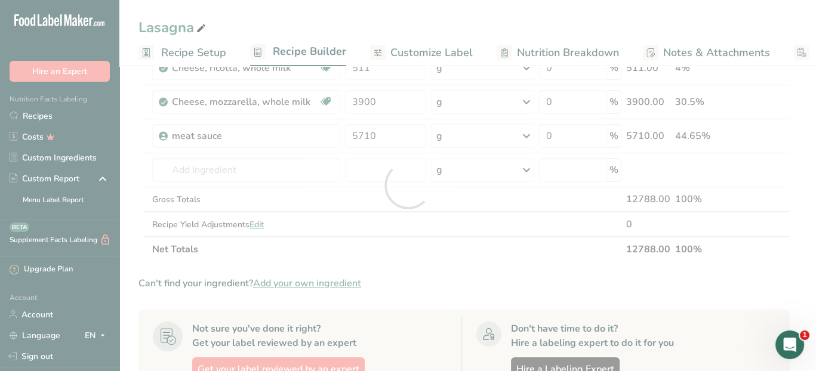
scroll to position [0, 0]
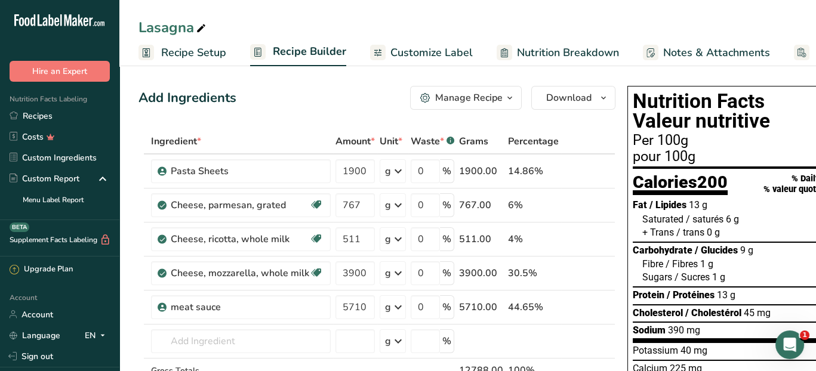
click at [482, 93] on div "Manage Recipe" at bounding box center [468, 98] width 67 height 14
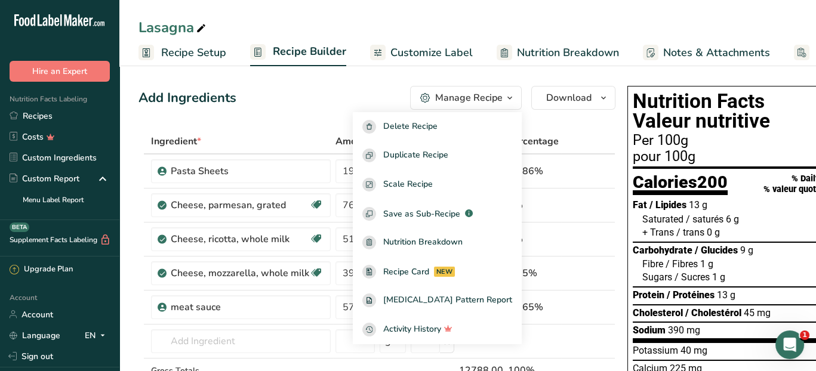
click at [482, 92] on div "Manage Recipe" at bounding box center [468, 98] width 67 height 14
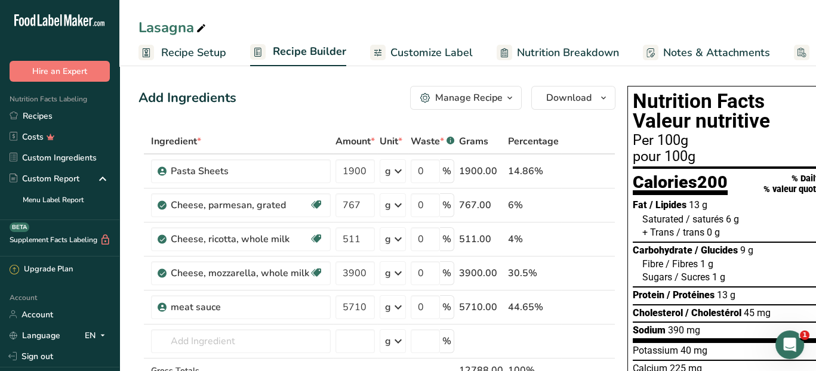
click at [458, 53] on span "Customize Label" at bounding box center [431, 53] width 82 height 16
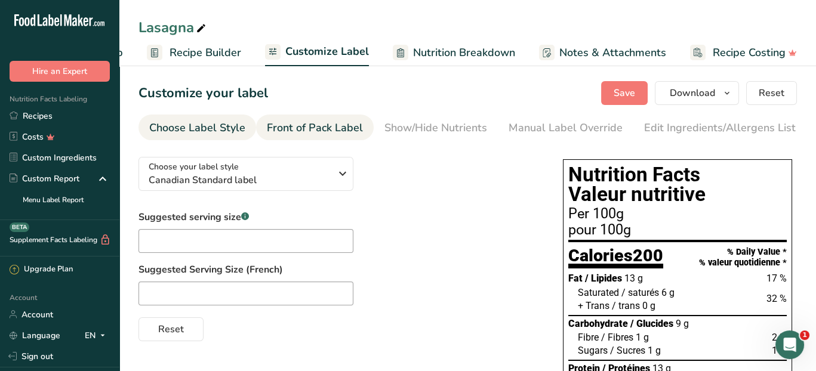
click at [347, 122] on div "Front of Pack Label" at bounding box center [315, 128] width 96 height 16
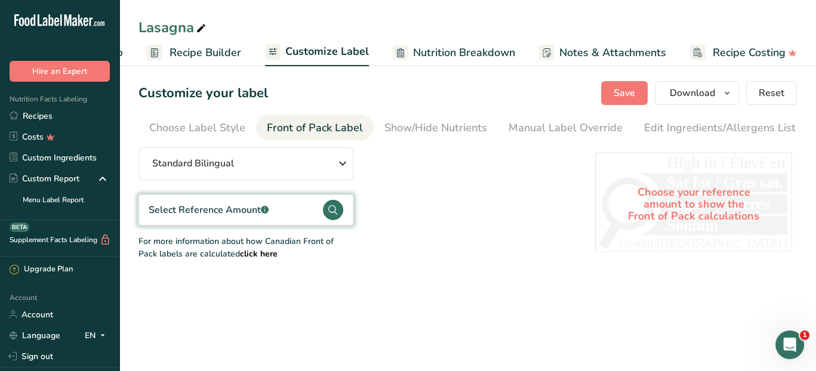
scroll to position [0, 98]
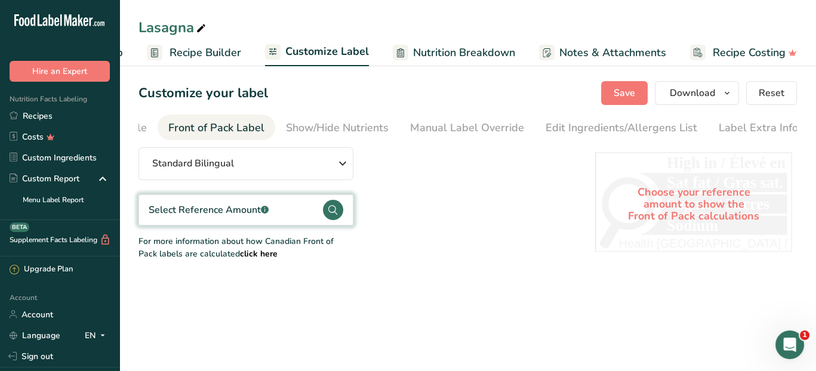
click at [402, 195] on div "Standard Bilingual Standard Bilingual Standard English Only Linear Bilingual St…" at bounding box center [354, 203] width 433 height 113
click at [342, 168] on icon "button" at bounding box center [342, 163] width 14 height 21
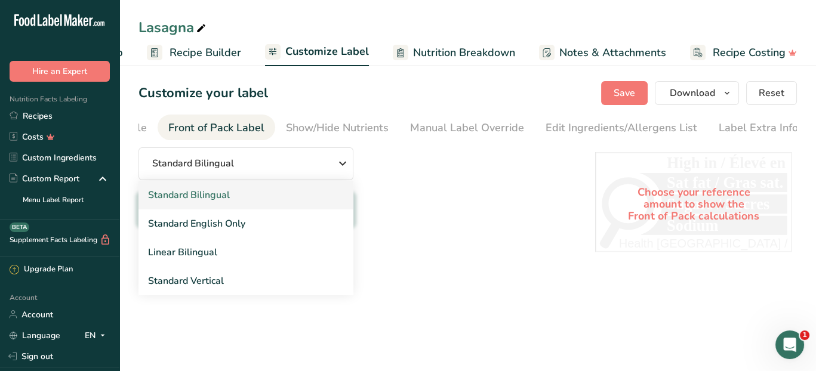
click at [294, 195] on link "Standard Bilingual" at bounding box center [245, 195] width 215 height 29
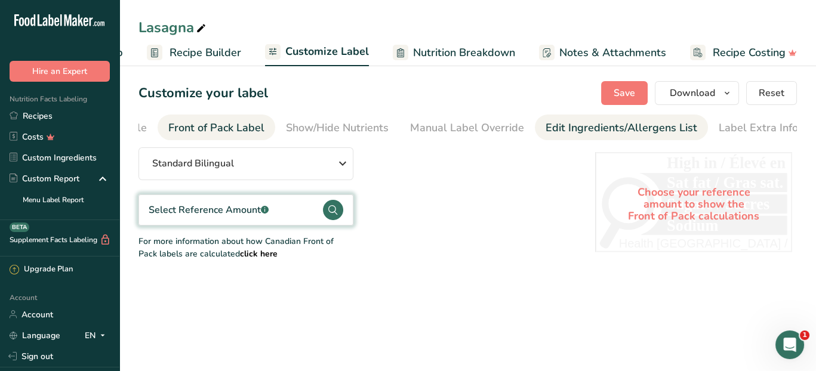
click at [576, 120] on div "Edit Ingredients/Allergens List" at bounding box center [621, 128] width 152 height 16
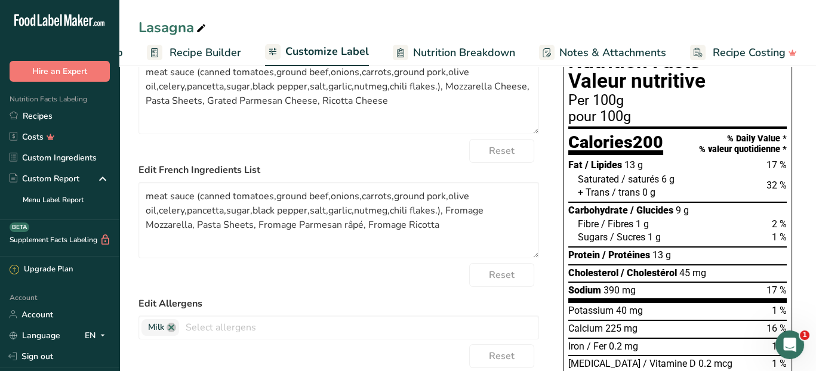
scroll to position [119, 0]
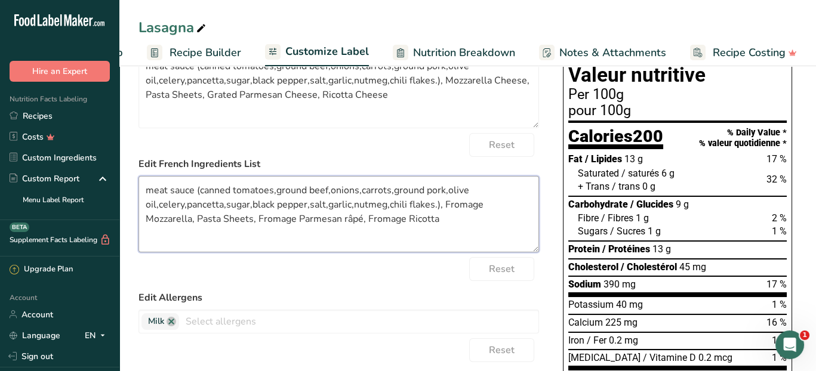
drag, startPoint x: 162, startPoint y: 196, endPoint x: 551, endPoint y: 239, distance: 391.4
click at [551, 239] on div "Choose your label style Canadian Standard label USA (FDA) Standard FDA label Ta…" at bounding box center [467, 331] width 658 height 607
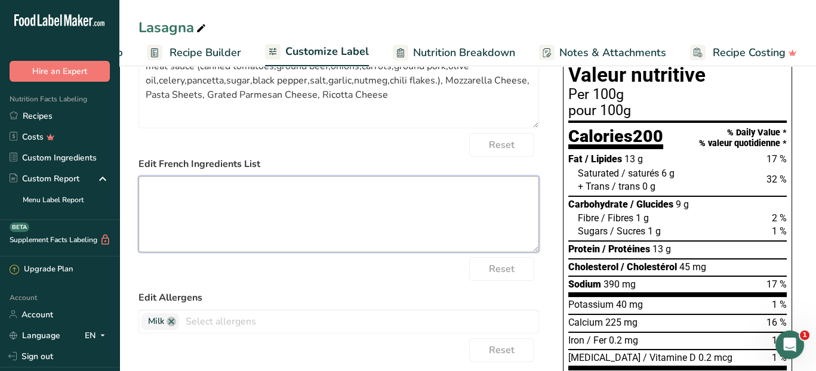
scroll to position [0, 0]
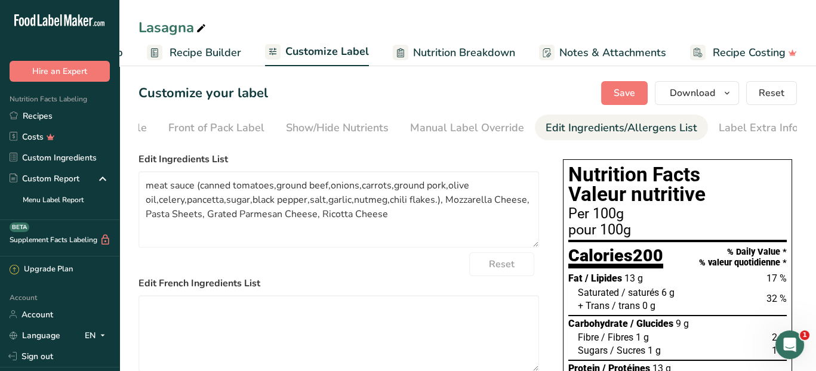
click at [425, 271] on div "Reset" at bounding box center [338, 264] width 400 height 24
click at [724, 91] on icon "button" at bounding box center [727, 93] width 10 height 15
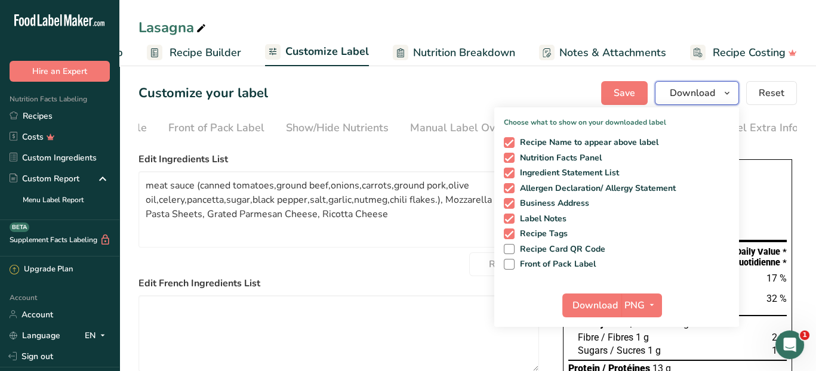
click at [730, 91] on icon "button" at bounding box center [727, 93] width 10 height 15
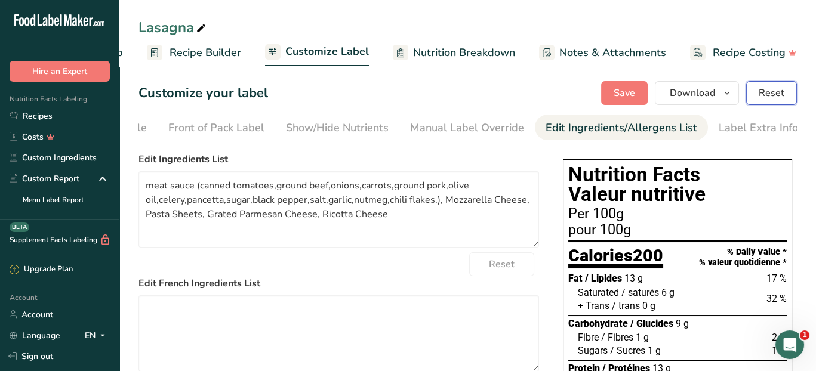
click at [777, 94] on span "Reset" at bounding box center [771, 93] width 26 height 14
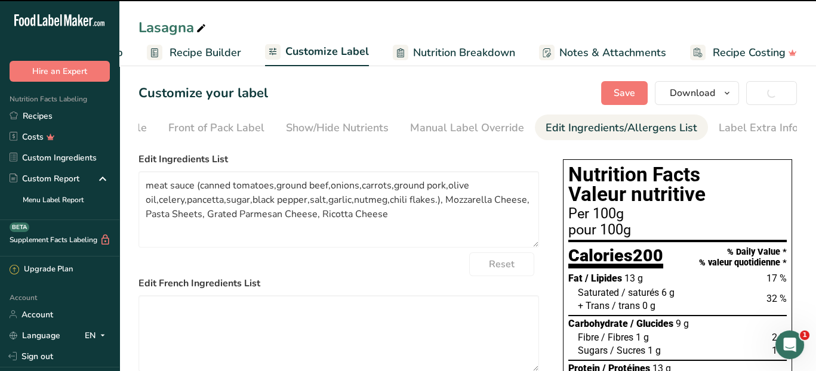
type textarea "meat sauce (canned tomatoes,ground beef,onions,carrots,ground pork,olive oil,ce…"
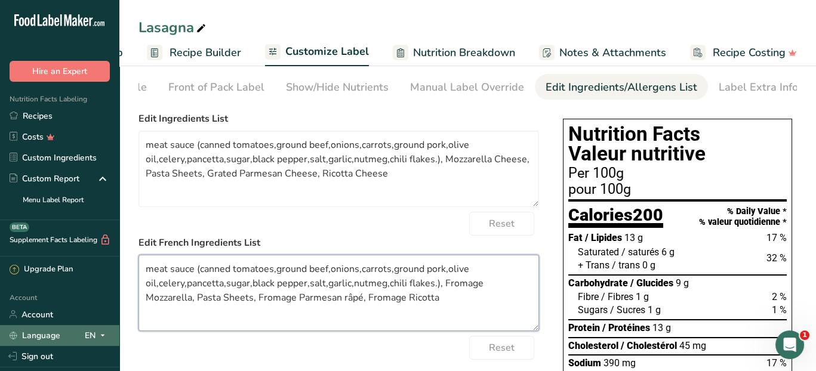
scroll to position [88, 0]
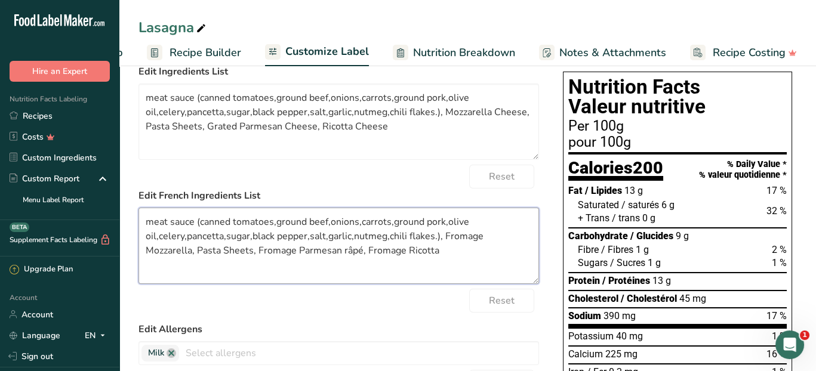
drag, startPoint x: 388, startPoint y: 345, endPoint x: 141, endPoint y: 181, distance: 295.7
click at [141, 181] on form "Edit Ingredients List meat sauce (canned tomatoes,ground beef,onions,carrots,gr…" at bounding box center [338, 322] width 400 height 516
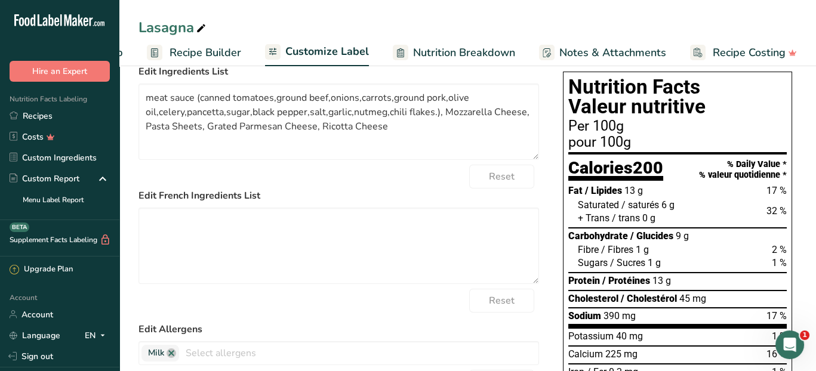
click at [294, 303] on div "Reset" at bounding box center [338, 301] width 400 height 24
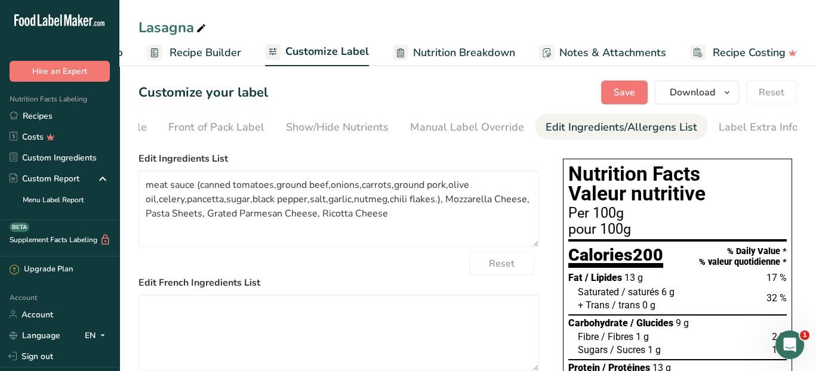
scroll to position [0, 0]
click at [623, 92] on span "Save" at bounding box center [623, 93] width 21 height 14
click at [211, 53] on span "Recipe Builder" at bounding box center [205, 53] width 72 height 16
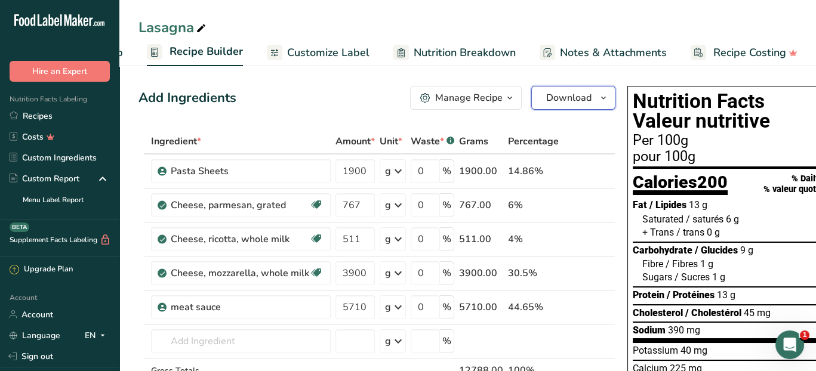
click at [567, 105] on button "Download" at bounding box center [573, 98] width 84 height 24
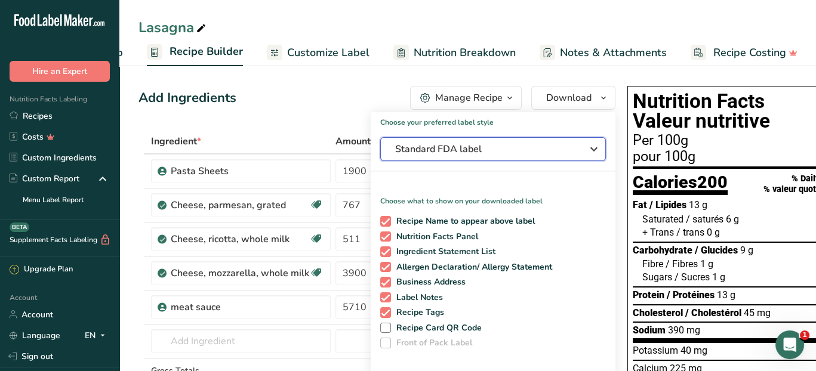
click at [592, 150] on icon "button" at bounding box center [594, 148] width 14 height 21
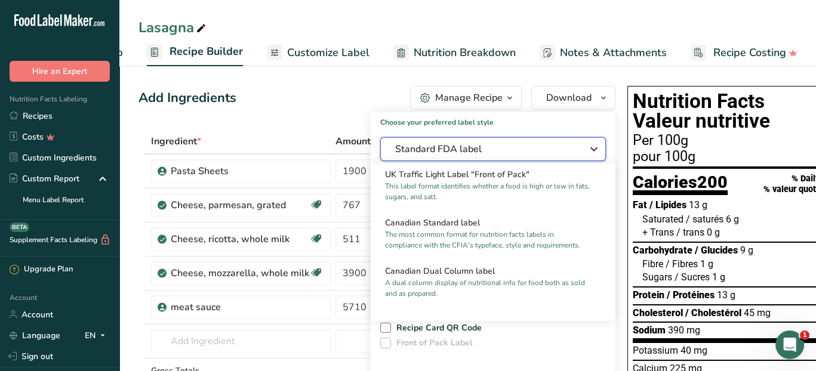
scroll to position [458, 0]
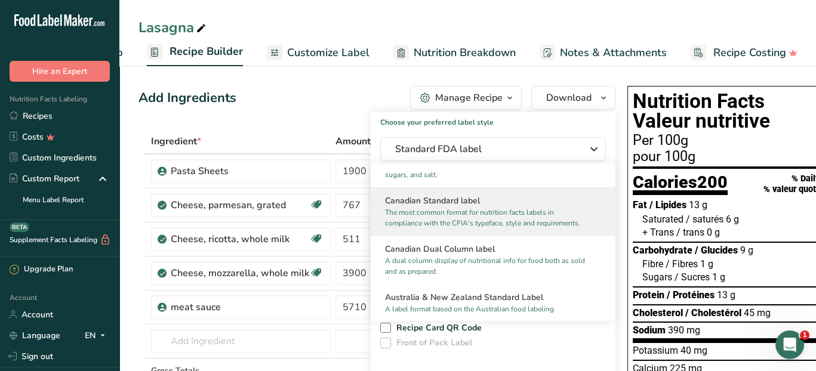
click at [543, 229] on p "The most common format for nutrition facts labels in compliance with the CFIA's…" at bounding box center [487, 217] width 205 height 21
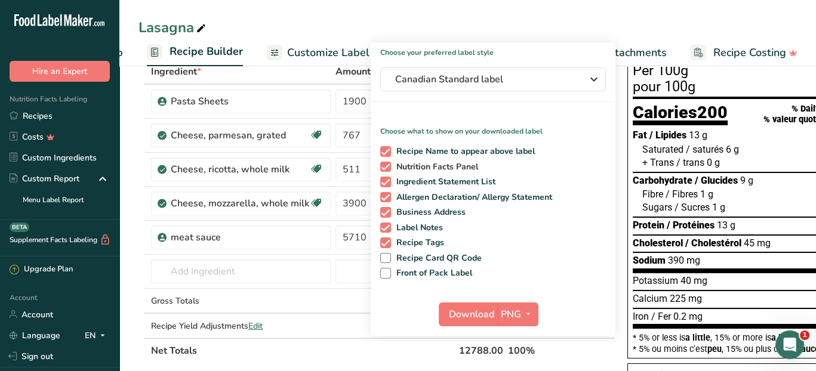
scroll to position [179, 0]
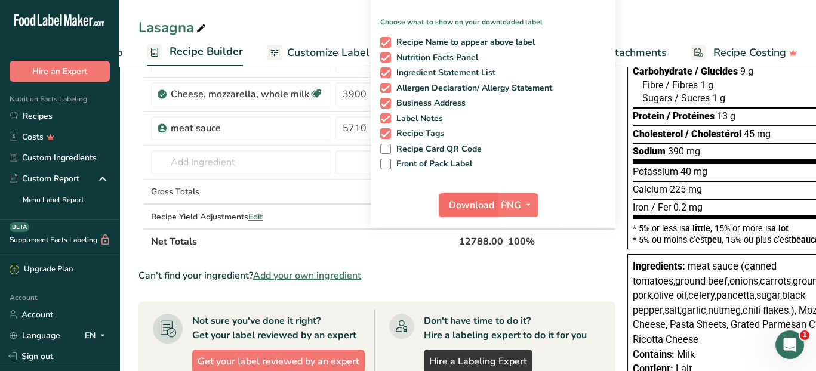
click at [470, 206] on span "Download" at bounding box center [471, 205] width 45 height 14
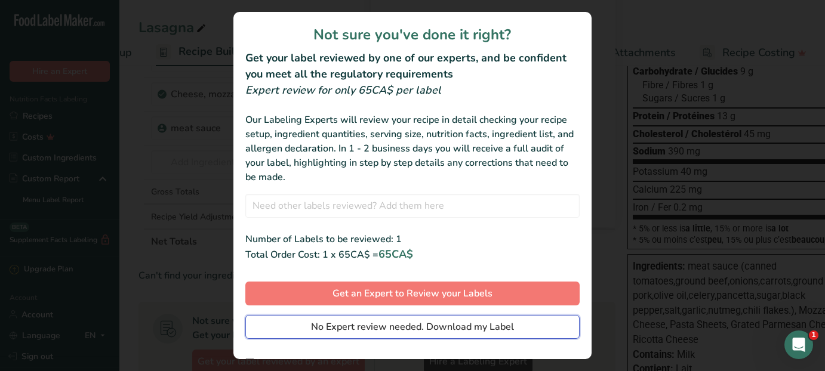
click at [410, 325] on span "No Expert review needed. Download my Label" at bounding box center [412, 327] width 203 height 14
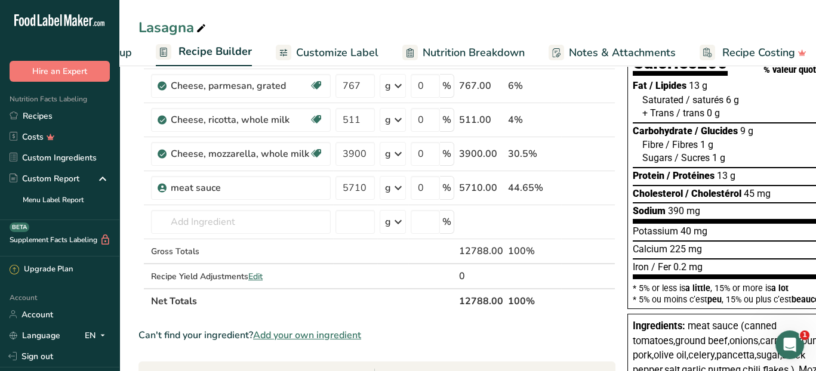
scroll to position [0, 0]
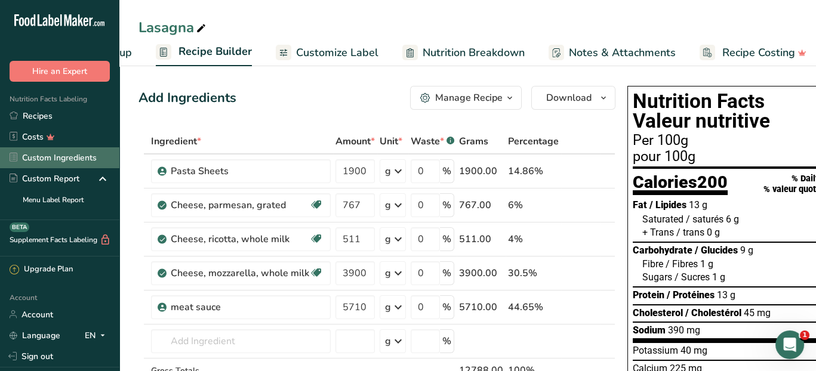
click at [30, 157] on link "Custom Ingredients" at bounding box center [59, 157] width 119 height 21
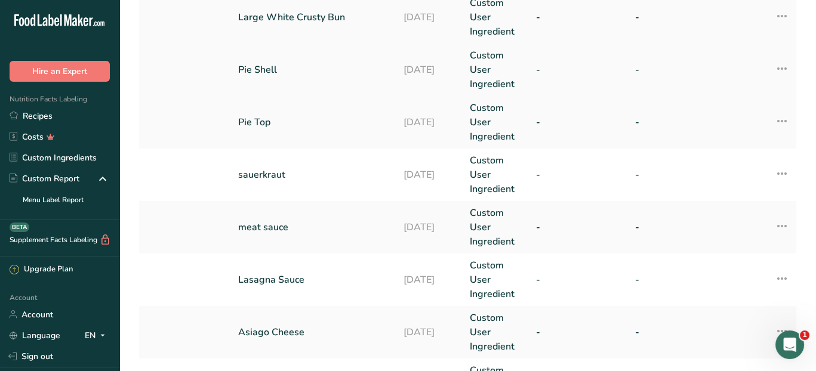
scroll to position [179, 0]
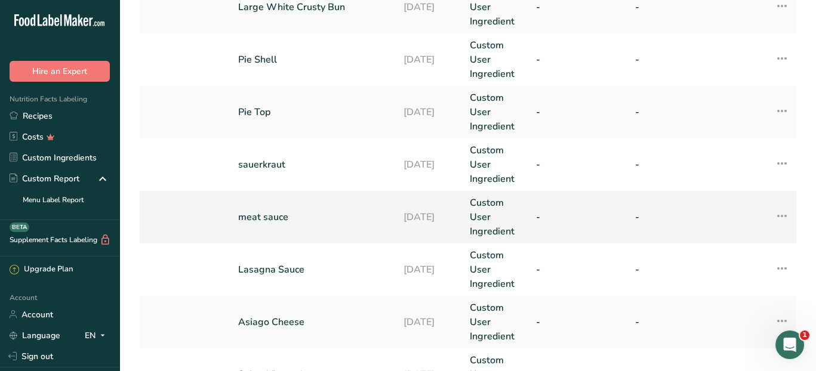
click at [357, 225] on td "meat sauce" at bounding box center [313, 217] width 165 height 53
click at [282, 214] on link "meat sauce" at bounding box center [313, 217] width 151 height 14
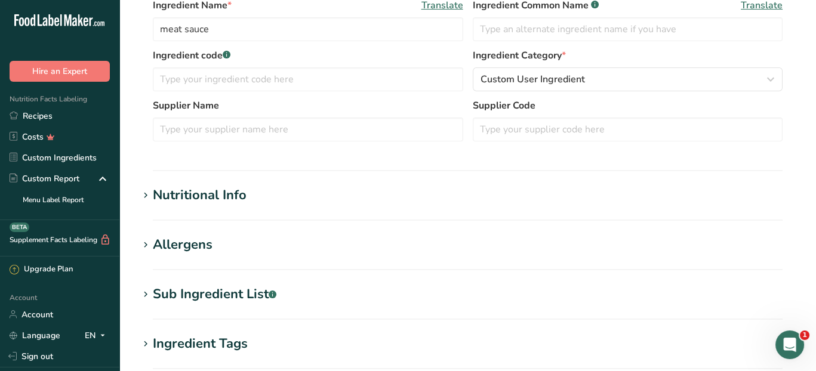
scroll to position [298, 0]
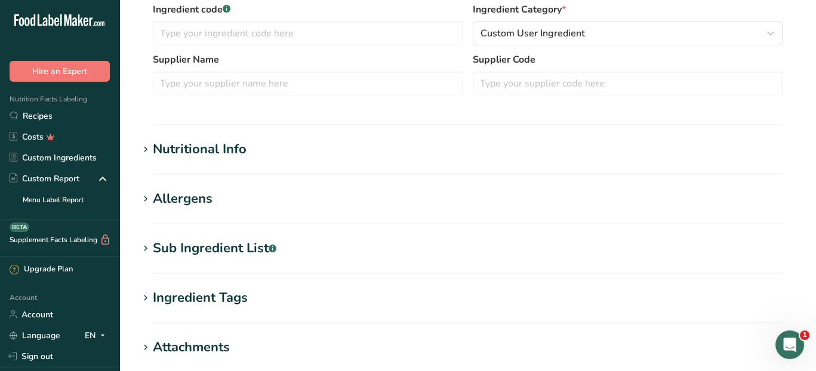
click at [253, 246] on div "Sub Ingredient List .a-a{fill:#347362;}.b-a{fill:#fff;}" at bounding box center [215, 249] width 124 height 20
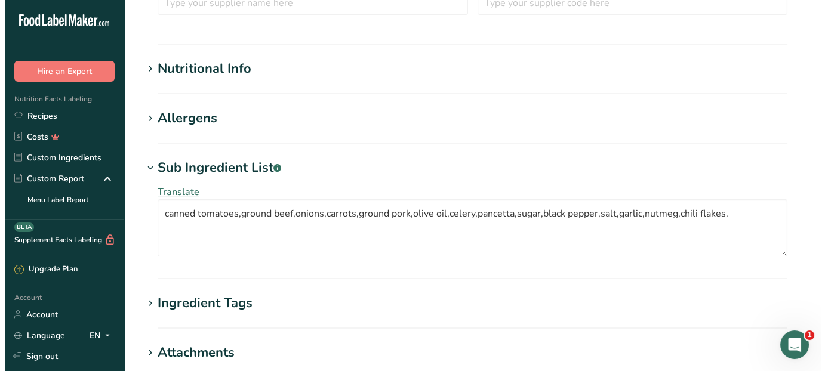
scroll to position [477, 0]
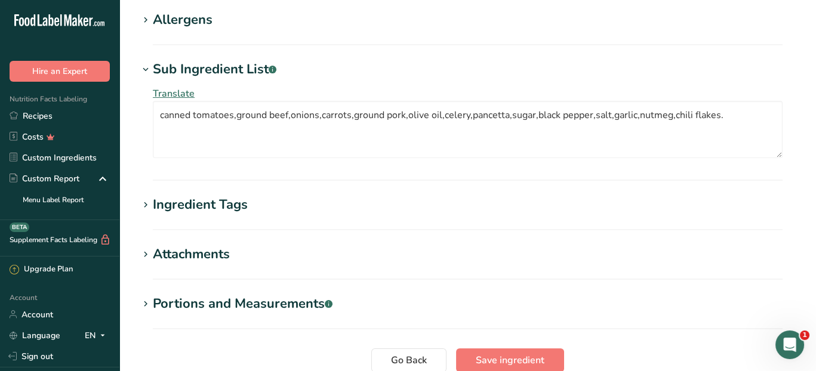
click at [175, 93] on span "Translate" at bounding box center [174, 93] width 42 height 13
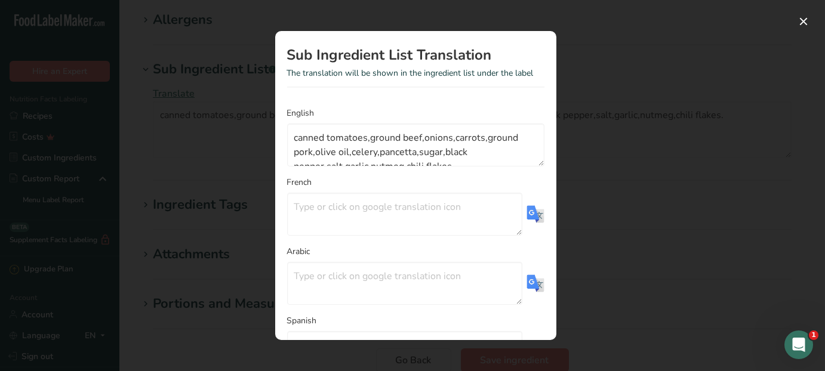
click at [532, 211] on img "Translation Modal" at bounding box center [535, 214] width 18 height 18
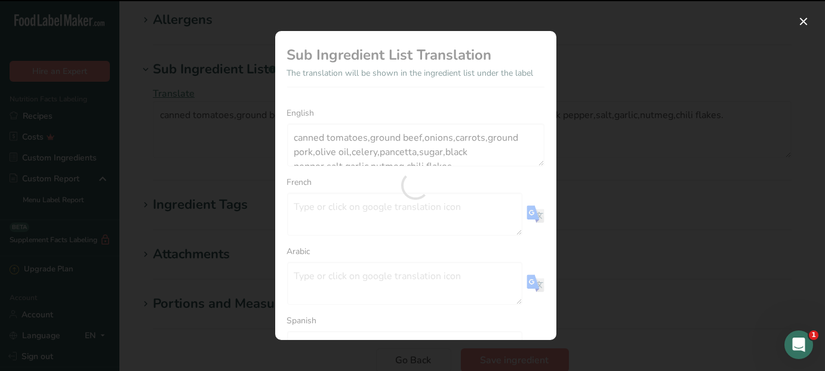
type textarea "tomates en conserve, bœuf haché, oignons, carottes, porc haché, huile d'olive, …"
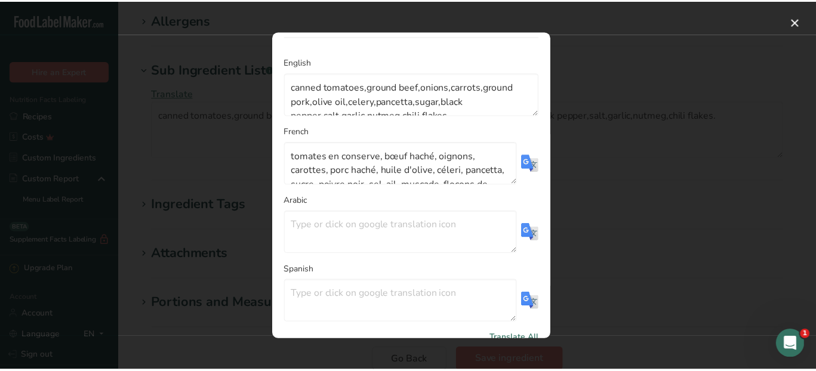
scroll to position [99, 0]
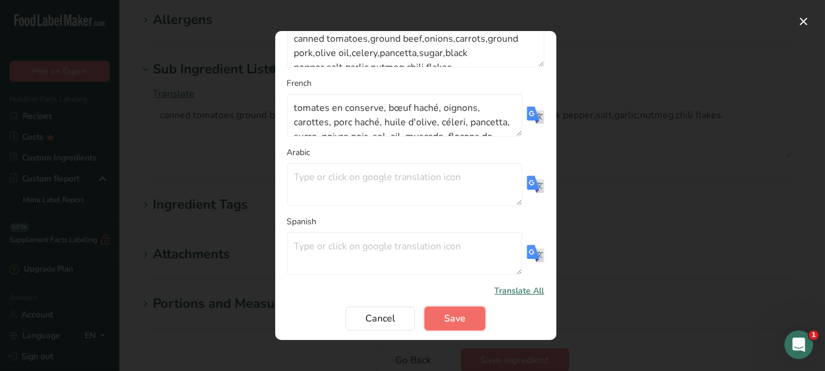
click at [457, 318] on span "Save" at bounding box center [454, 318] width 21 height 14
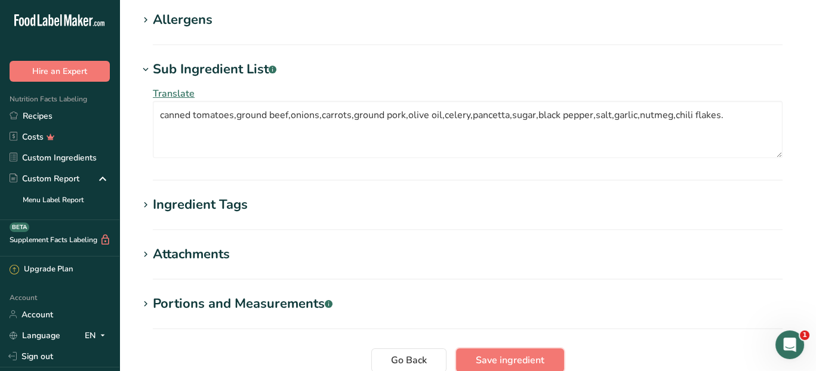
click at [494, 363] on span "Save ingredient" at bounding box center [510, 360] width 69 height 14
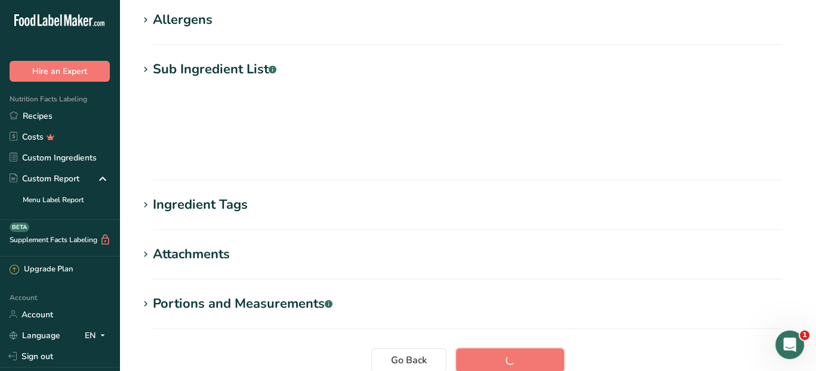
scroll to position [194, 0]
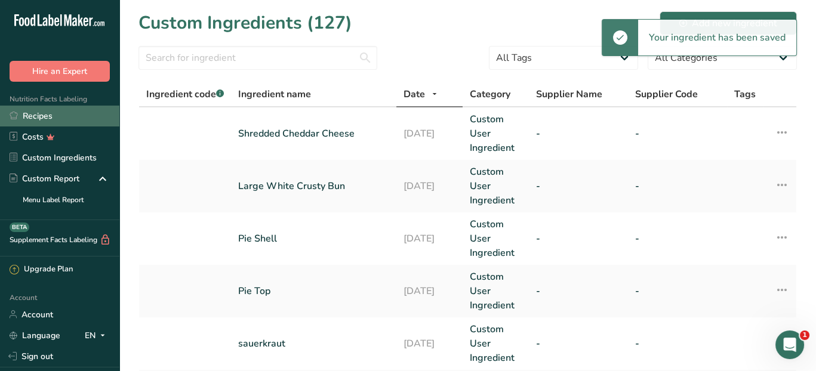
click at [50, 111] on link "Recipes" at bounding box center [59, 116] width 119 height 21
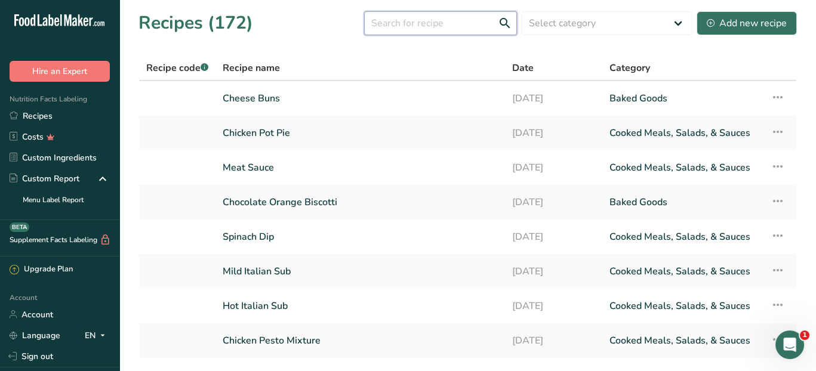
click at [439, 24] on input "text" at bounding box center [440, 23] width 153 height 24
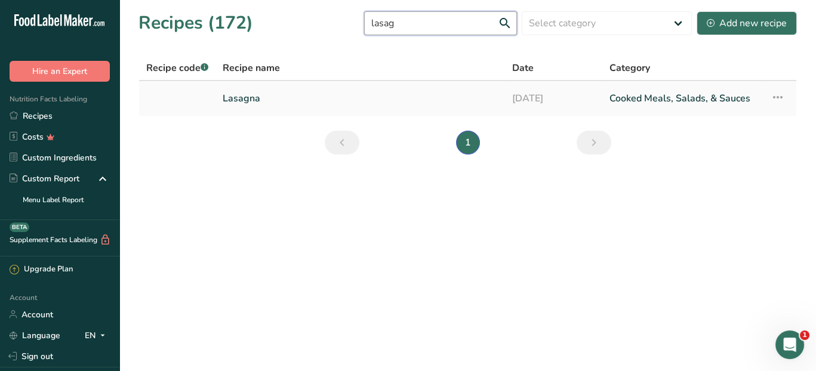
type input "lasag"
click at [280, 99] on link "Lasagna" at bounding box center [360, 98] width 275 height 25
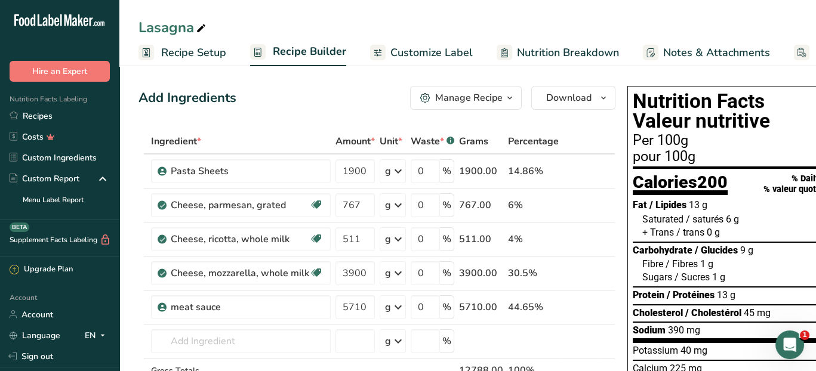
click at [429, 57] on span "Customize Label" at bounding box center [431, 53] width 82 height 16
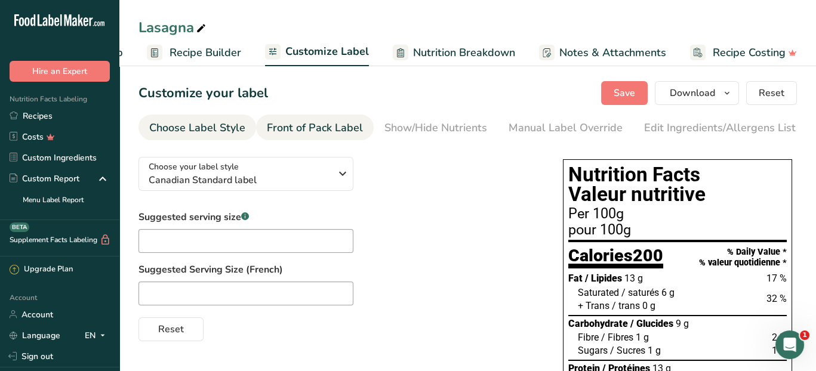
click at [348, 131] on div "Front of Pack Label" at bounding box center [315, 128] width 96 height 16
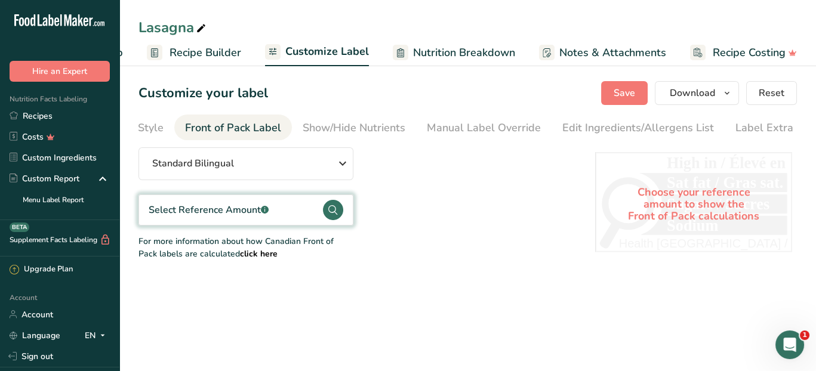
scroll to position [0, 98]
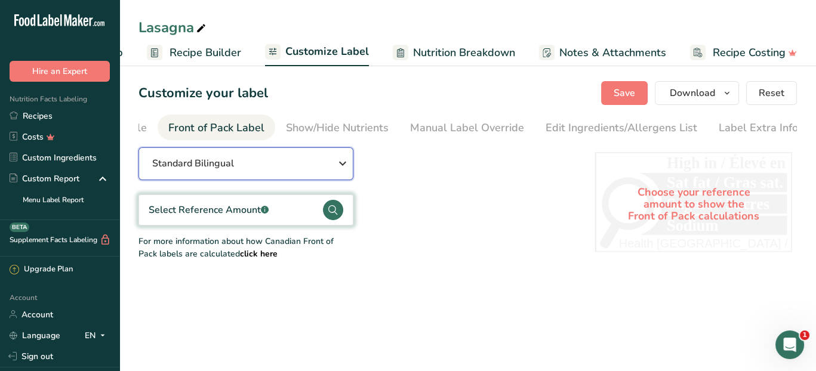
click at [335, 167] on icon "button" at bounding box center [342, 163] width 14 height 21
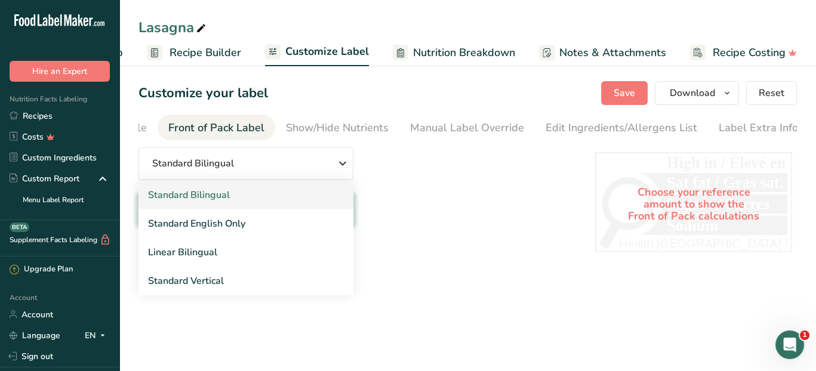
click at [291, 199] on link "Standard Bilingual" at bounding box center [245, 195] width 215 height 29
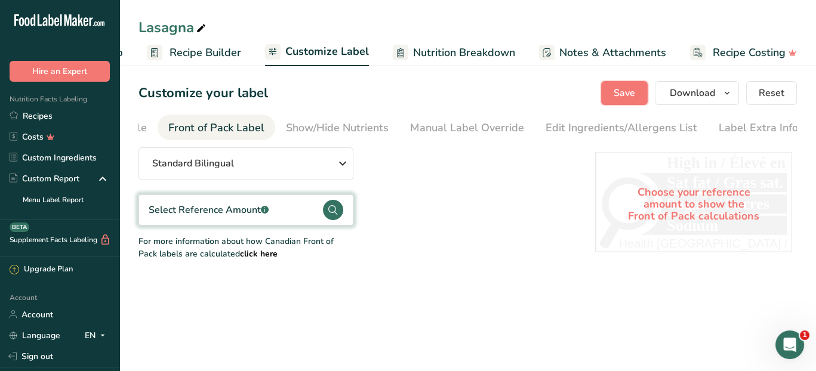
click at [625, 91] on span "Save" at bounding box center [623, 93] width 21 height 14
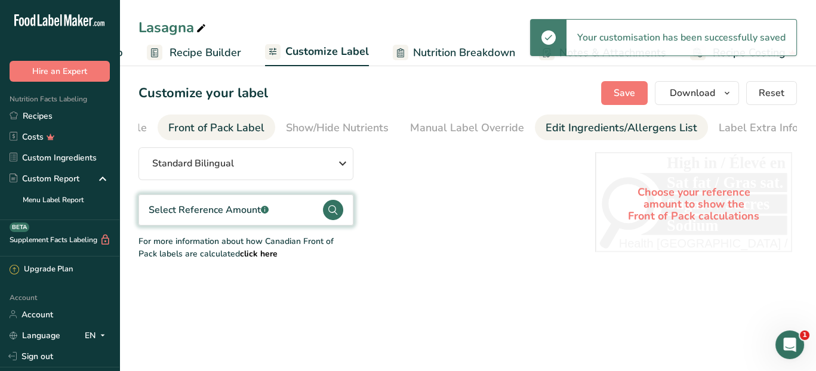
click at [574, 125] on div "Edit Ingredients/Allergens List" at bounding box center [621, 128] width 152 height 16
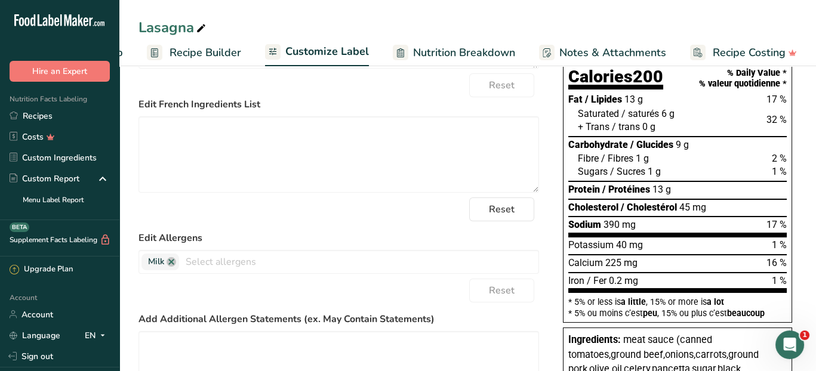
scroll to position [119, 0]
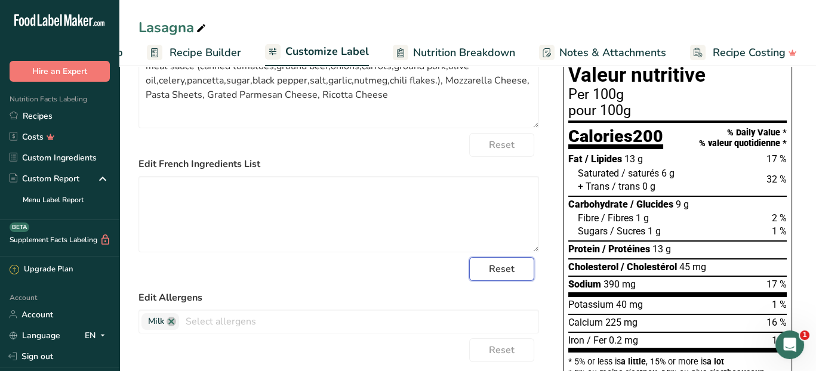
click at [501, 273] on span "Reset" at bounding box center [502, 269] width 26 height 14
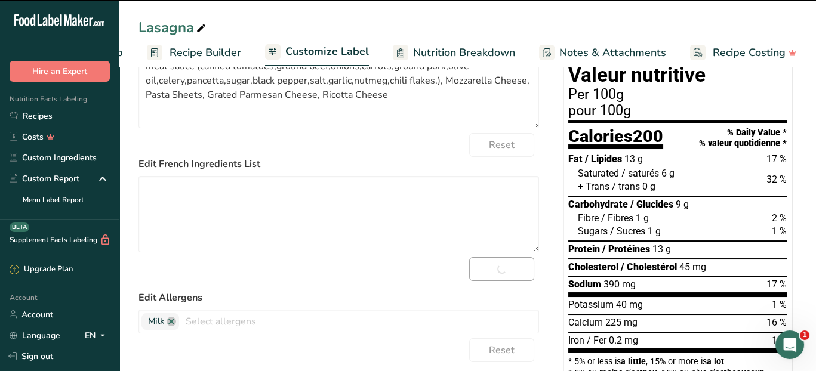
type textarea "meat sauce (tomates en conserve, bœuf haché, oignons, carottes, porc haché, hui…"
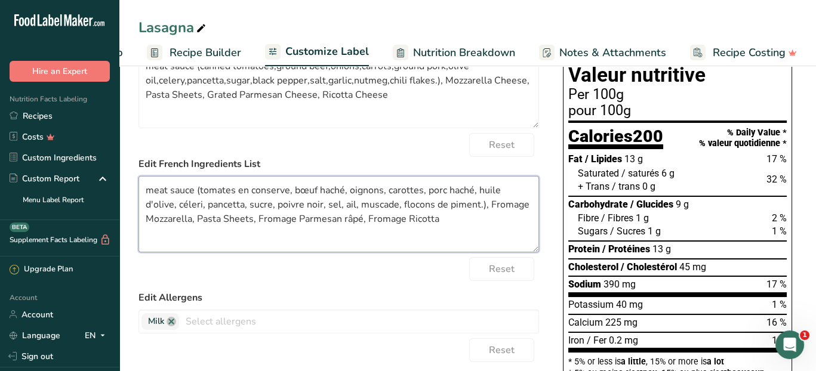
click at [457, 228] on textarea "meat sauce (tomates en conserve, bœuf haché, oignons, carottes, porc haché, hui…" at bounding box center [338, 214] width 400 height 76
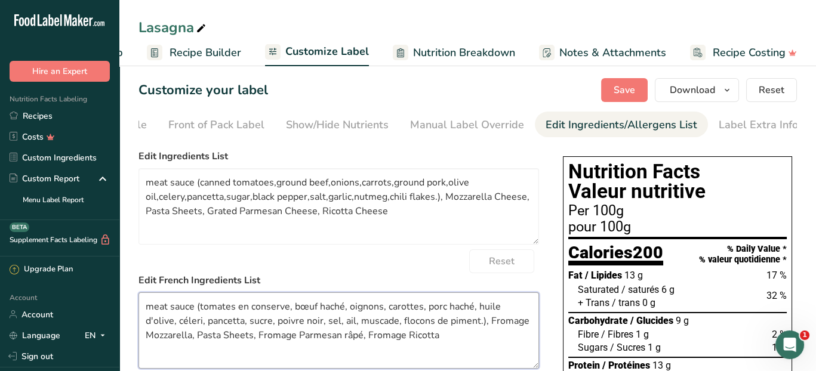
scroll to position [0, 0]
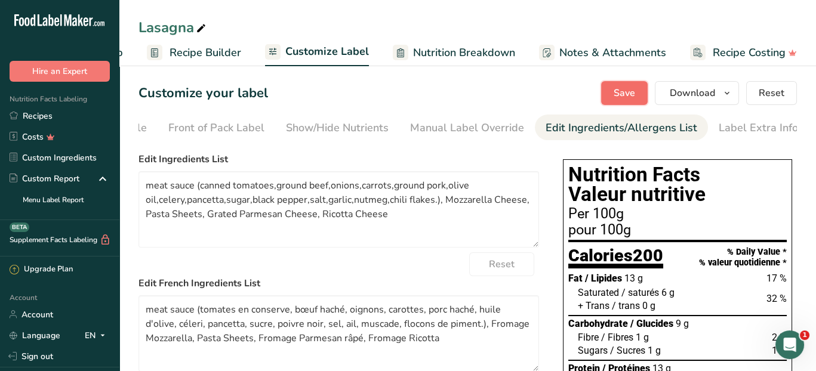
click at [638, 88] on button "Save" at bounding box center [624, 93] width 47 height 24
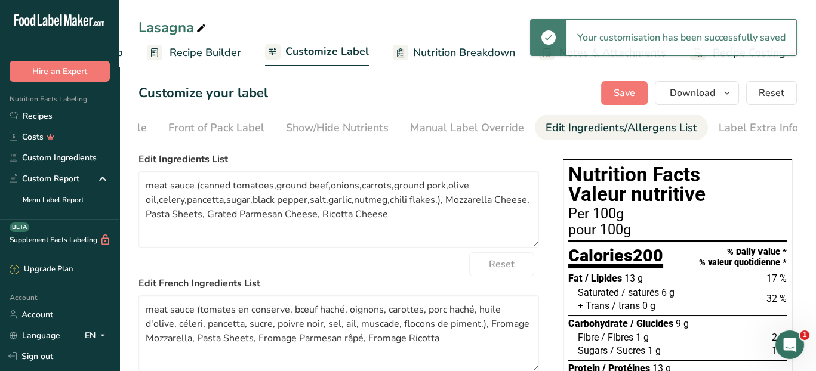
click at [220, 51] on span "Recipe Builder" at bounding box center [205, 53] width 72 height 16
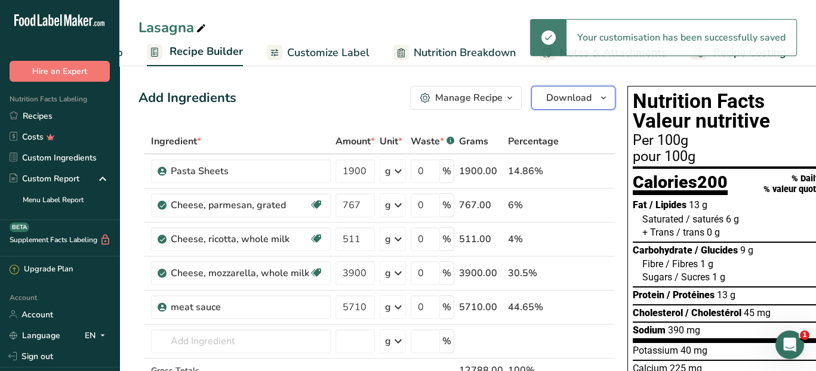
click at [567, 104] on button "Download" at bounding box center [573, 98] width 84 height 24
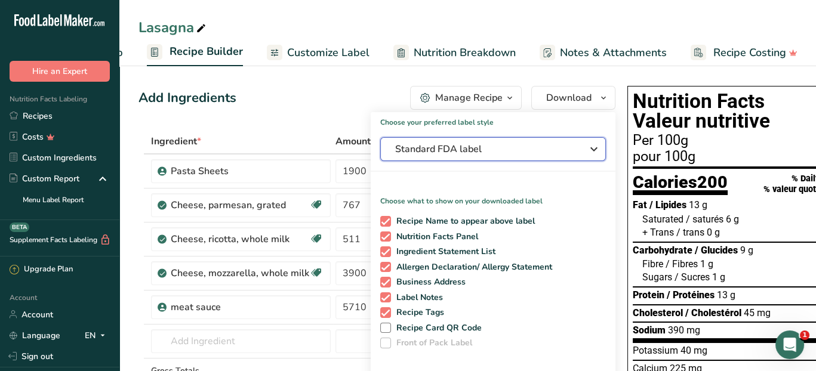
click at [572, 152] on div "Standard FDA label" at bounding box center [493, 149] width 196 height 14
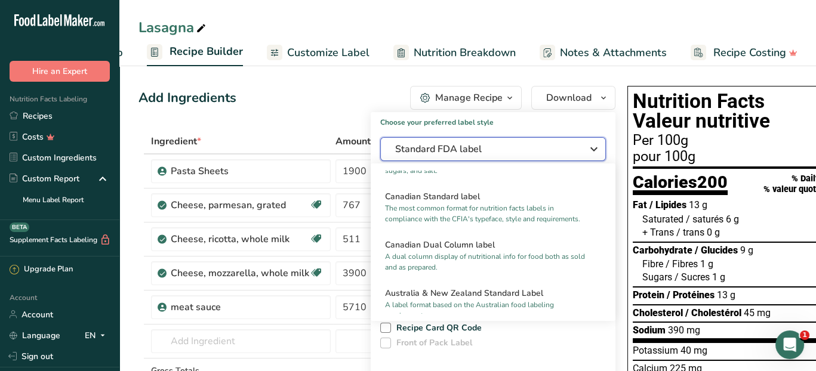
scroll to position [476, 0]
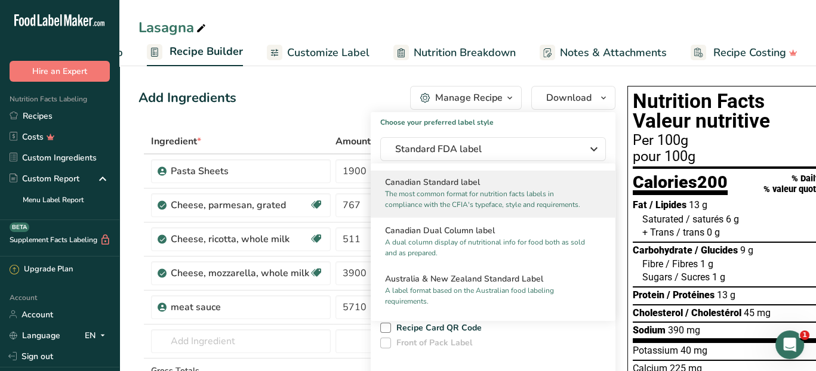
click at [532, 210] on p "The most common format for nutrition facts labels in compliance with the CFIA's…" at bounding box center [487, 199] width 205 height 21
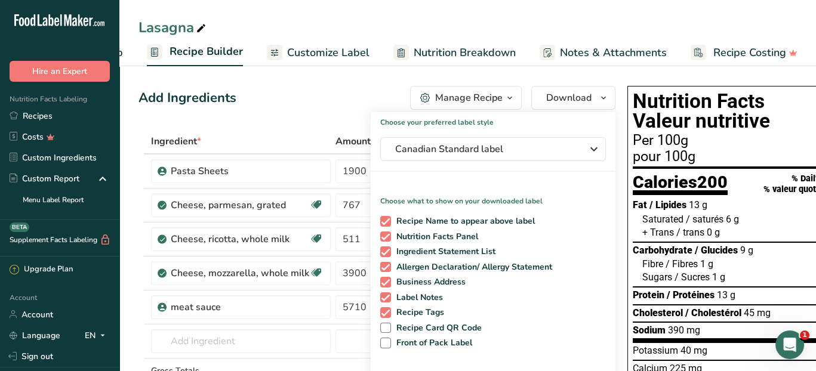
scroll to position [119, 0]
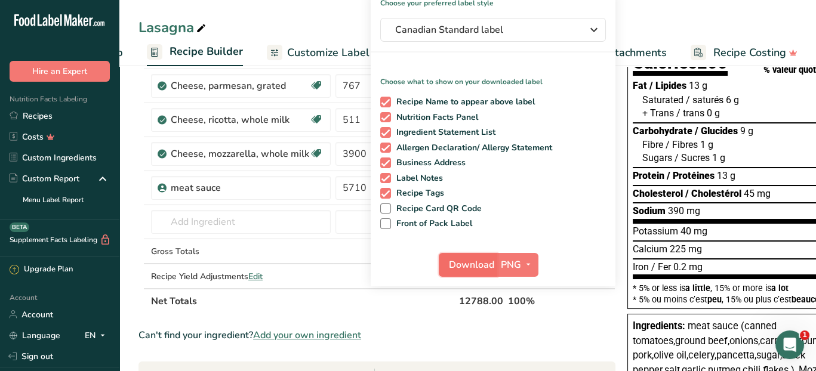
click at [470, 264] on span "Download" at bounding box center [471, 265] width 45 height 14
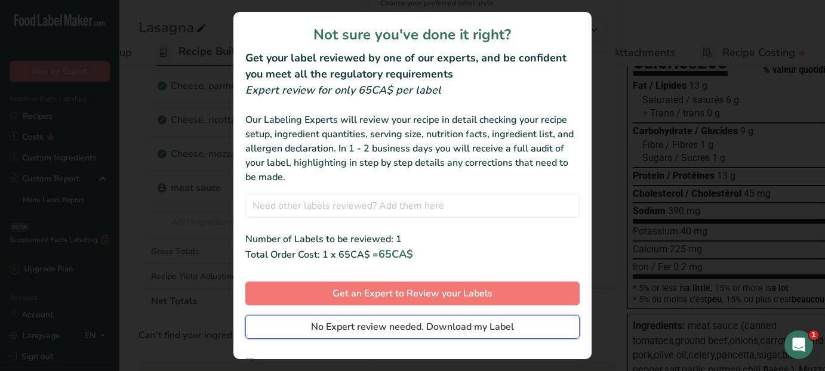
click at [443, 326] on span "No Expert review needed. Download my Label" at bounding box center [412, 327] width 203 height 14
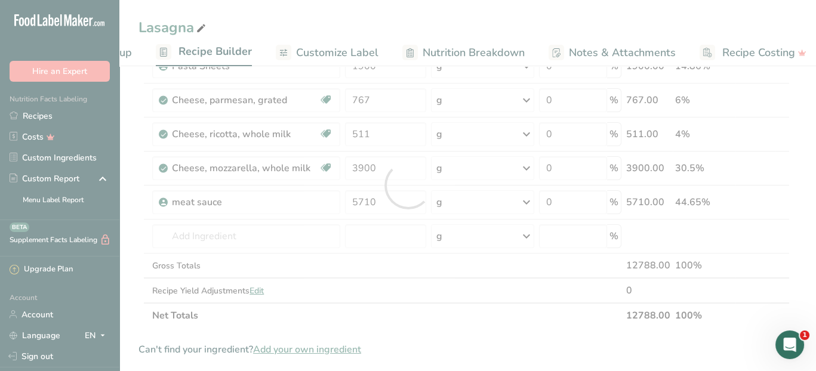
scroll to position [0, 0]
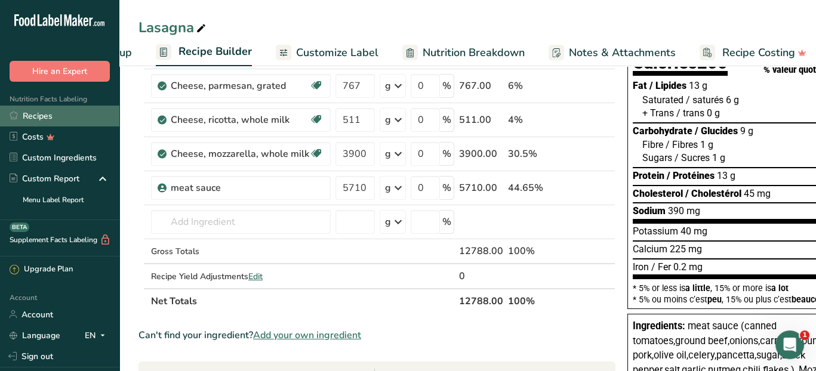
click at [32, 119] on link "Recipes" at bounding box center [59, 116] width 119 height 21
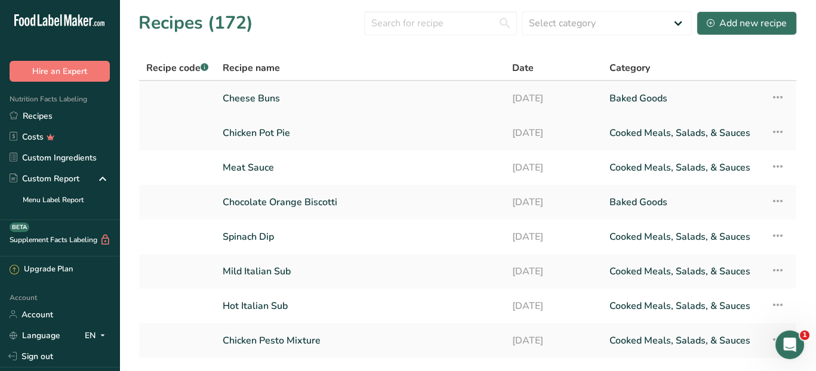
click at [221, 101] on td "Cheese Buns" at bounding box center [359, 98] width 289 height 35
click at [232, 96] on link "Cheese Buns" at bounding box center [360, 98] width 275 height 25
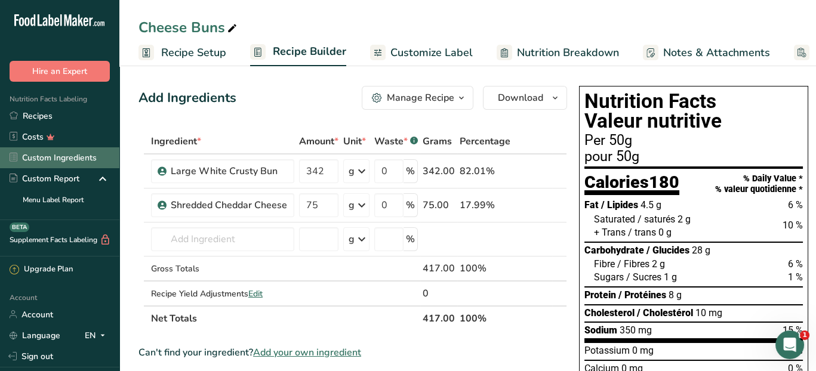
click at [75, 162] on link "Custom Ingredients" at bounding box center [59, 157] width 119 height 21
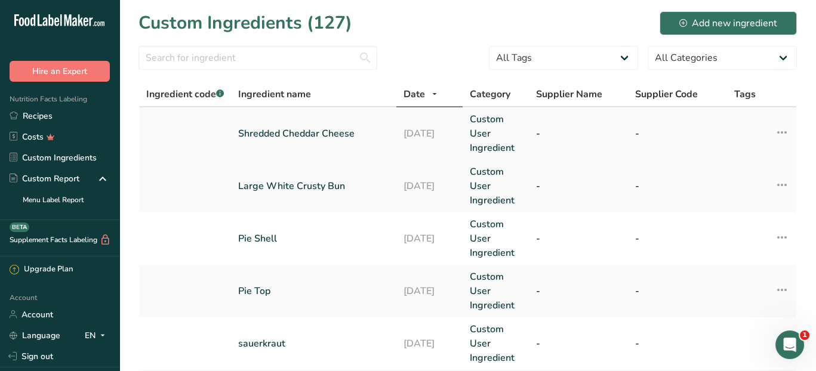
click at [292, 130] on link "Shredded Cheddar Cheese" at bounding box center [313, 133] width 151 height 14
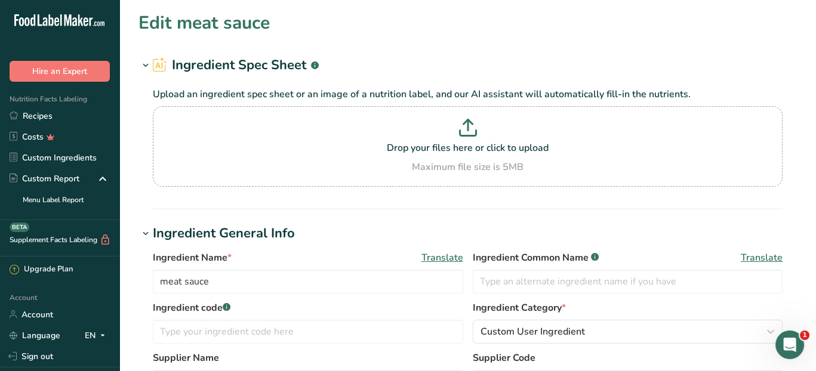
type input "Shredded Cheddar Cheese"
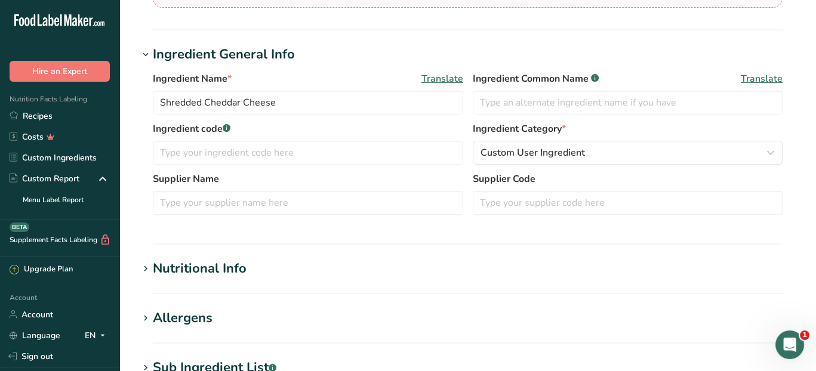
scroll to position [239, 0]
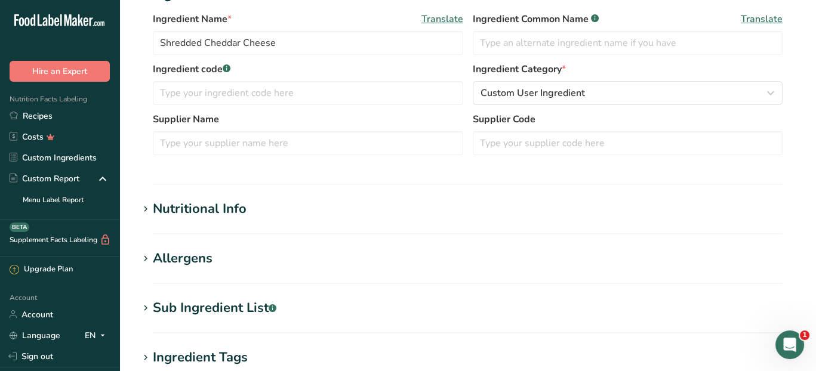
click at [211, 208] on div "Nutritional Info" at bounding box center [200, 209] width 94 height 20
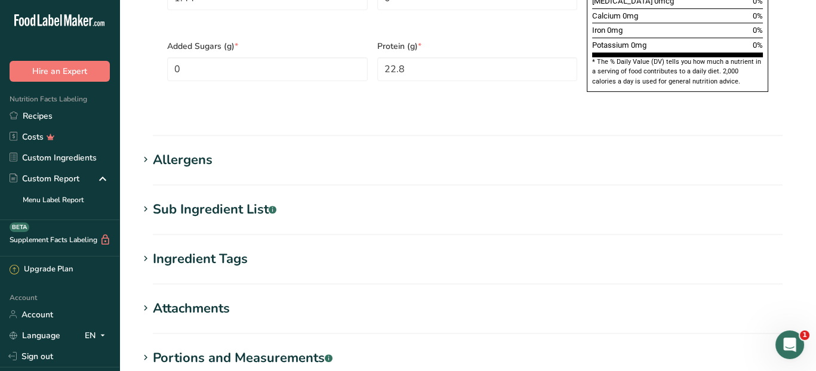
scroll to position [895, 0]
click at [229, 199] on div "Sub Ingredient List .a-a{fill:#347362;}.b-a{fill:#fff;}" at bounding box center [215, 209] width 124 height 20
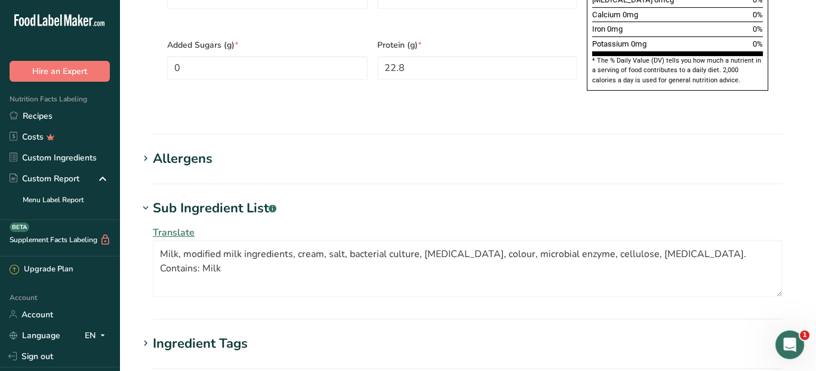
click at [348, 199] on h1 "Sub Ingredient List .a-a{fill:#347362;}.b-a{fill:#fff;}" at bounding box center [467, 209] width 658 height 20
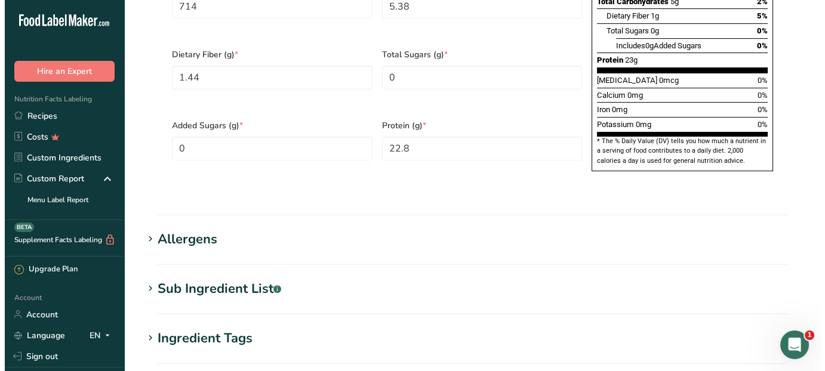
scroll to position [955, 0]
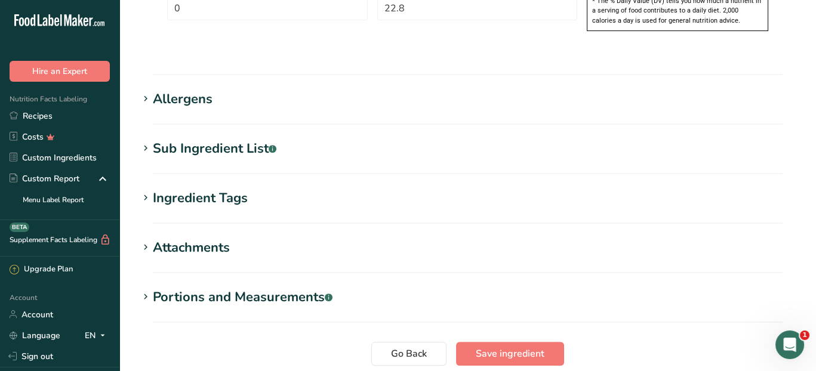
click at [211, 139] on div "Sub Ingredient List .a-a{fill:#347362;}.b-a{fill:#fff;}" at bounding box center [215, 149] width 124 height 20
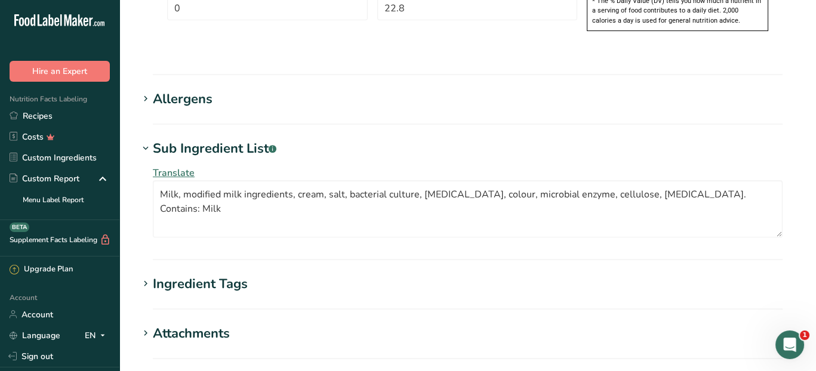
click at [189, 166] on span "Translate" at bounding box center [174, 172] width 42 height 13
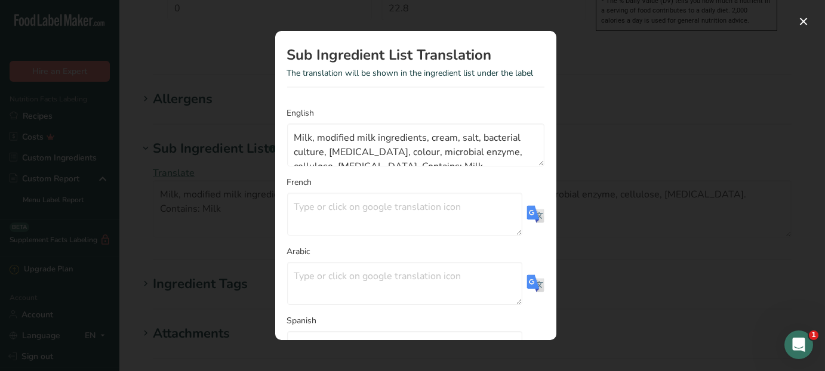
click at [532, 213] on img "Translation Modal" at bounding box center [535, 214] width 18 height 18
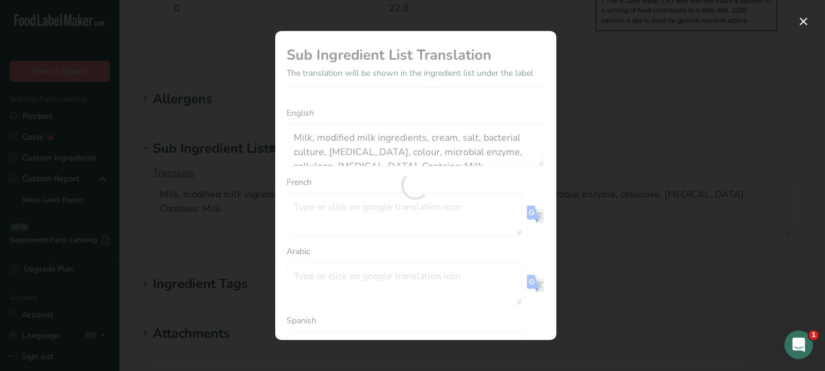
type textarea "Lait, substances laitières modifiées, crème, sel, culture bactérienne, chlorure…"
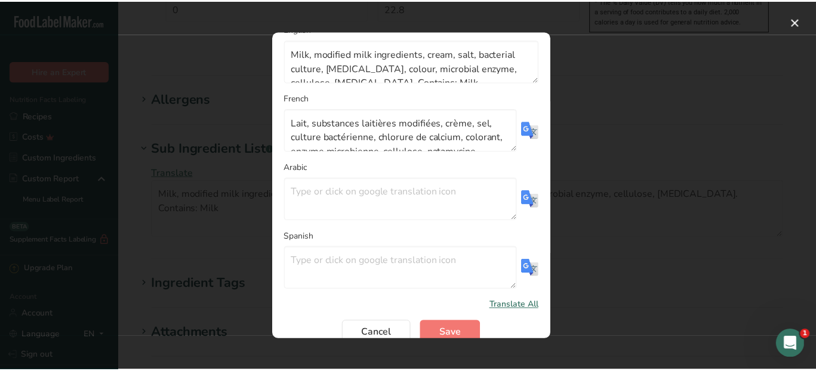
scroll to position [99, 0]
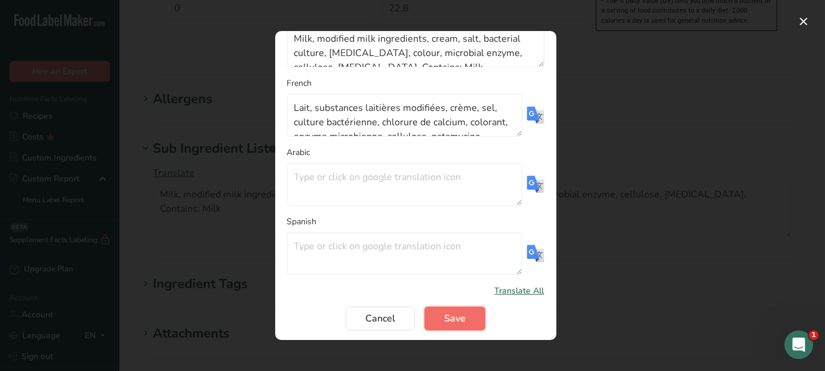
click at [461, 313] on button "Save" at bounding box center [454, 319] width 61 height 24
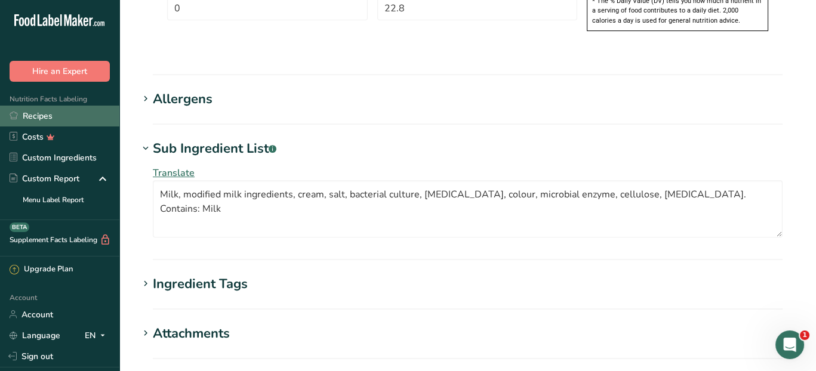
click at [27, 110] on link "Recipes" at bounding box center [59, 116] width 119 height 21
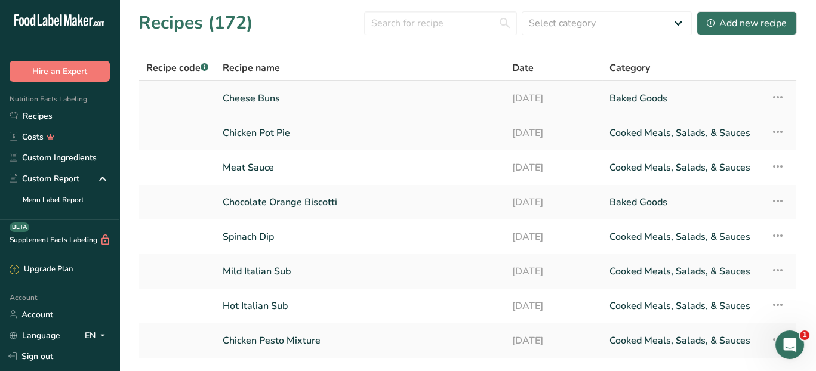
click at [269, 88] on link "Cheese Buns" at bounding box center [360, 98] width 275 height 25
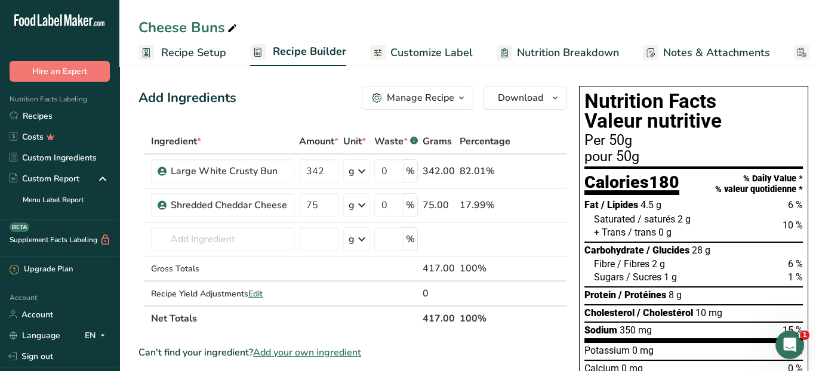
click at [449, 51] on span "Customize Label" at bounding box center [431, 53] width 82 height 16
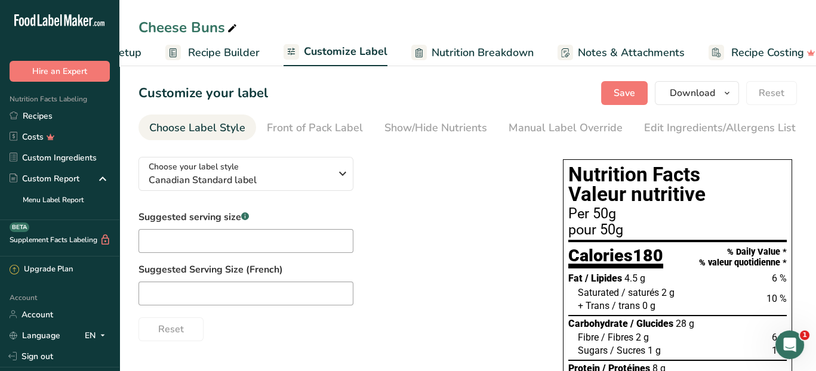
scroll to position [0, 103]
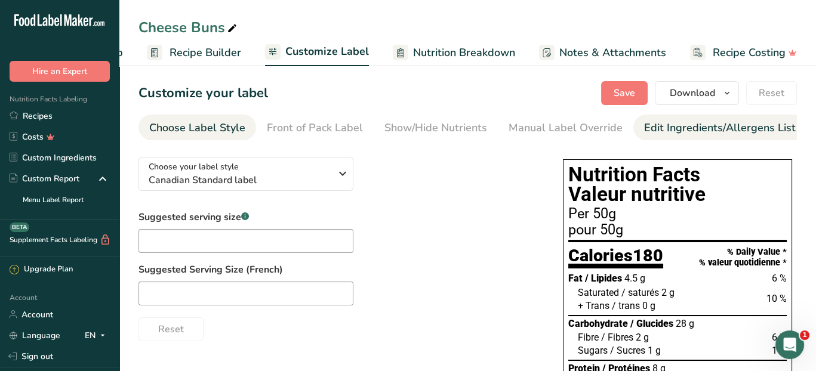
click at [658, 134] on div "Edit Ingredients/Allergens List" at bounding box center [720, 128] width 152 height 16
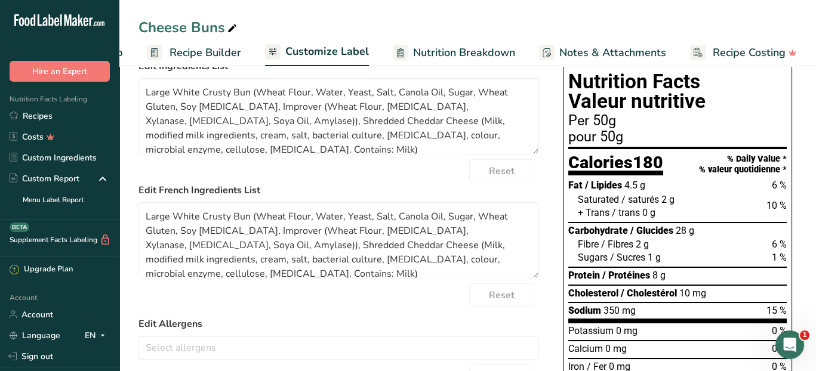
scroll to position [119, 0]
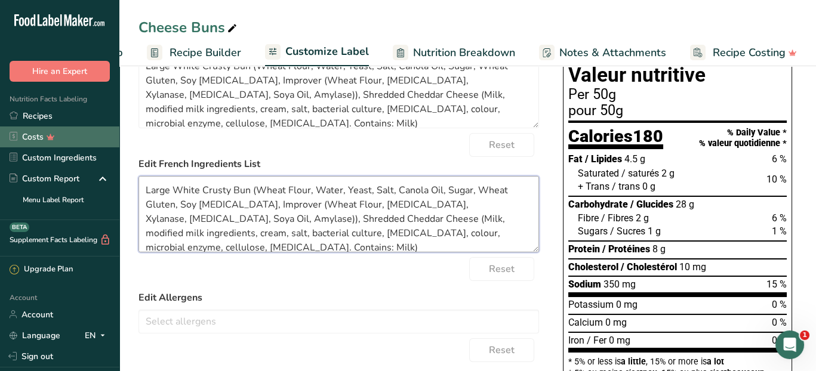
drag, startPoint x: 474, startPoint y: 246, endPoint x: 53, endPoint y: 143, distance: 433.0
click at [42, 144] on div ".a-20{fill:#fff;} Hire an Expert Nutrition Facts Labeling Recipes Costs Custom …" at bounding box center [408, 288] width 816 height 815
type textarea "Large White Crusty Bun (Wheat Flour, Water, Yeast, Salt, Canola Oil, Sugar, Whe…"
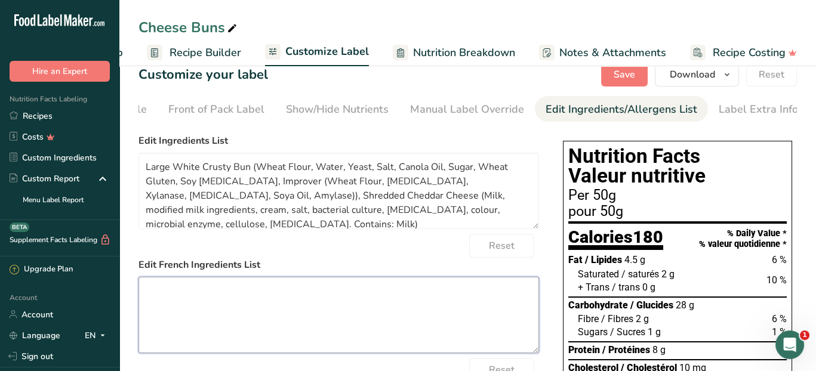
scroll to position [0, 0]
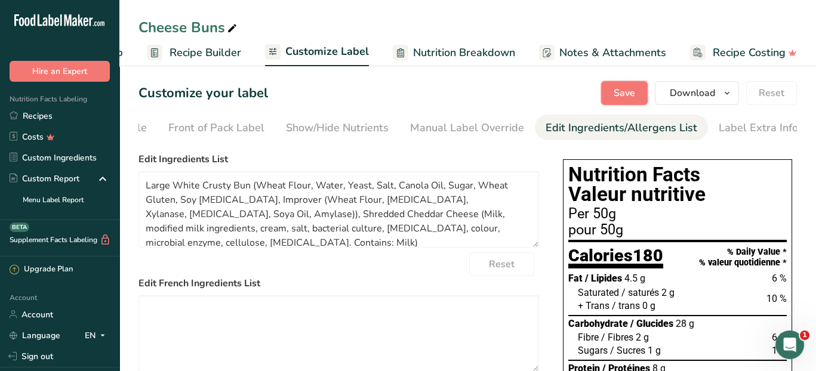
click at [619, 88] on span "Save" at bounding box center [623, 93] width 21 height 14
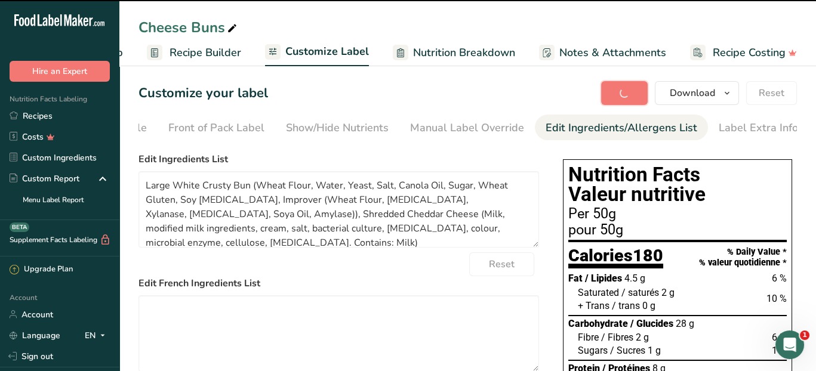
type textarea "Large White Crusty Bun (Wheat Flour, Water, Yeast, Salt, Canola Oil, Sugar, Whe…"
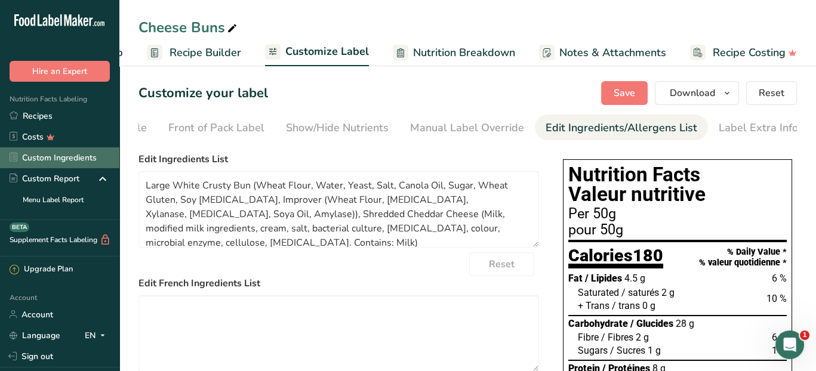
click at [57, 159] on link "Custom Ingredients" at bounding box center [59, 157] width 119 height 21
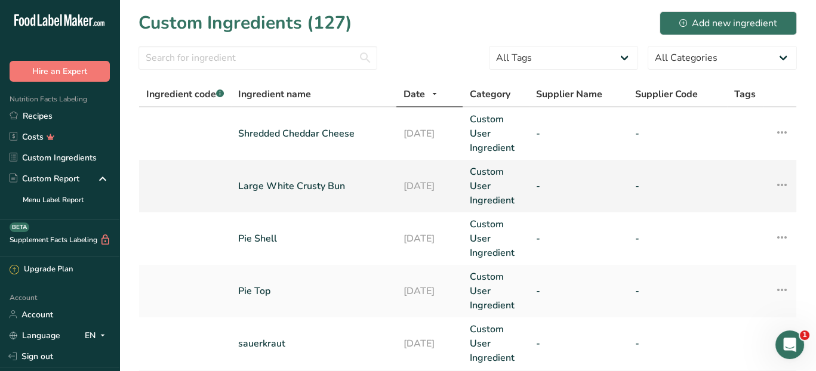
click at [270, 197] on td "Large White Crusty Bun" at bounding box center [313, 186] width 165 height 53
click at [269, 187] on link "Large White Crusty Bun" at bounding box center [313, 186] width 151 height 14
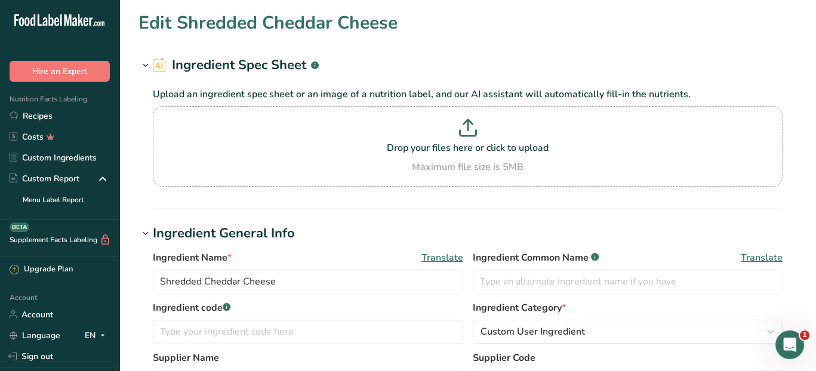
type input "Large White Crusty Bun"
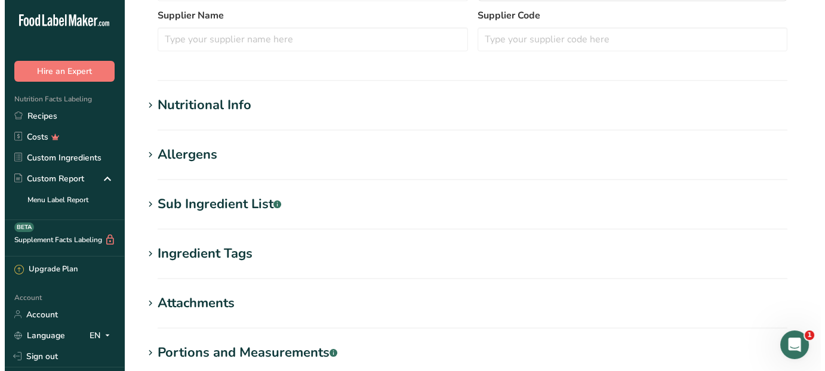
scroll to position [358, 0]
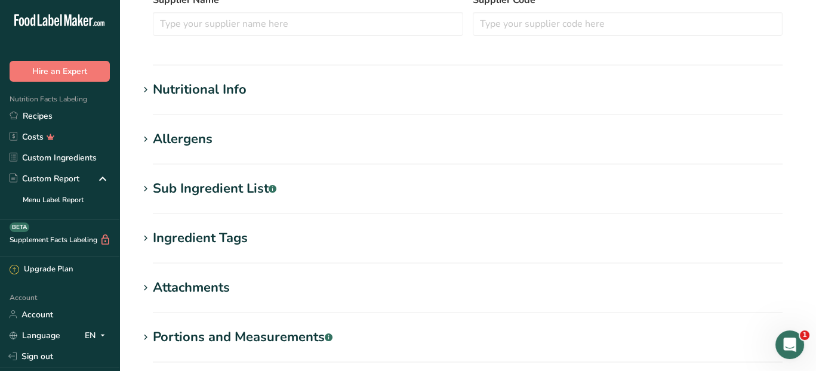
click at [243, 184] on div "Sub Ingredient List .a-a{fill:#347362;}.b-a{fill:#fff;}" at bounding box center [215, 189] width 124 height 20
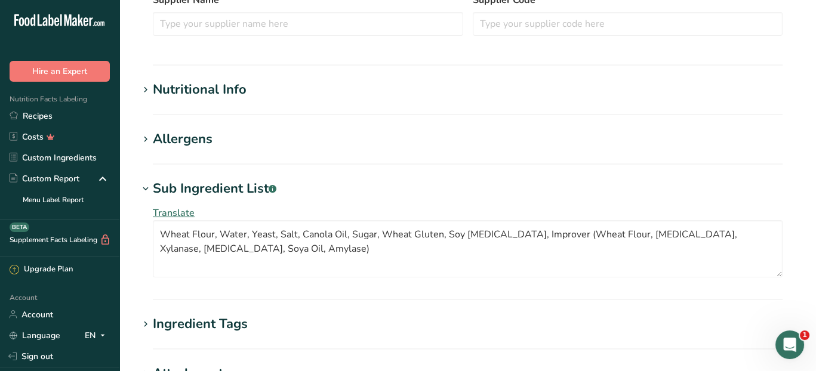
click at [182, 211] on span "Translate" at bounding box center [174, 212] width 42 height 13
type textarea "Wheat Flour, Water, Yeast, Salt, Canola Oil, Sugar, Wheat Gluten, Soy [MEDICAL_…"
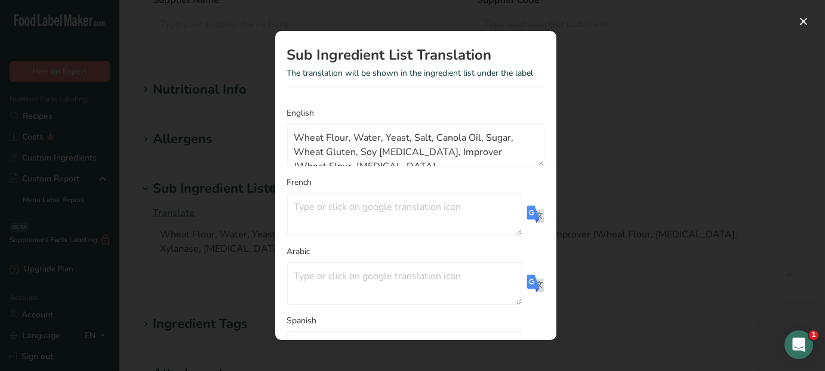
click at [526, 217] on img "Translation Modal" at bounding box center [535, 214] width 18 height 18
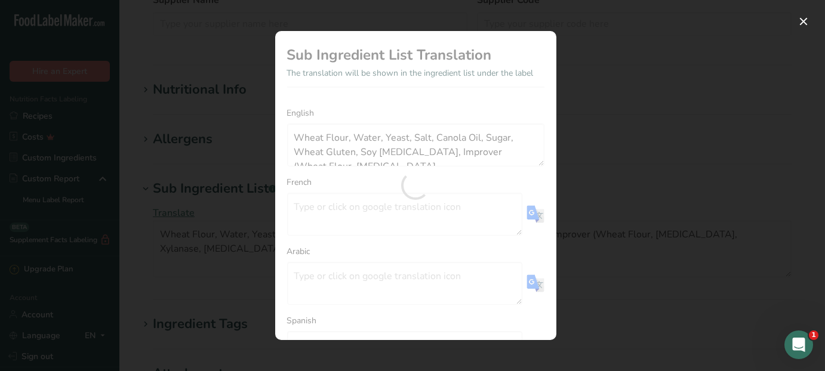
type textarea "Wheat Flour, Water, Yeast, Salt, Canola Oil, Sugar, Wheat Gluten, Soy [MEDICAL_…"
type textarea "Farine de blé, eau, levure, sel, huile de canola, sucre, gluten de blé, lécithi…"
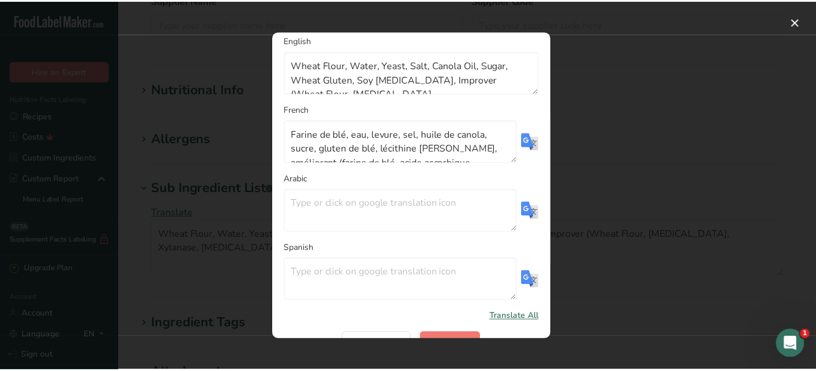
scroll to position [99, 0]
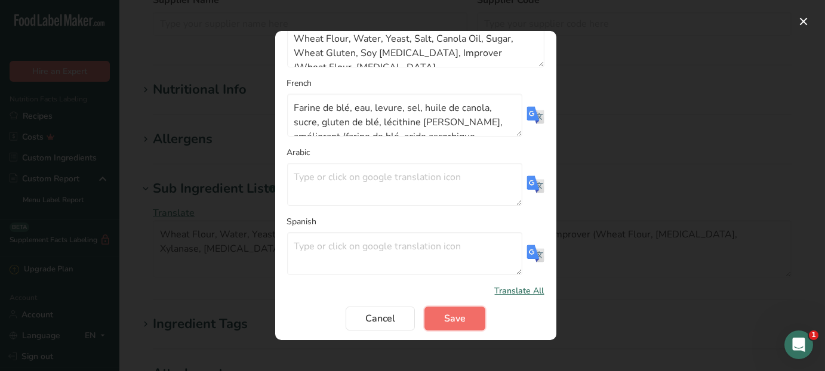
click at [472, 313] on button "Save" at bounding box center [454, 319] width 61 height 24
type textarea "Wheat Flour, Water, Yeast, Salt, Canola Oil, Sugar, Wheat Gluten, Soy [MEDICAL_…"
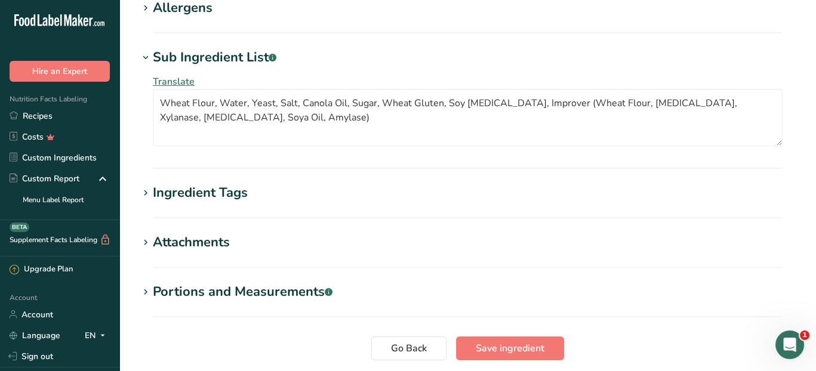
scroll to position [579, 0]
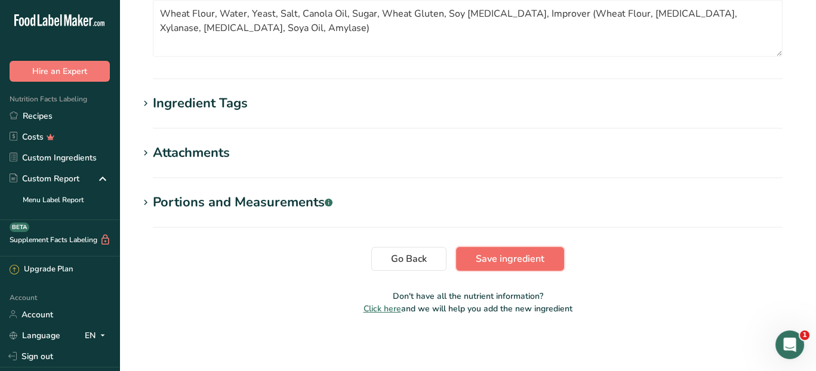
click at [521, 263] on span "Save ingredient" at bounding box center [510, 259] width 69 height 14
type textarea "Wheat Flour, Water, Yeast, Salt, Canola Oil, Sugar, Wheat Gluten, Soy [MEDICAL_…"
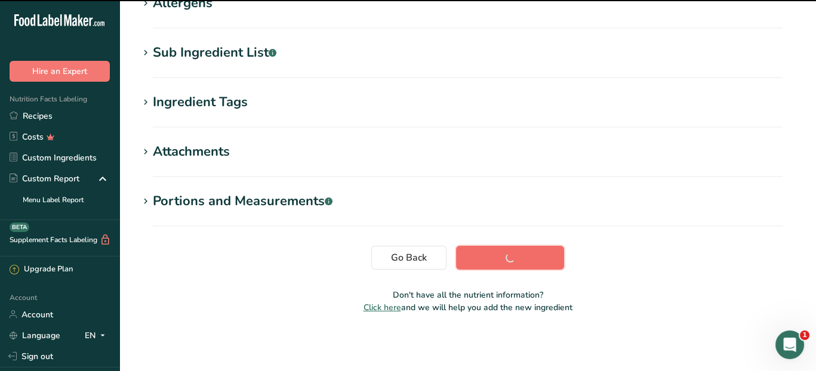
scroll to position [210, 0]
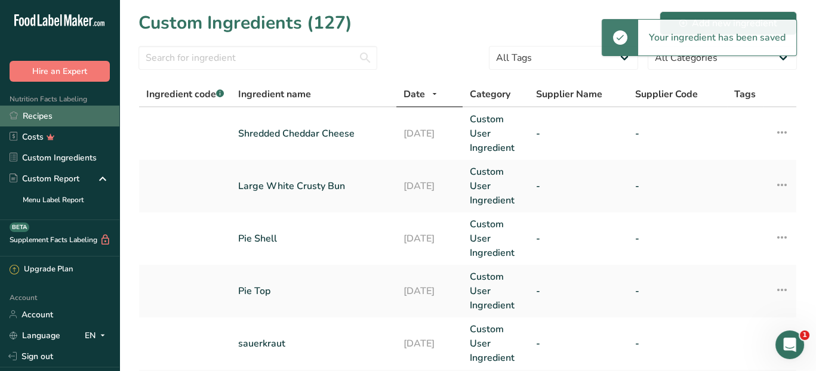
click at [52, 115] on link "Recipes" at bounding box center [59, 116] width 119 height 21
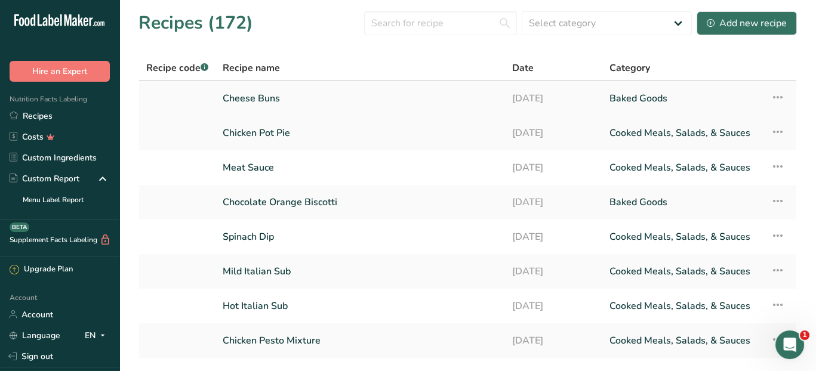
click at [287, 98] on link "Cheese Buns" at bounding box center [360, 98] width 275 height 25
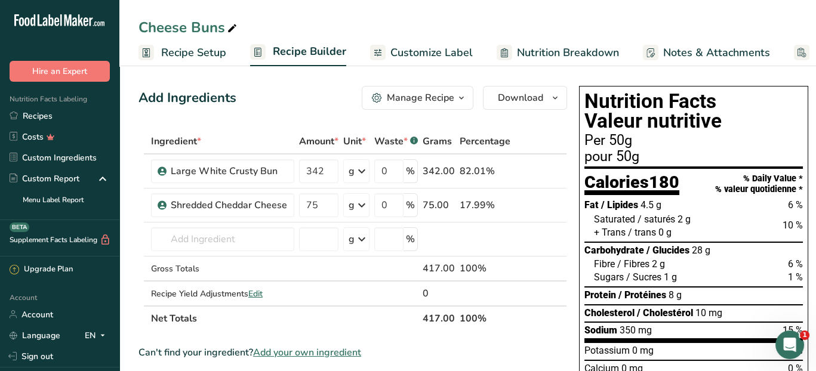
click at [431, 54] on span "Customize Label" at bounding box center [431, 53] width 82 height 16
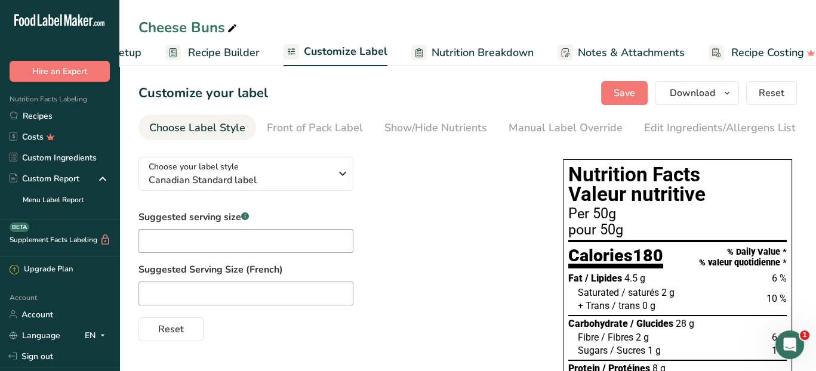
scroll to position [0, 103]
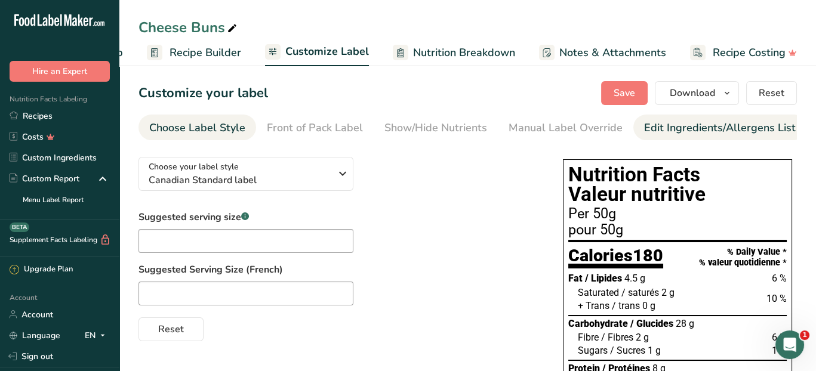
click at [636, 125] on li "Edit Ingredients/Allergens List" at bounding box center [719, 128] width 173 height 26
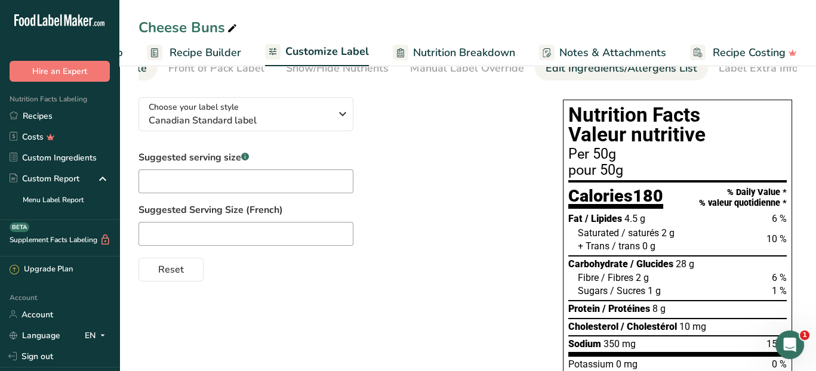
scroll to position [0, 0]
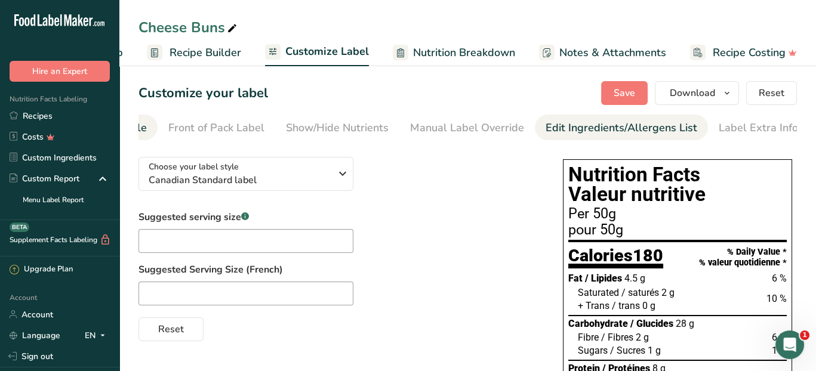
click at [638, 128] on div "Edit Ingredients/Allergens List" at bounding box center [621, 128] width 152 height 16
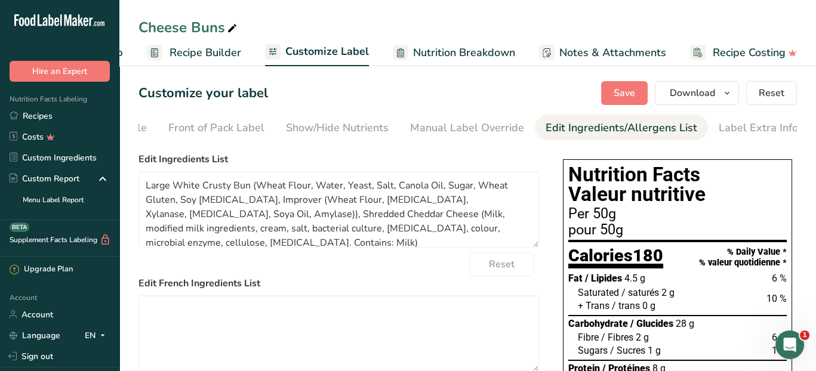
click at [363, 280] on label "Edit French Ingredients List" at bounding box center [338, 283] width 400 height 14
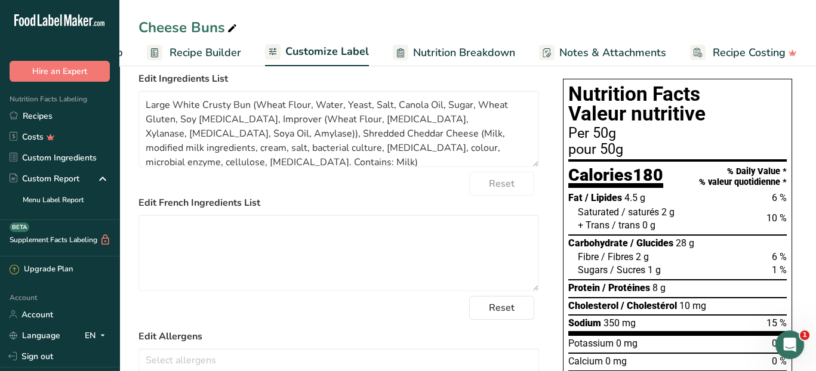
scroll to position [179, 0]
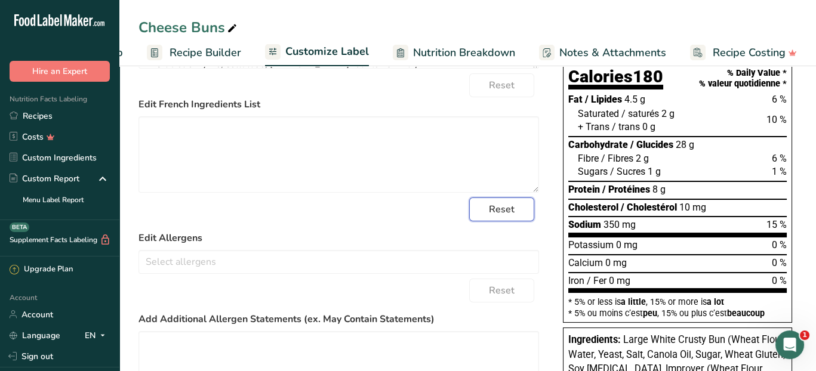
click at [527, 212] on button "Reset" at bounding box center [501, 210] width 65 height 24
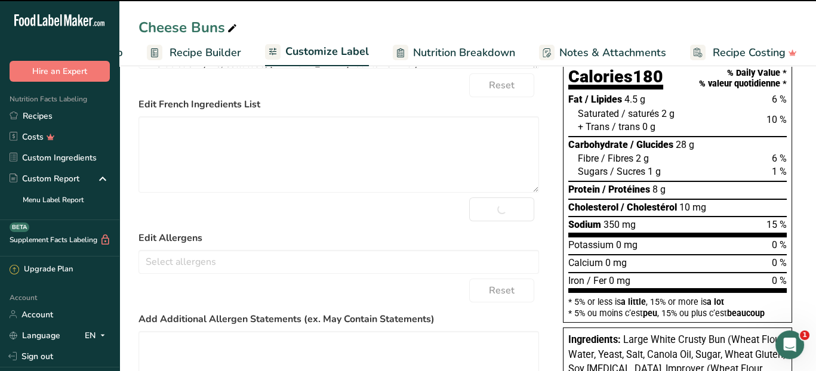
type textarea "Large White Crusty Bun (Wheat Flour, Water, Yeast, Salt, Canola Oil, Sugar, Whe…"
type textarea "Large White Crusty Bun (Farine de blé, eau, levure, sel, huile de canola, sucre…"
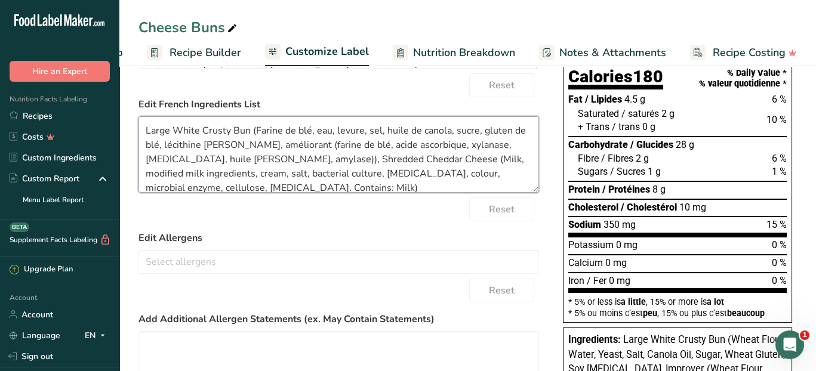
drag, startPoint x: 221, startPoint y: 190, endPoint x: 118, endPoint y: 102, distance: 135.5
click at [118, 102] on div ".a-20{fill:#fff;} Hire an Expert Nutrition Facts Labeling Recipes Costs Custom …" at bounding box center [408, 236] width 816 height 830
type textarea "Large White Crusty Bun (Wheat Flour, Water, Yeast, Salt, Canola Oil, Sugar, Whe…"
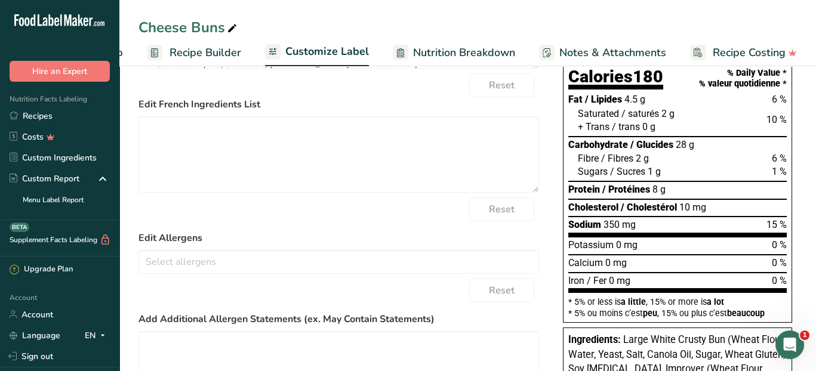
click at [376, 220] on div "Reset" at bounding box center [338, 210] width 400 height 24
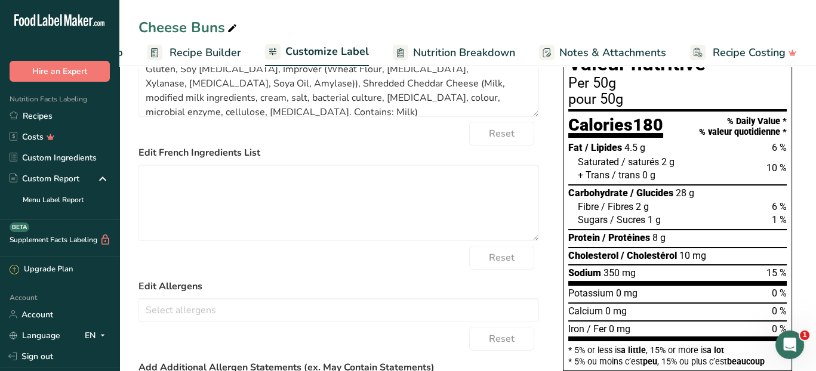
scroll to position [0, 0]
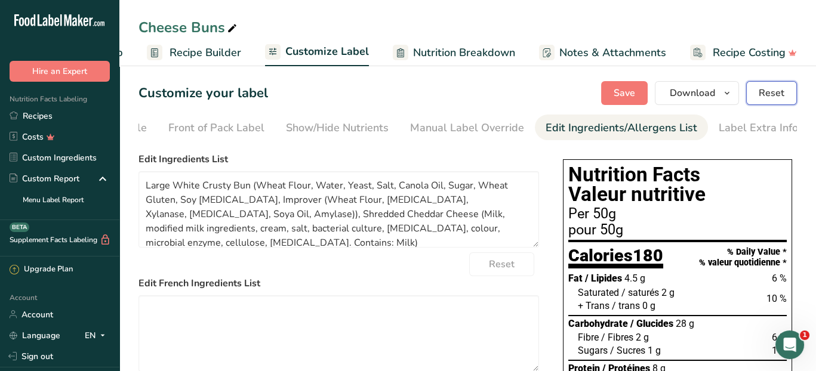
click at [768, 90] on span "Reset" at bounding box center [771, 93] width 26 height 14
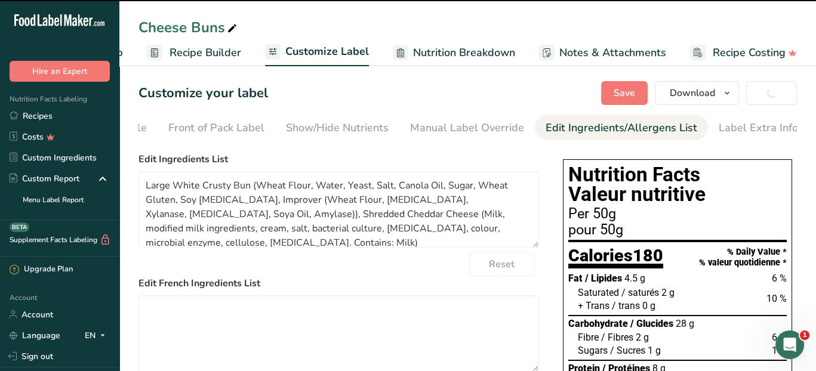
type textarea "Large White Crusty Bun (Wheat Flour, Water, Yeast, Salt, Canola Oil, Sugar, Whe…"
type textarea "Large White Crusty Bun (Farine de blé, eau, levure, sel, huile de canola, sucre…"
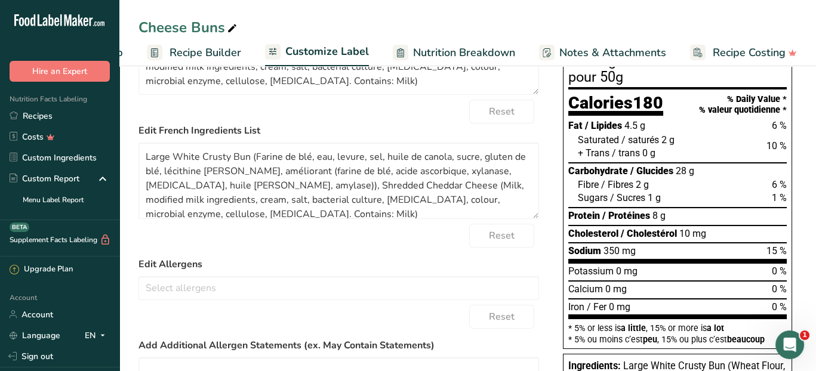
scroll to position [179, 0]
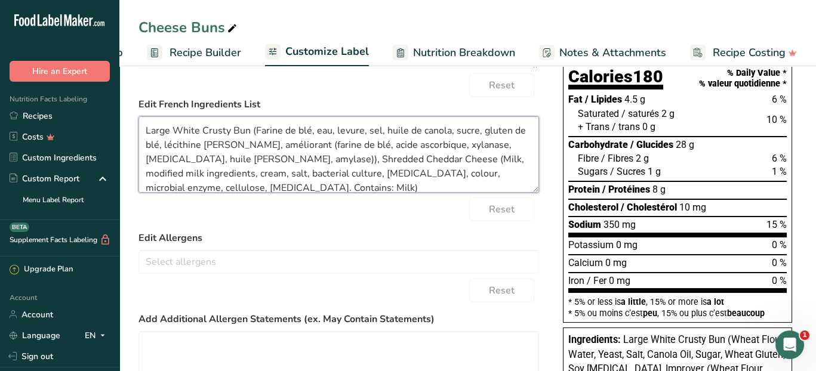
drag, startPoint x: 229, startPoint y: 189, endPoint x: 132, endPoint y: 105, distance: 128.2
click at [132, 105] on section "Customize your label Save Download Choose what to show on your downloaded label…" at bounding box center [467, 267] width 696 height 768
type textarea "Large White Crusty Bun (Wheat Flour, Water, Yeast, Salt, Canola Oil, Sugar, Whe…"
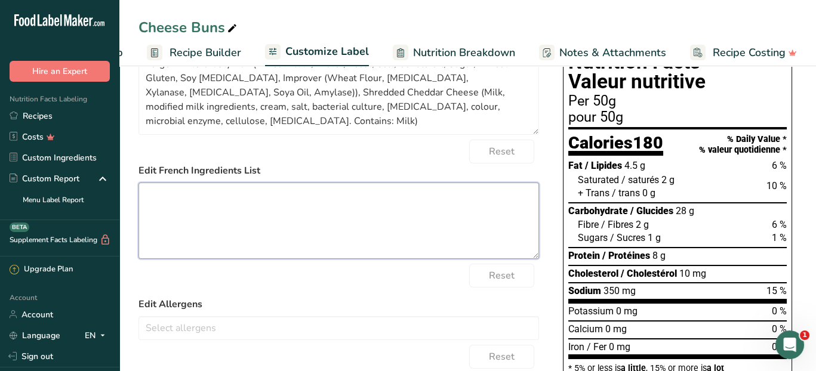
scroll to position [0, 0]
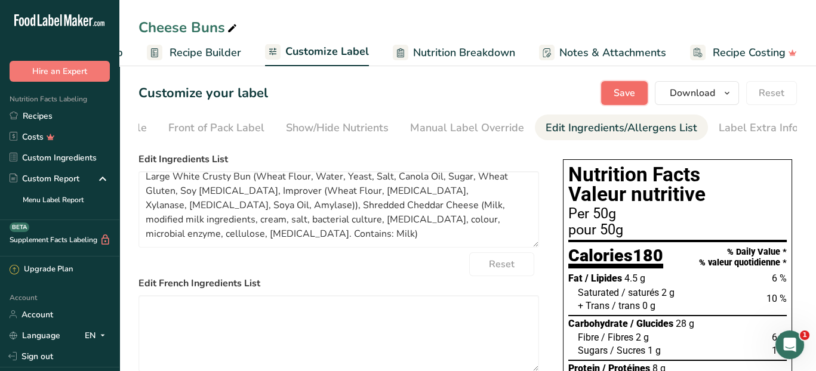
click at [617, 90] on span "Save" at bounding box center [623, 93] width 21 height 14
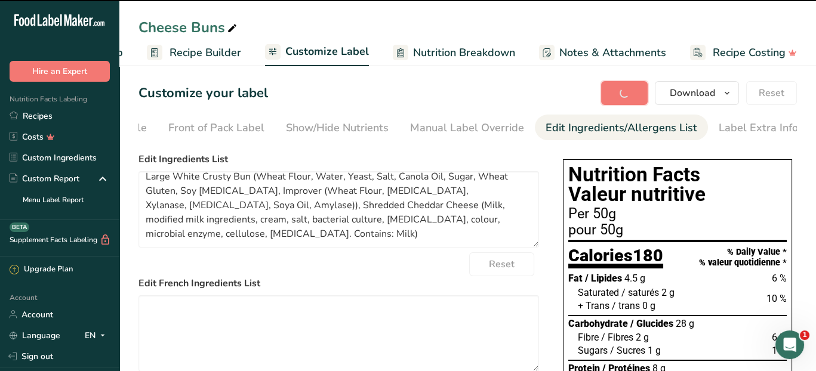
type textarea "Large White Crusty Bun (Wheat Flour, Water, Yeast, Salt, Canola Oil, Sugar, Whe…"
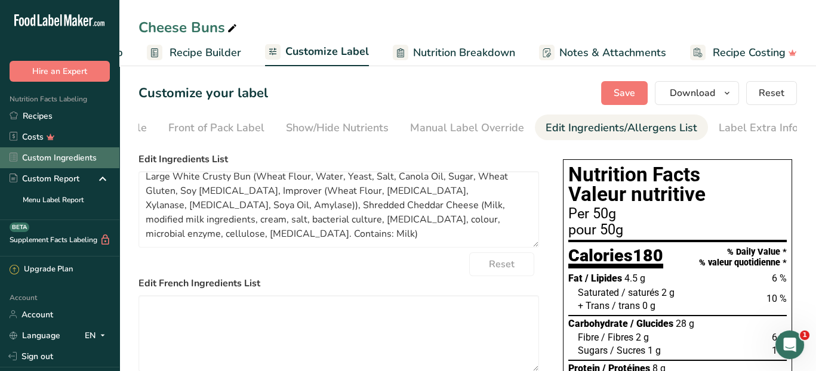
click at [87, 156] on link "Custom Ingredients" at bounding box center [59, 157] width 119 height 21
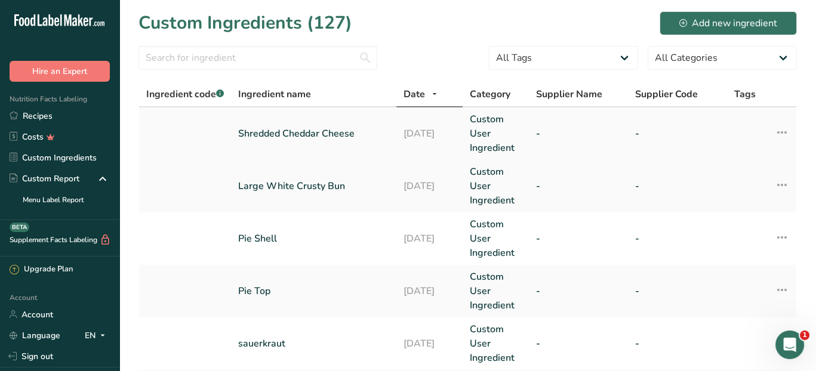
click at [271, 127] on link "Shredded Cheddar Cheese" at bounding box center [313, 133] width 151 height 14
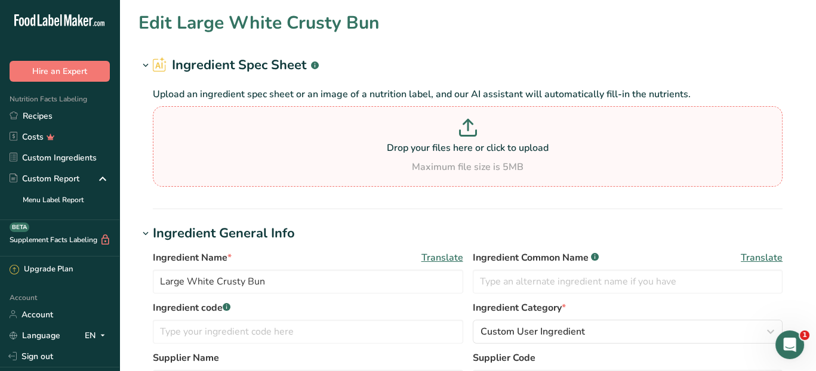
type input "Shredded Cheddar Cheese"
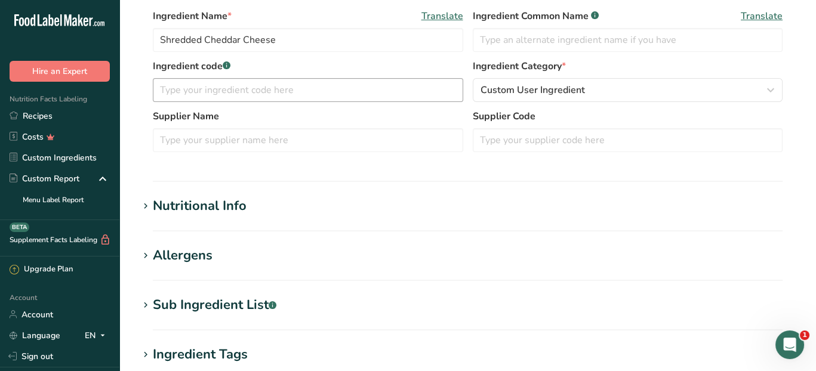
scroll to position [358, 0]
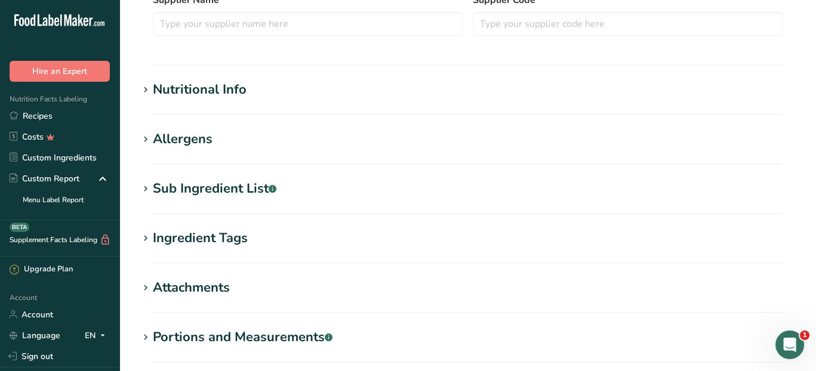
click at [233, 189] on div "Sub Ingredient List .a-a{fill:#347362;}.b-a{fill:#fff;}" at bounding box center [215, 189] width 124 height 20
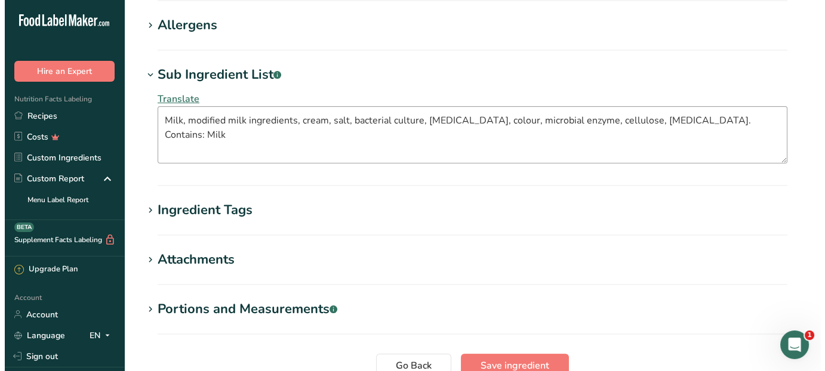
scroll to position [477, 0]
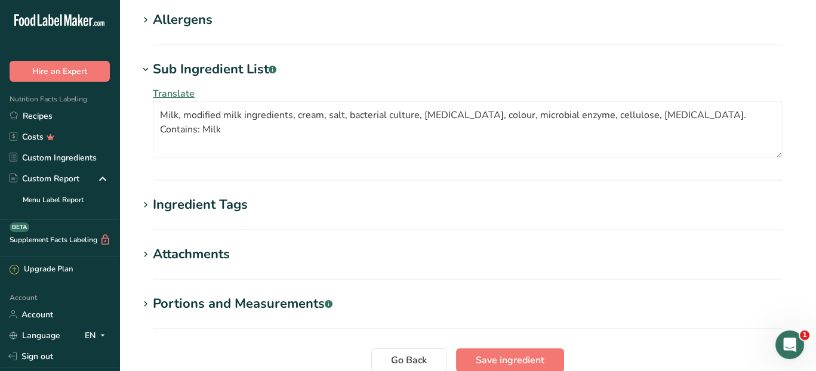
click at [183, 92] on span "Translate" at bounding box center [174, 93] width 42 height 13
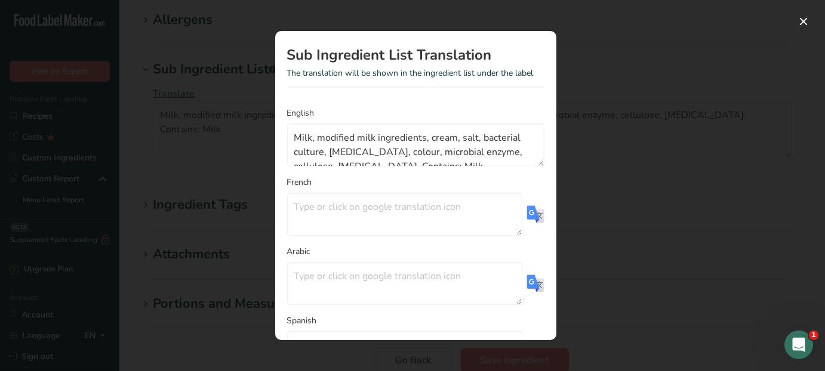
click at [526, 215] on img "Translation Modal" at bounding box center [535, 214] width 18 height 18
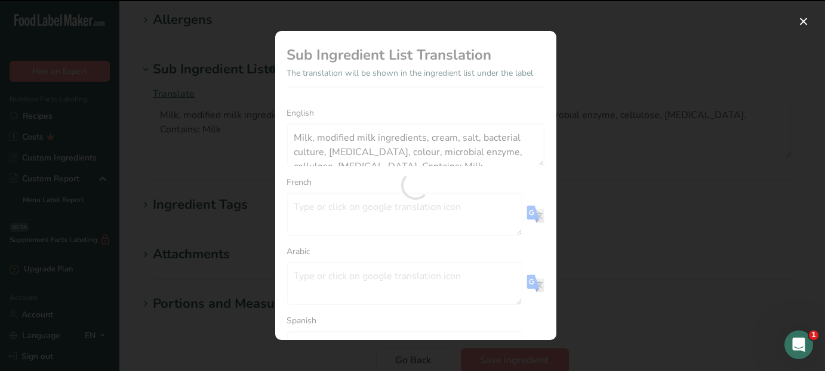
type textarea "Lait, substances laitières modifiées, crème, sel, culture bactérienne, chlorure…"
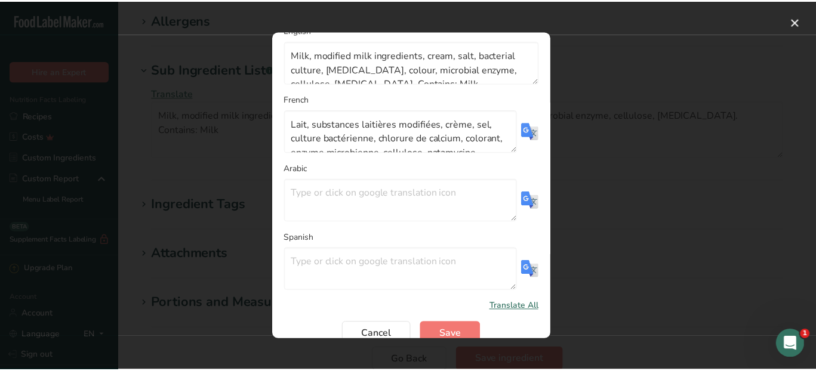
scroll to position [99, 0]
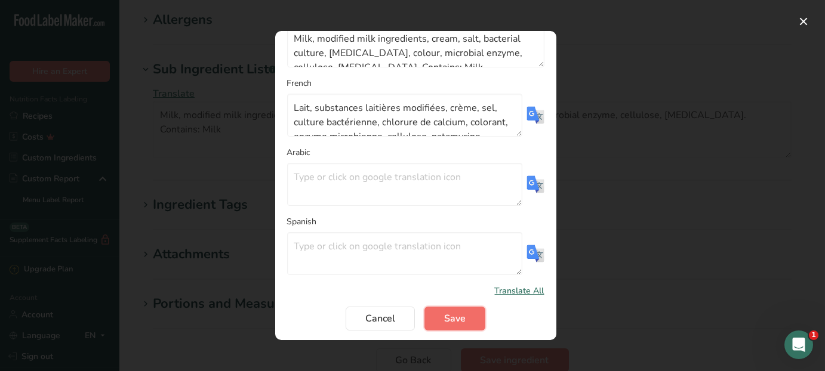
click at [456, 313] on span "Save" at bounding box center [454, 318] width 21 height 14
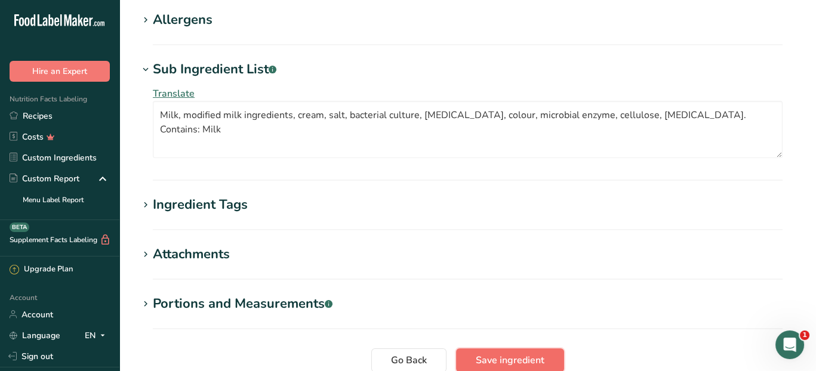
click at [524, 354] on span "Save ingredient" at bounding box center [510, 360] width 69 height 14
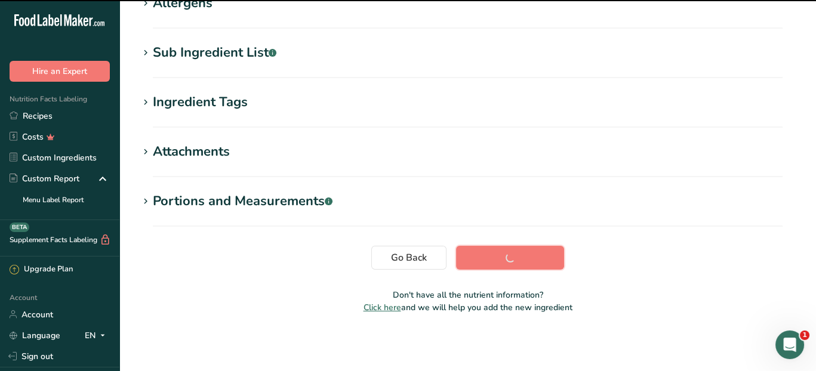
scroll to position [194, 0]
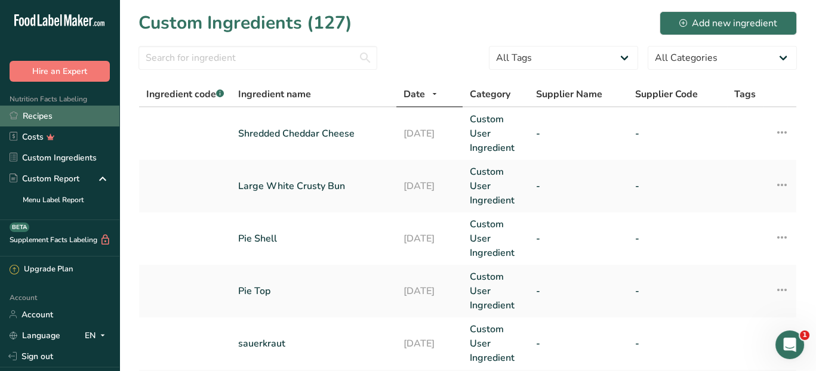
click at [52, 116] on link "Recipes" at bounding box center [59, 116] width 119 height 21
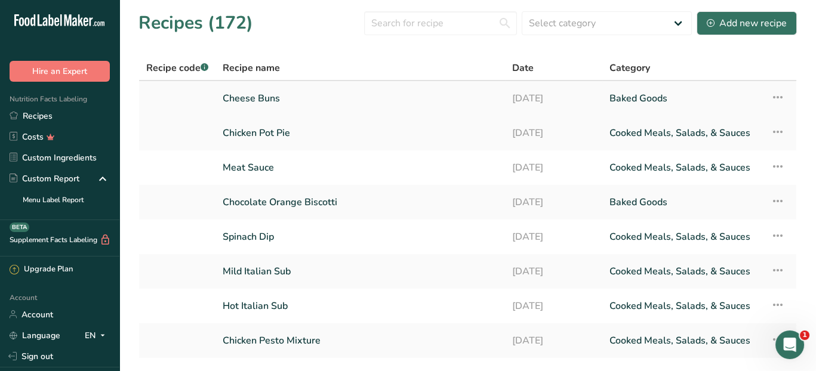
click at [248, 95] on link "Cheese Buns" at bounding box center [360, 98] width 275 height 25
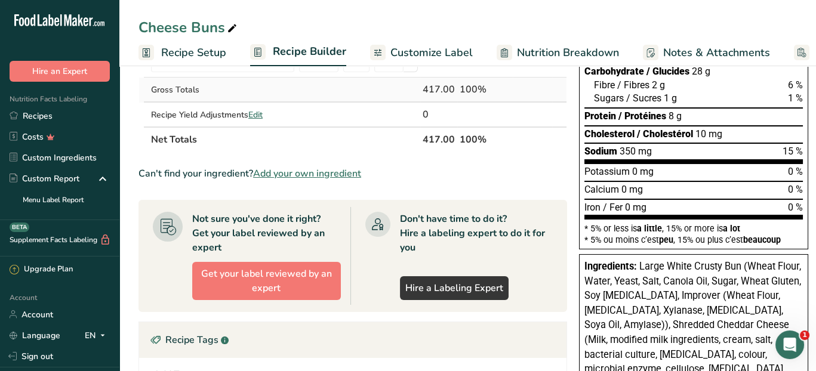
scroll to position [239, 0]
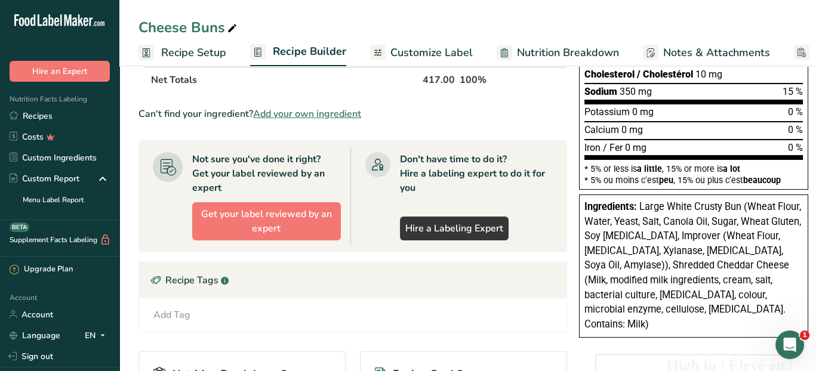
click at [424, 47] on span "Customize Label" at bounding box center [431, 53] width 82 height 16
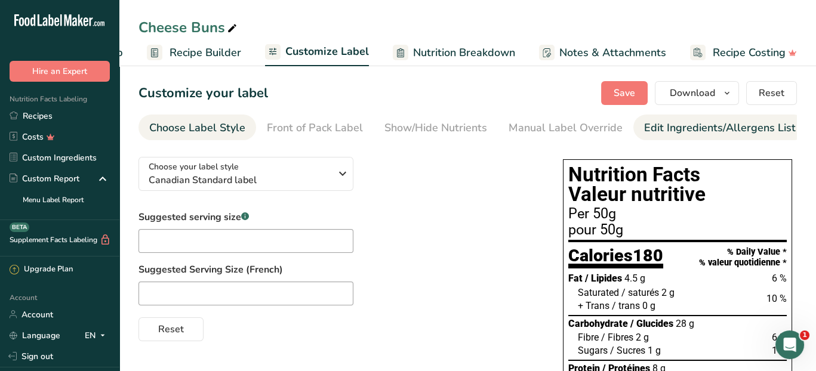
click at [680, 121] on div "Edit Ingredients/Allergens List" at bounding box center [720, 128] width 152 height 16
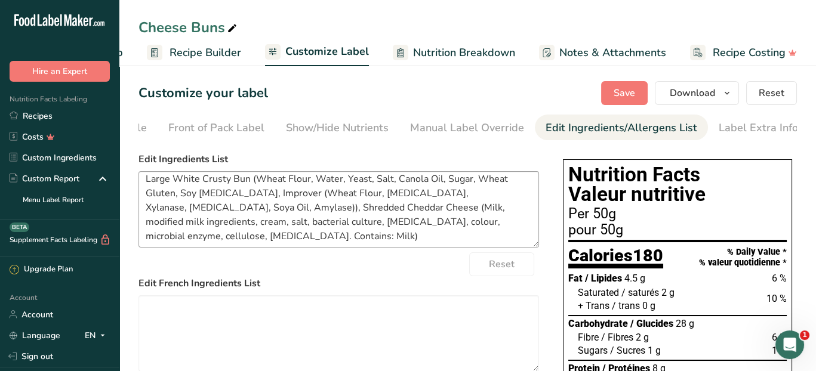
scroll to position [9, 0]
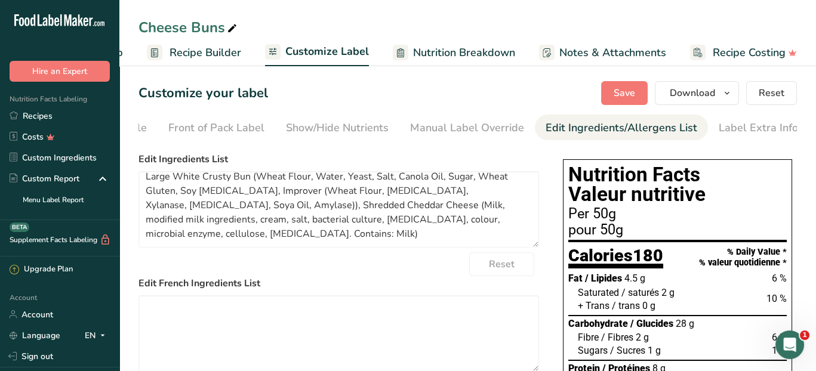
click at [396, 271] on div "Reset" at bounding box center [338, 264] width 400 height 24
click at [338, 322] on textarea at bounding box center [338, 333] width 400 height 76
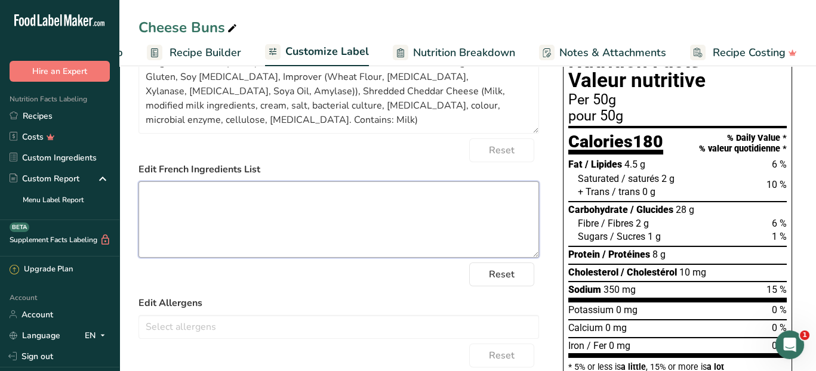
scroll to position [119, 0]
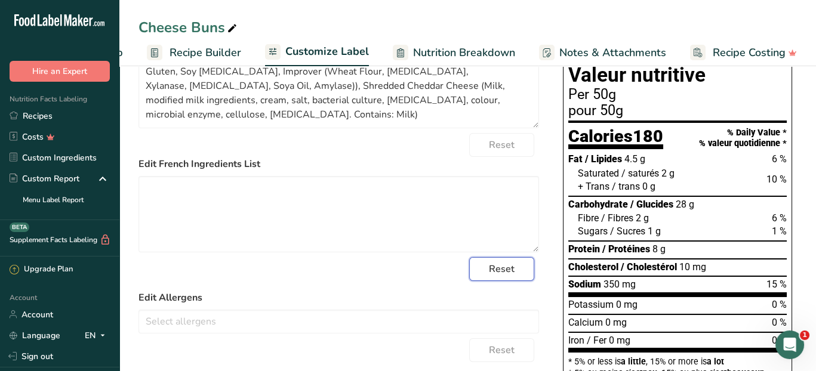
click at [494, 269] on span "Reset" at bounding box center [502, 269] width 26 height 14
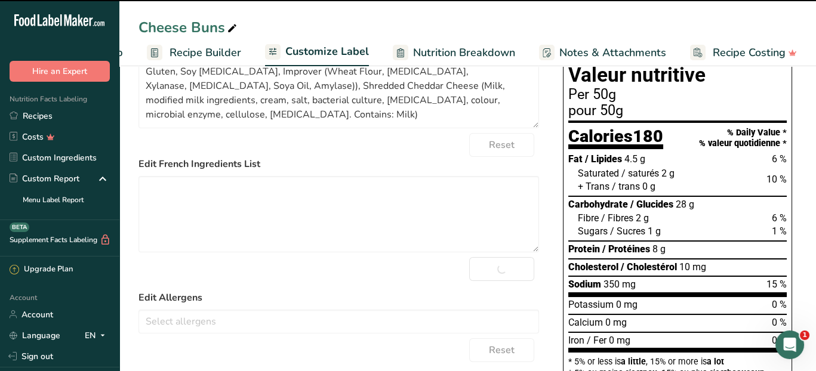
type textarea "Large White Crusty Bun (Wheat Flour, Water, Yeast, Salt, Canola Oil, Sugar, Whe…"
type textarea "Large White Crusty Bun (Farine de blé, eau, levure, sel, huile de canola, sucre…"
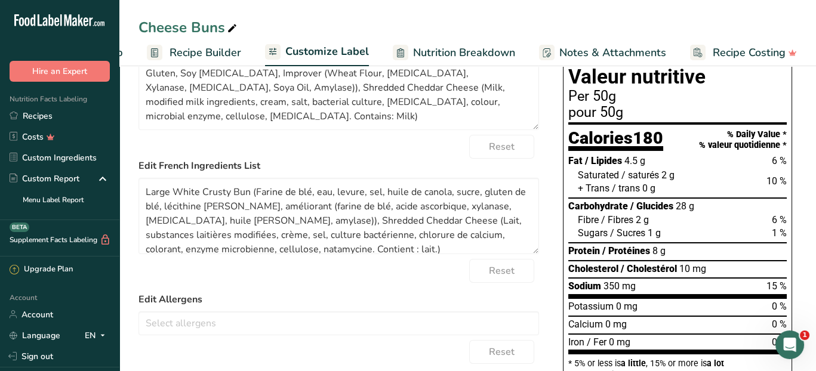
scroll to position [0, 0]
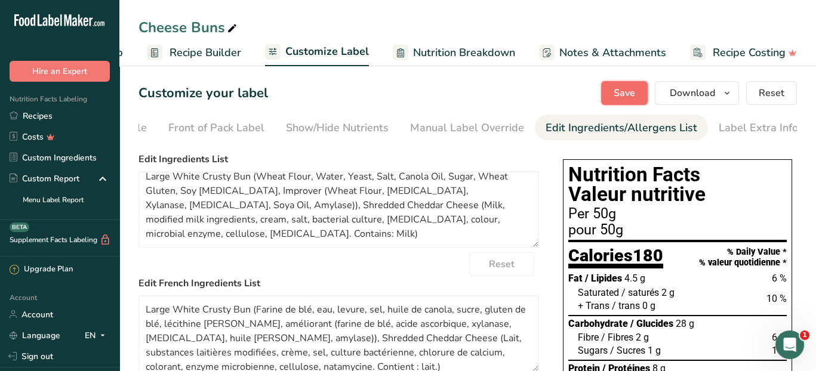
click at [632, 93] on span "Save" at bounding box center [623, 93] width 21 height 14
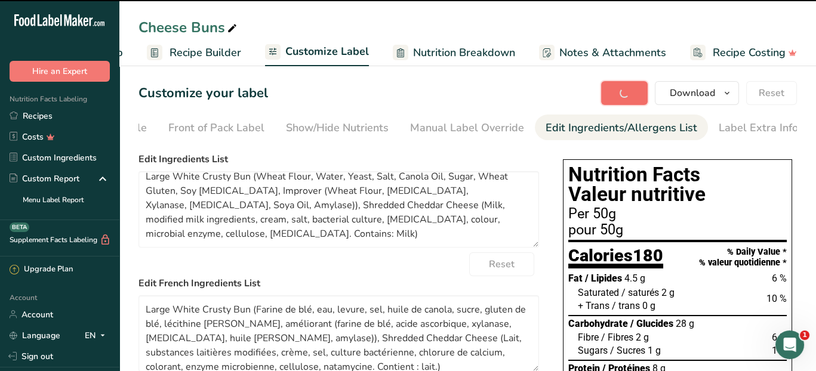
type textarea "Large White Crusty Bun (Wheat Flour, Water, Yeast, Salt, Canola Oil, Sugar, Whe…"
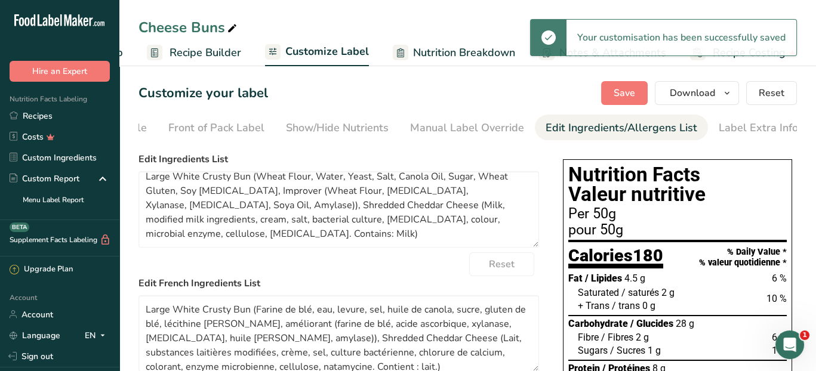
click at [216, 48] on span "Recipe Builder" at bounding box center [205, 53] width 72 height 16
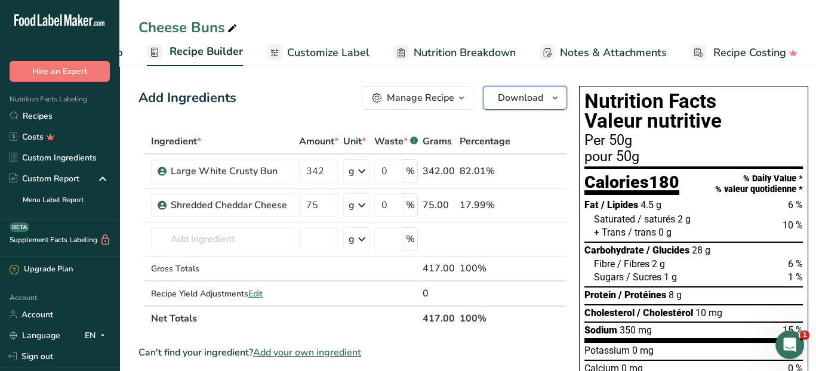
click at [551, 92] on icon "button" at bounding box center [555, 98] width 10 height 15
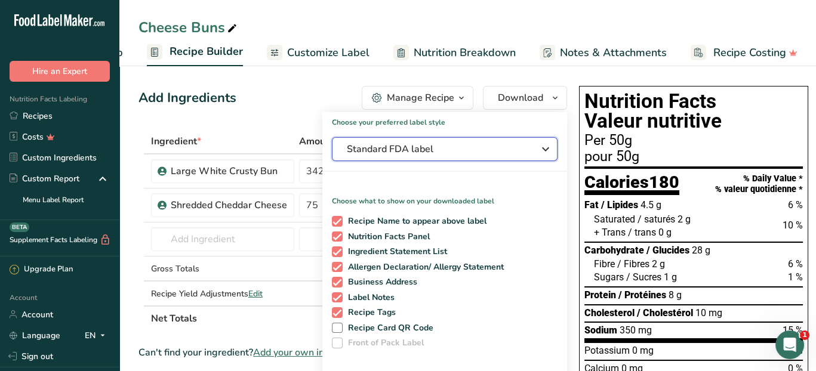
click at [541, 147] on icon "button" at bounding box center [545, 148] width 14 height 21
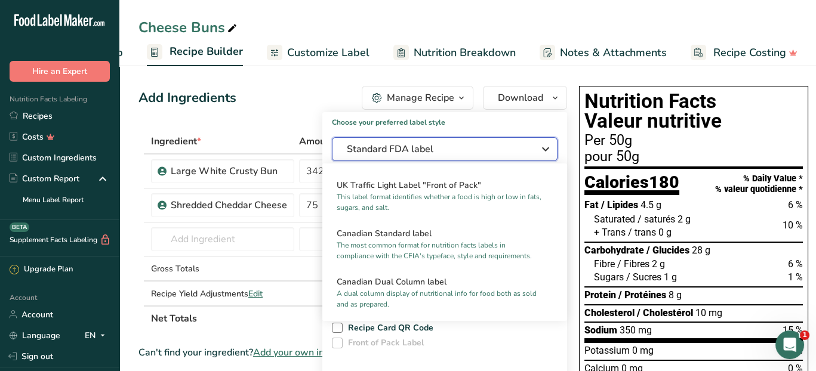
scroll to position [428, 0]
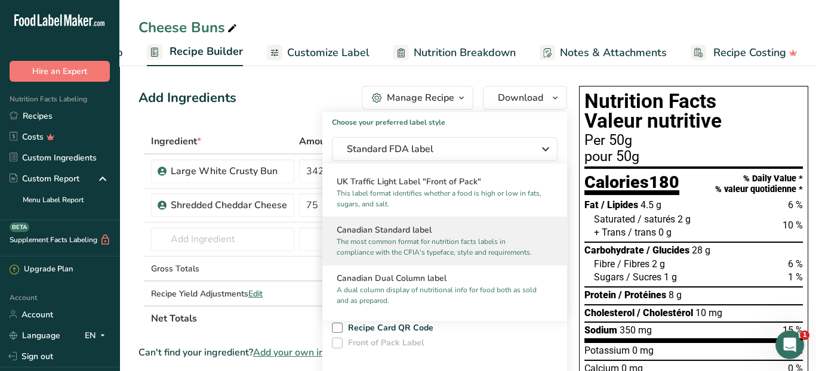
click at [526, 258] on p "The most common format for nutrition facts labels in compliance with the CFIA's…" at bounding box center [439, 246] width 205 height 21
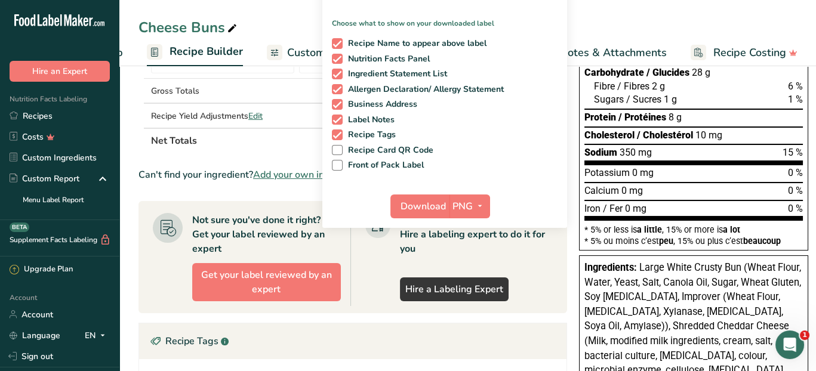
scroll to position [179, 0]
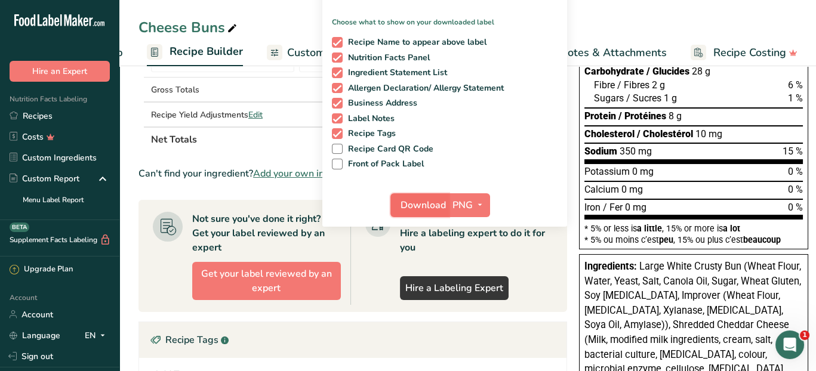
click at [420, 206] on span "Download" at bounding box center [422, 205] width 45 height 14
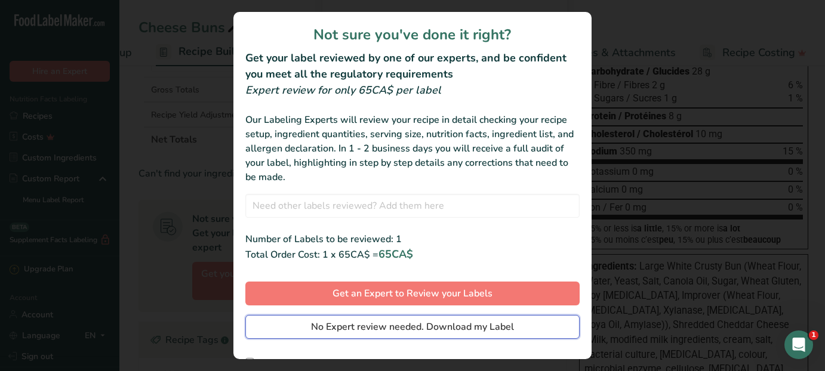
click at [427, 329] on span "No Expert review needed. Download my Label" at bounding box center [412, 327] width 203 height 14
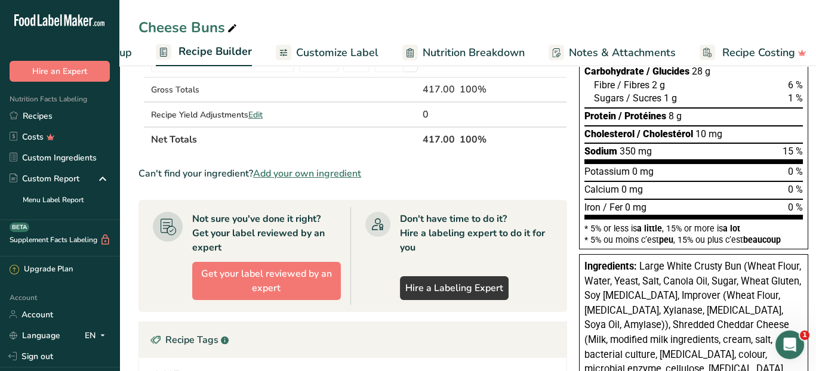
scroll to position [0, 0]
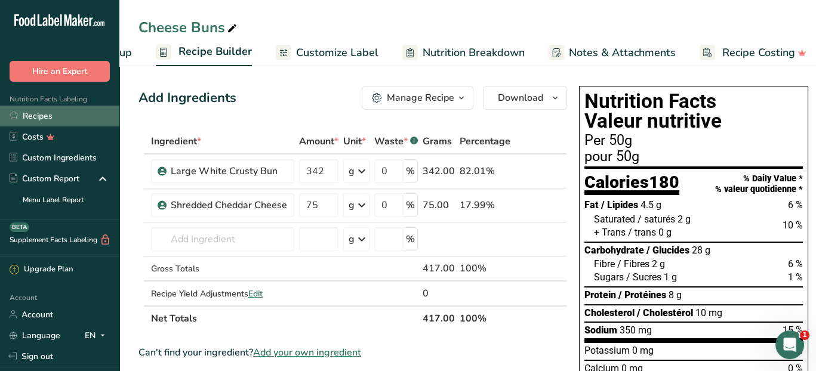
click at [61, 116] on link "Recipes" at bounding box center [59, 116] width 119 height 21
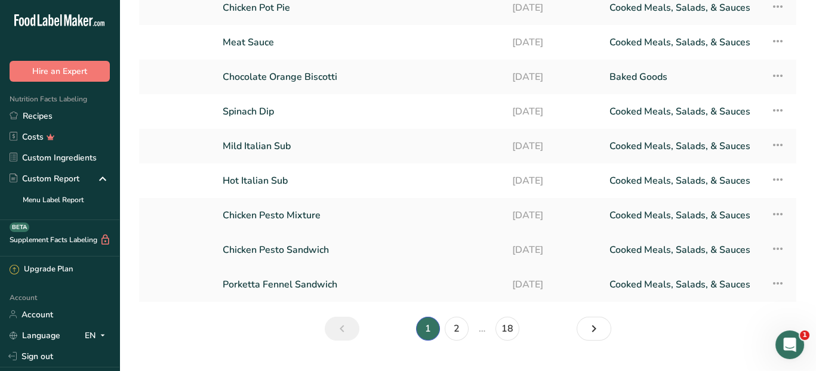
scroll to position [151, 0]
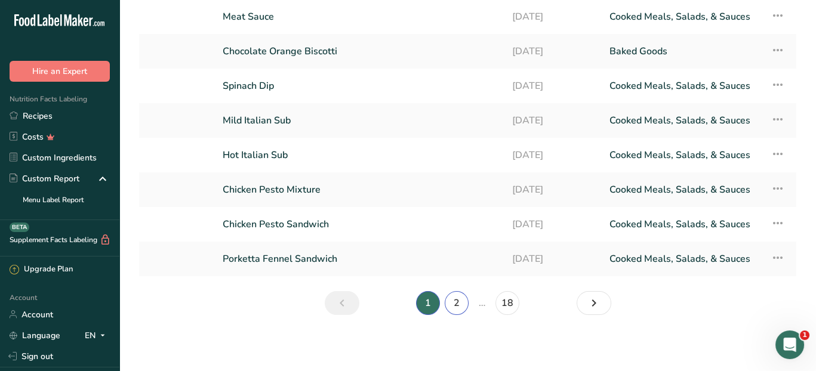
click at [451, 303] on link "2" at bounding box center [457, 303] width 24 height 24
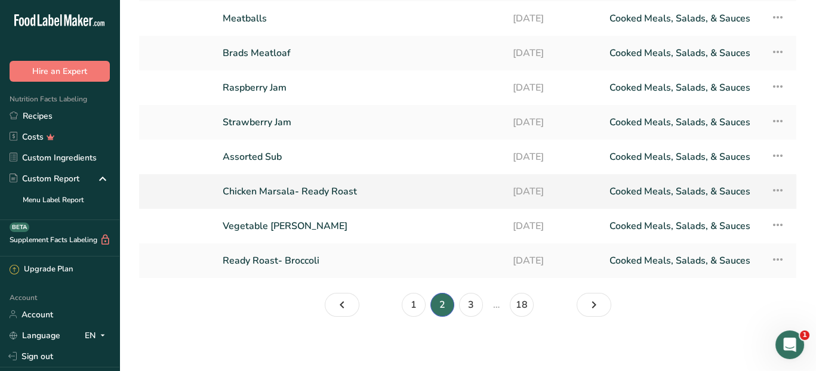
scroll to position [151, 0]
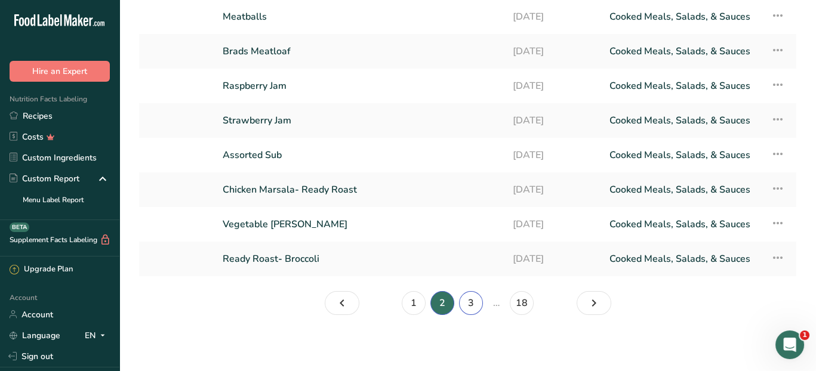
click at [477, 301] on link "3" at bounding box center [471, 303] width 24 height 24
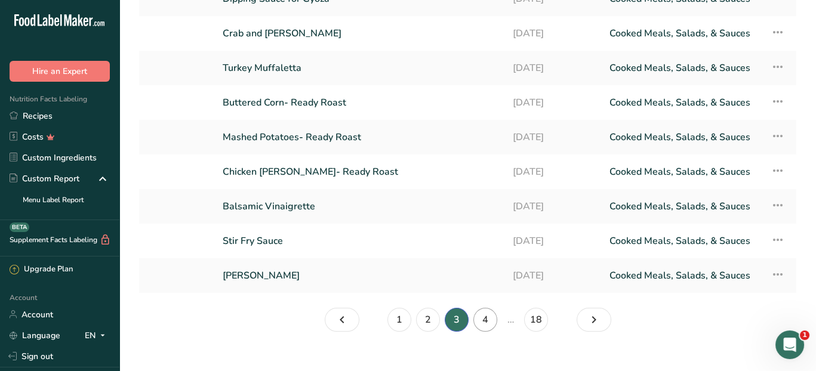
scroll to position [151, 0]
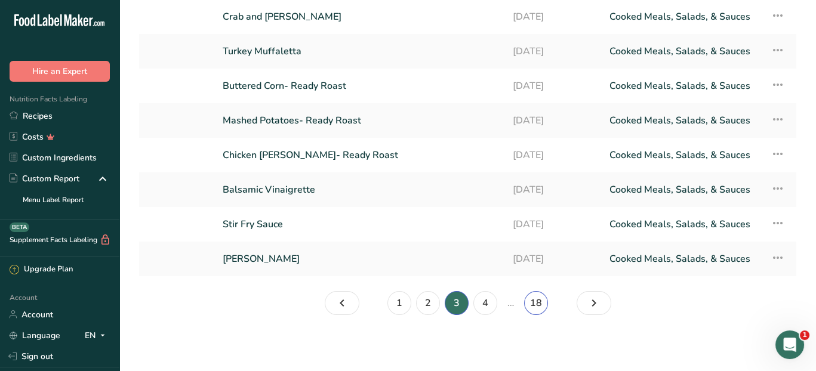
click at [538, 297] on link "18" at bounding box center [536, 303] width 24 height 24
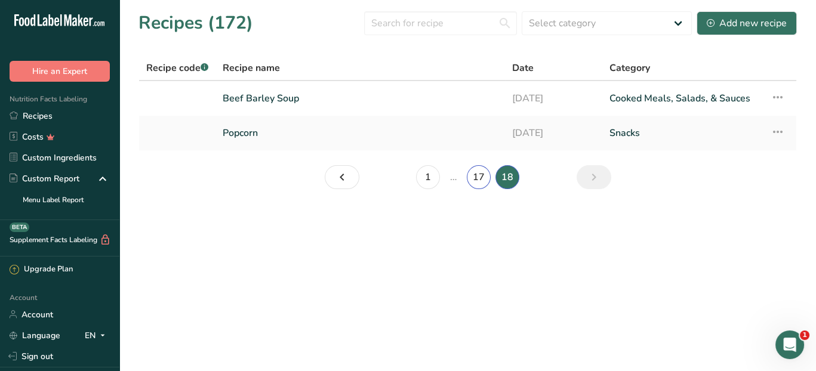
click at [477, 177] on link "17" at bounding box center [479, 177] width 24 height 24
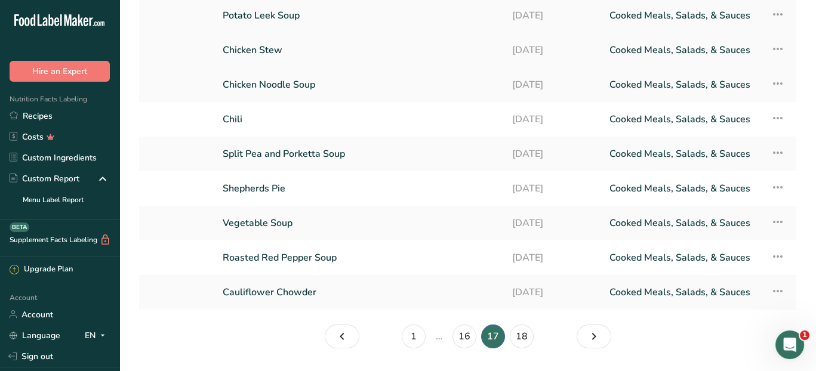
scroll to position [119, 0]
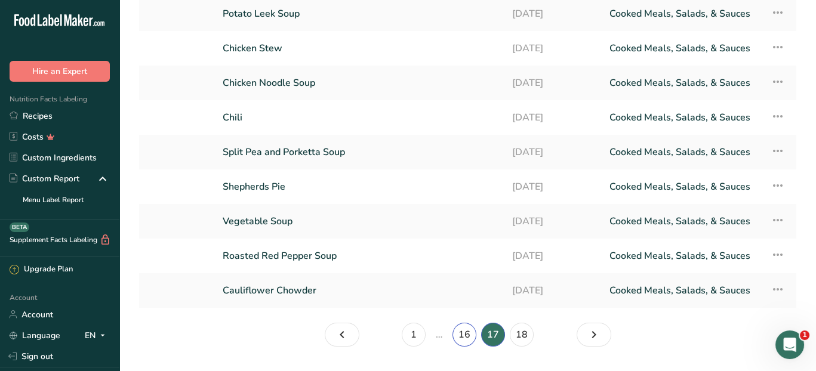
click at [466, 339] on link "16" at bounding box center [464, 335] width 24 height 24
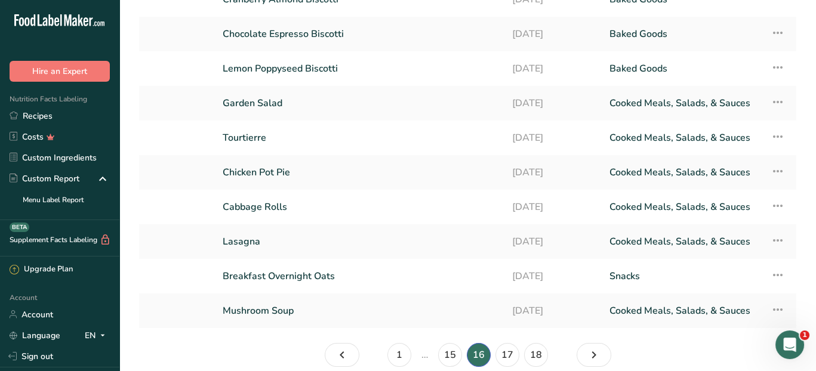
scroll to position [119, 0]
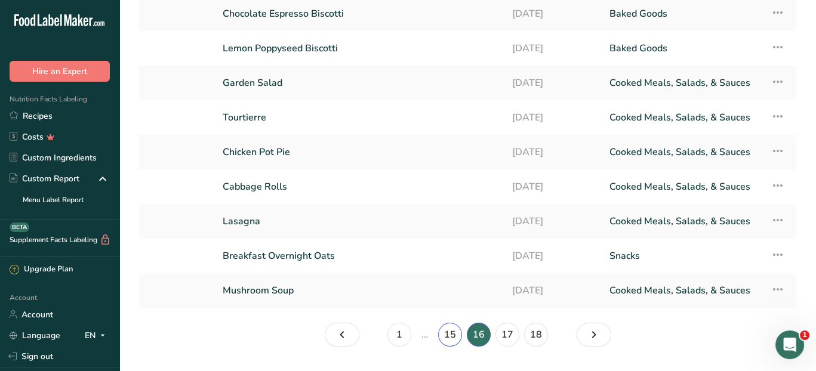
click at [456, 331] on link "15" at bounding box center [450, 335] width 24 height 24
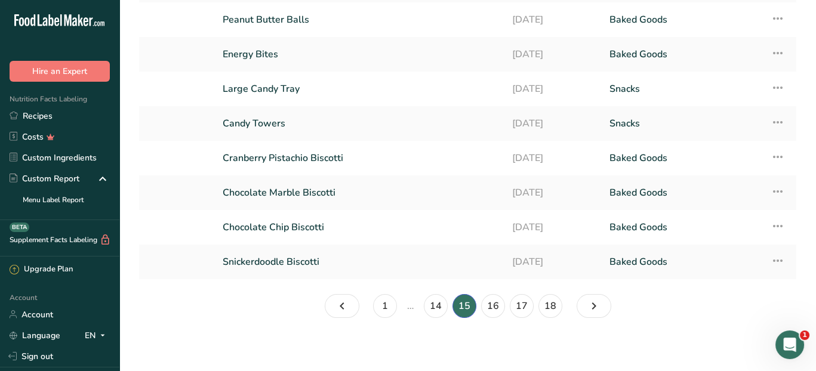
scroll to position [151, 0]
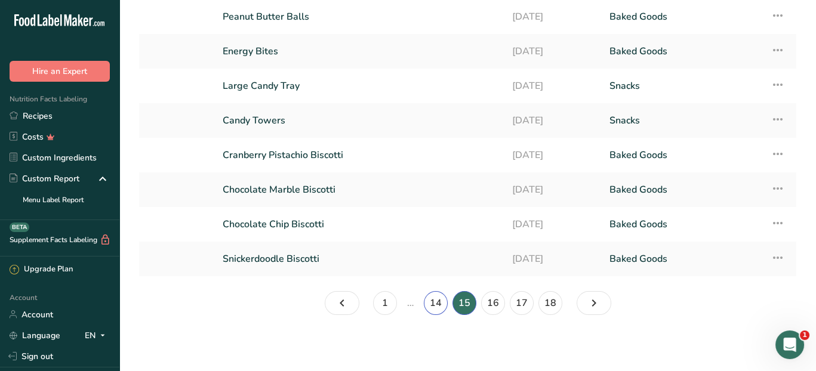
click at [437, 303] on link "14" at bounding box center [436, 303] width 24 height 24
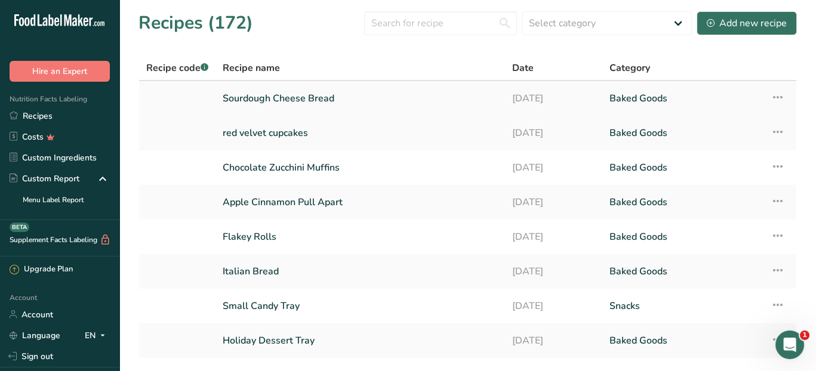
click at [340, 94] on link "Sourdough Cheese Bread" at bounding box center [360, 98] width 275 height 25
